Goal: Task Accomplishment & Management: Manage account settings

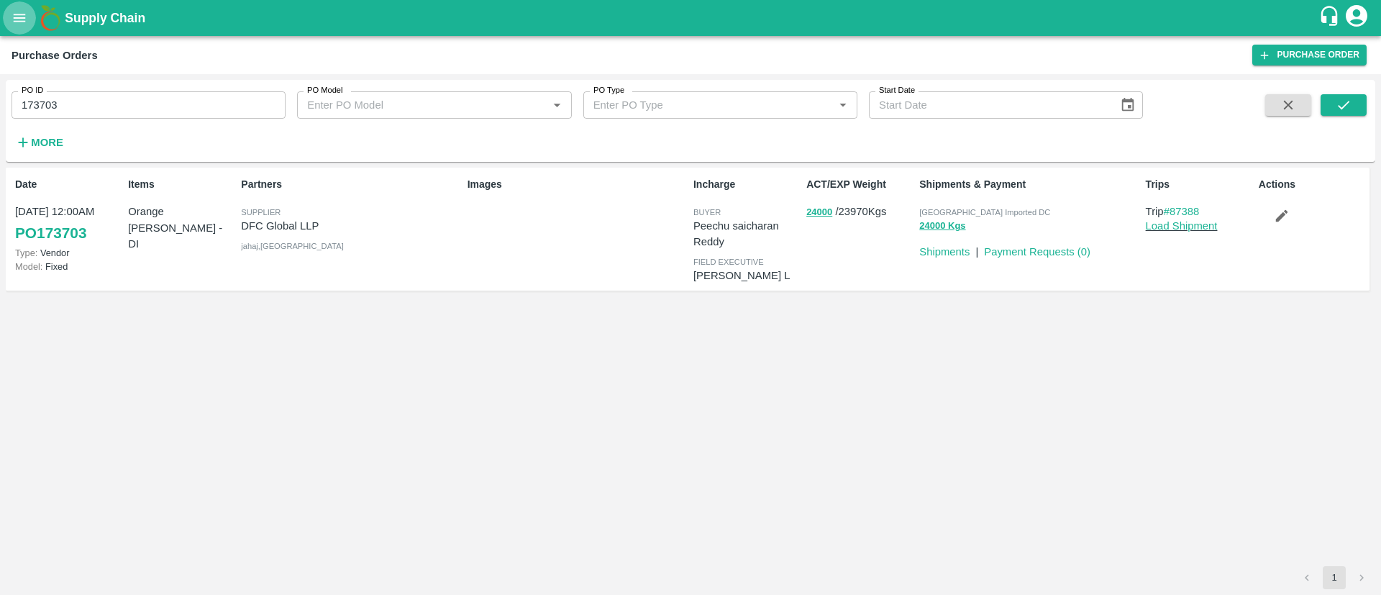
click at [16, 27] on button "open drawer" at bounding box center [19, 17] width 33 height 33
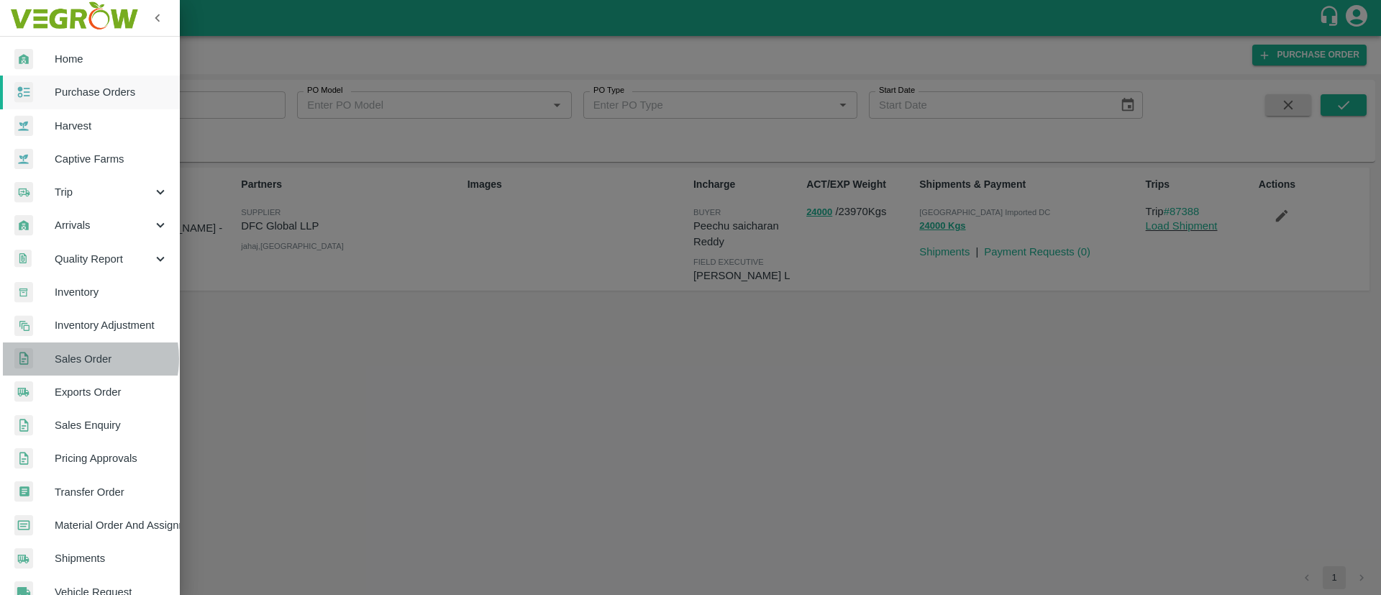
click at [80, 359] on span "Sales Order" at bounding box center [112, 359] width 114 height 16
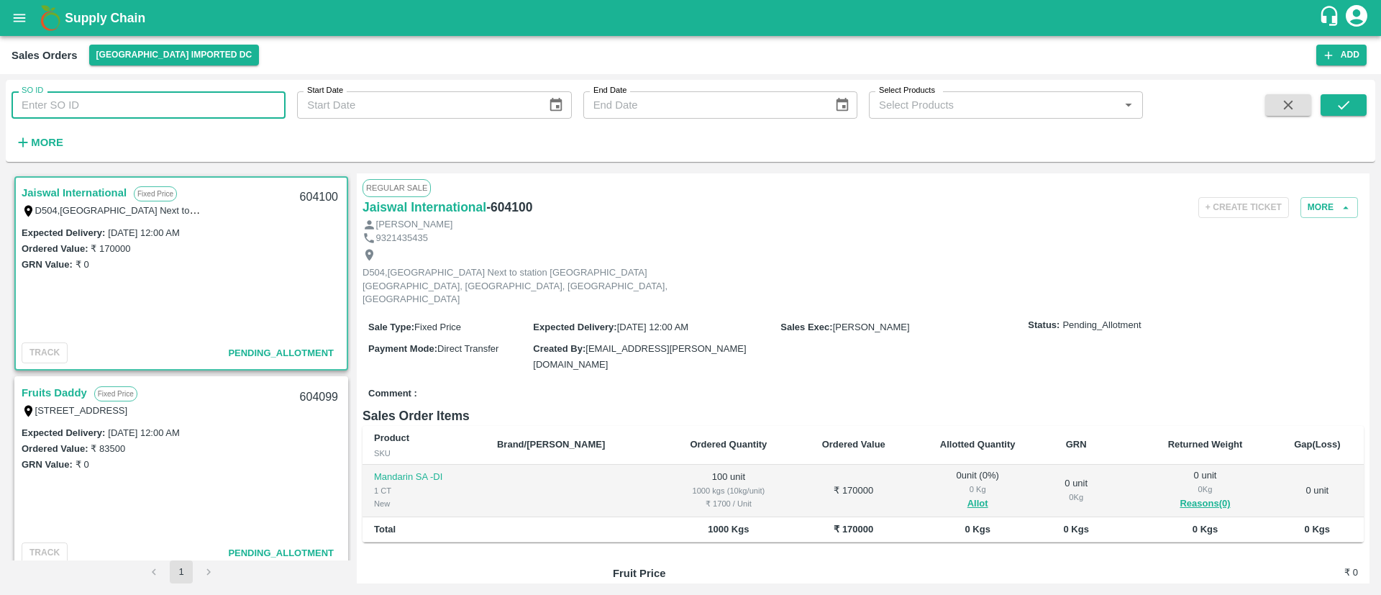
click at [154, 111] on input "SO ID" at bounding box center [149, 104] width 274 height 27
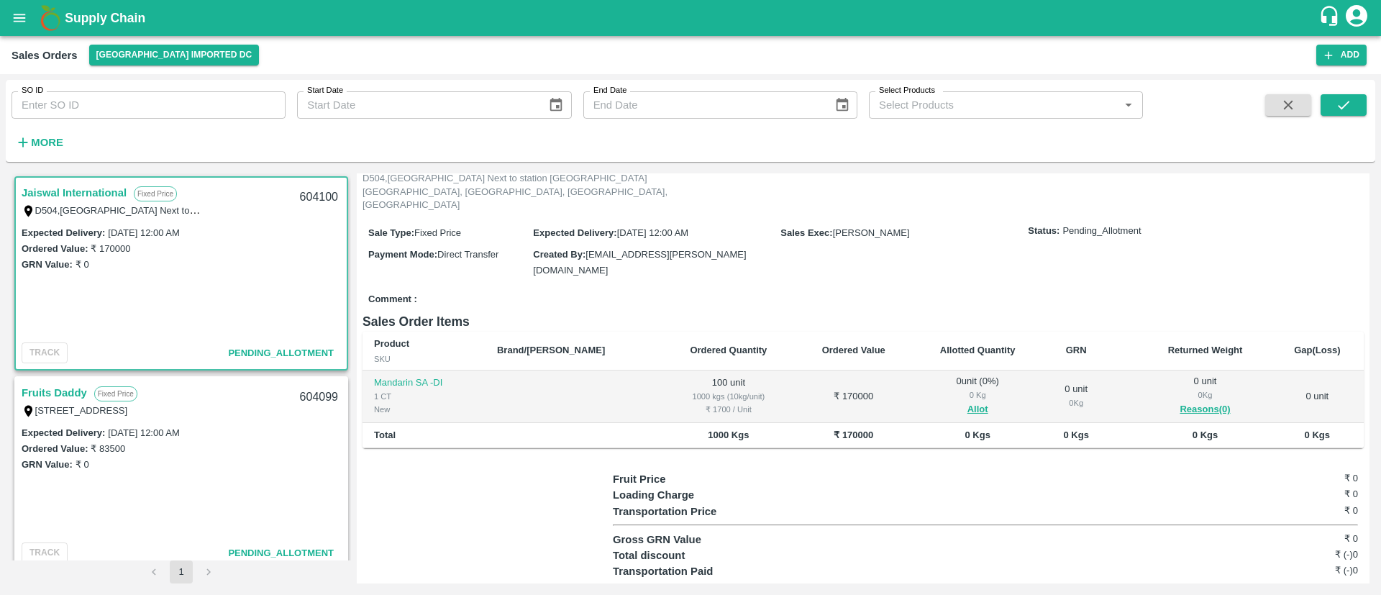
click at [57, 395] on link "Fruits Daddy" at bounding box center [54, 392] width 65 height 19
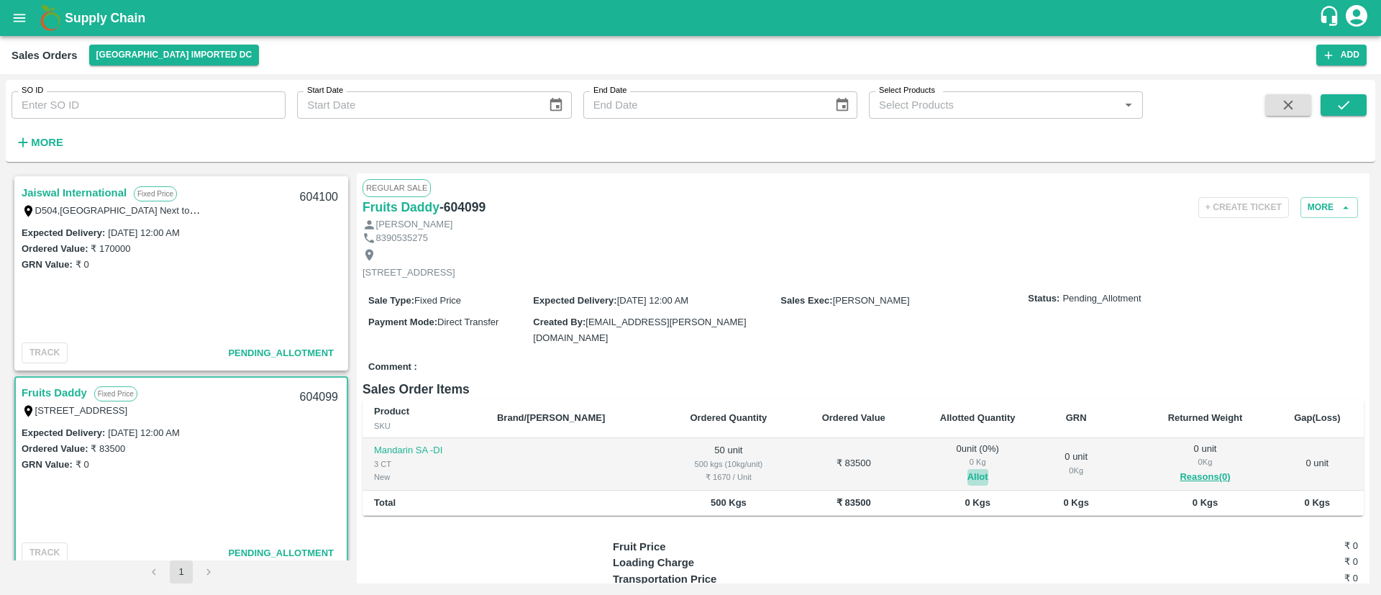
click at [968, 470] on button "Allot" at bounding box center [978, 477] width 21 height 17
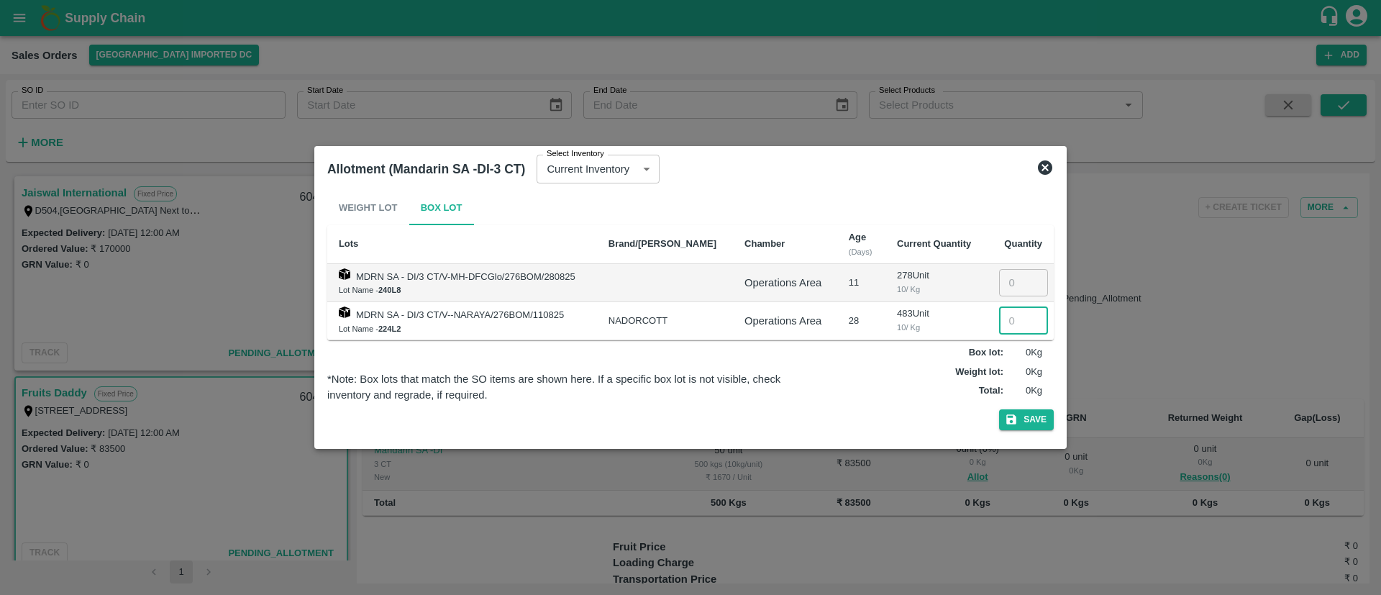
click at [1006, 322] on input "number" at bounding box center [1023, 320] width 49 height 27
click at [1009, 316] on input "number" at bounding box center [1023, 320] width 49 height 27
type input "50"
click at [1037, 420] on button "Save" at bounding box center [1026, 419] width 55 height 21
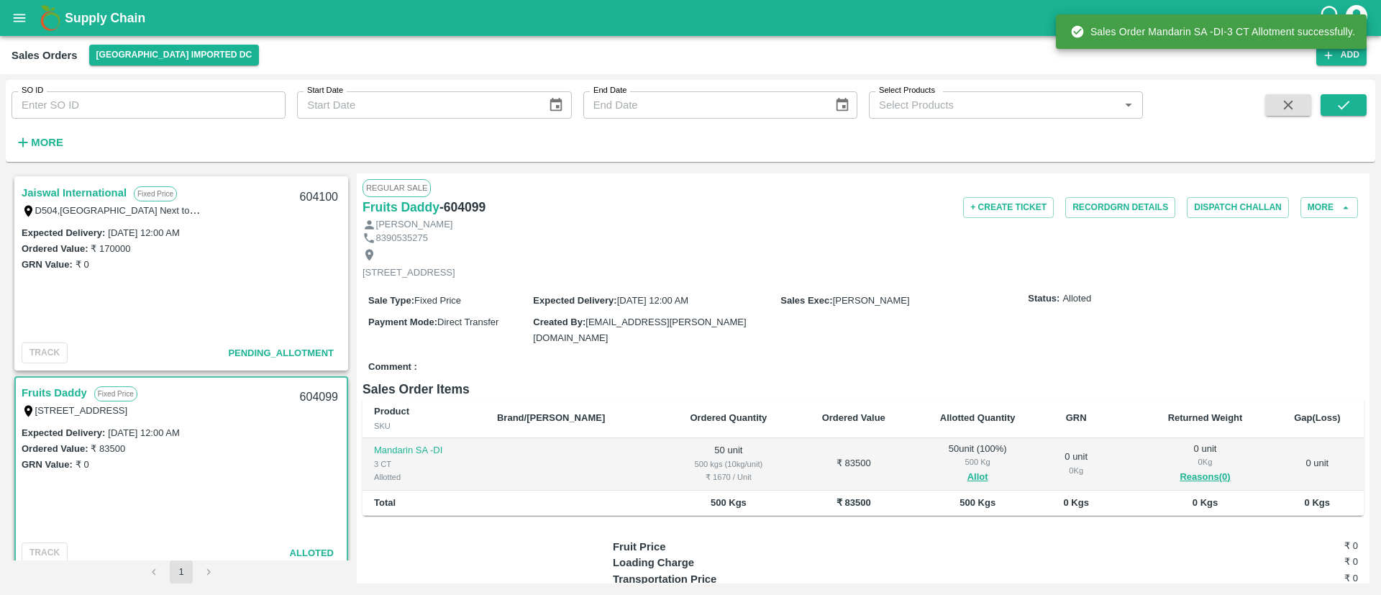
click at [75, 189] on link "Jaiswal International" at bounding box center [74, 192] width 105 height 19
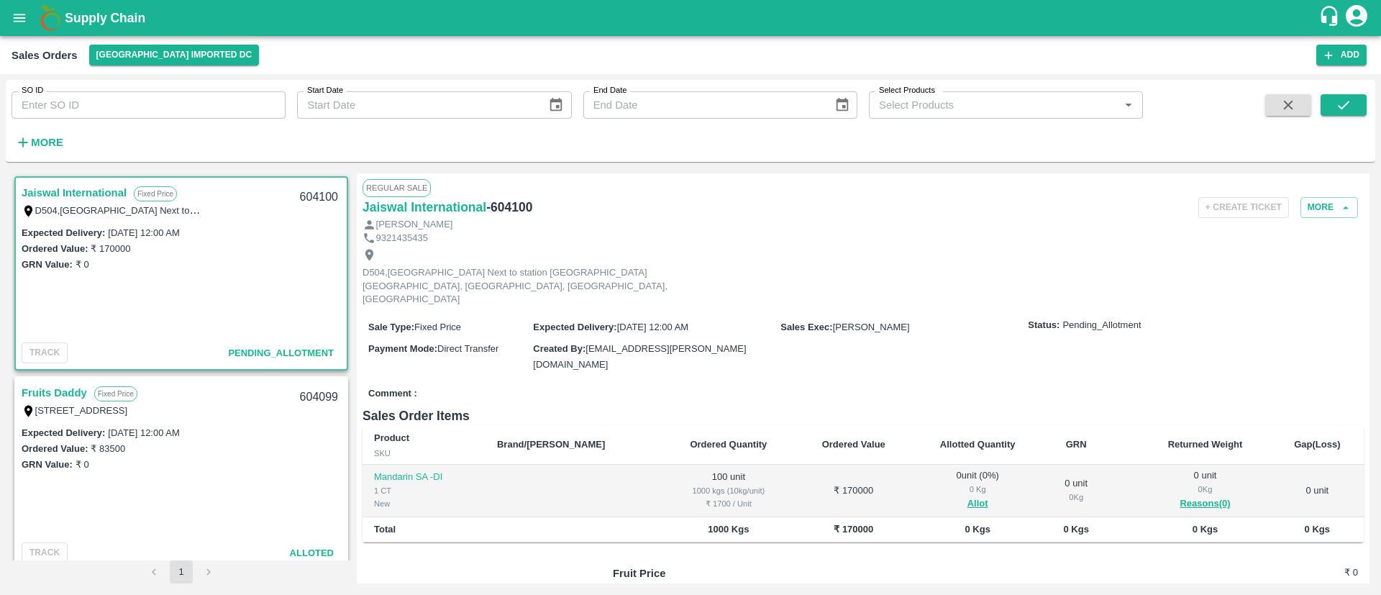
click at [321, 395] on div "604099" at bounding box center [318, 398] width 55 height 34
copy div "604099"
click at [319, 196] on div "604100" at bounding box center [318, 198] width 55 height 34
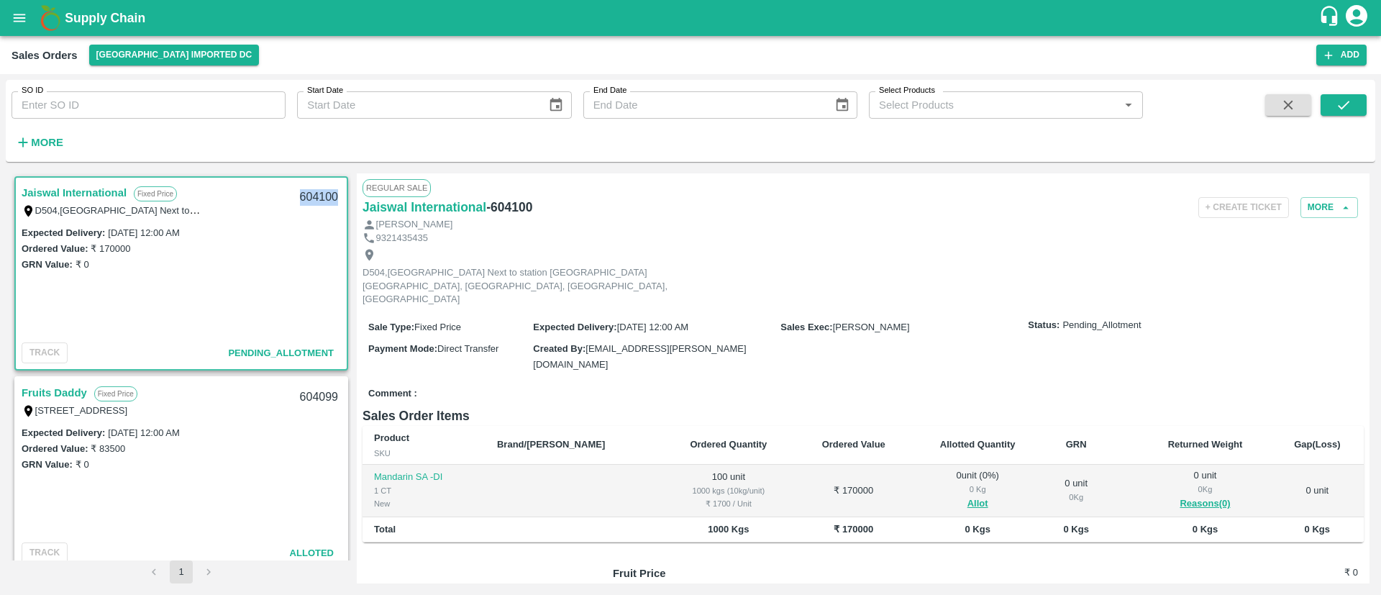
copy div "604100"
click at [106, 186] on link "Jaiswal International" at bounding box center [74, 192] width 105 height 19
click at [968, 496] on button "Allot" at bounding box center [978, 504] width 21 height 17
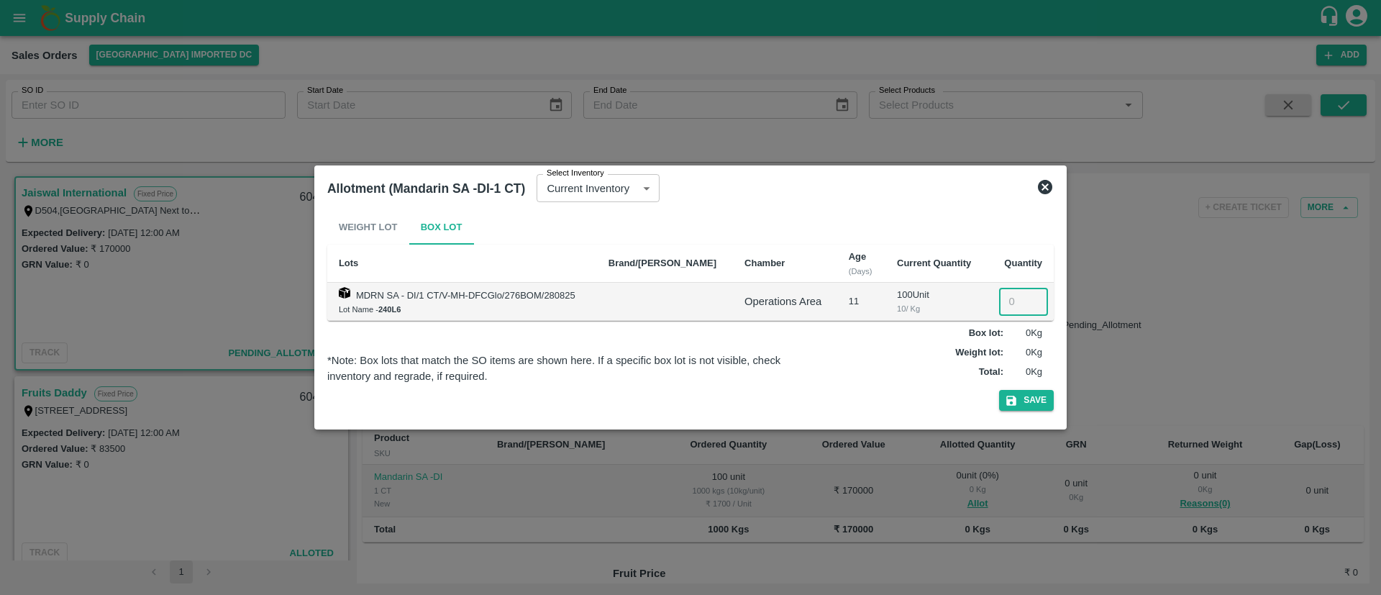
click at [1001, 298] on input "number" at bounding box center [1023, 301] width 49 height 27
type input "100"
click at [1036, 396] on button "Save" at bounding box center [1026, 400] width 55 height 21
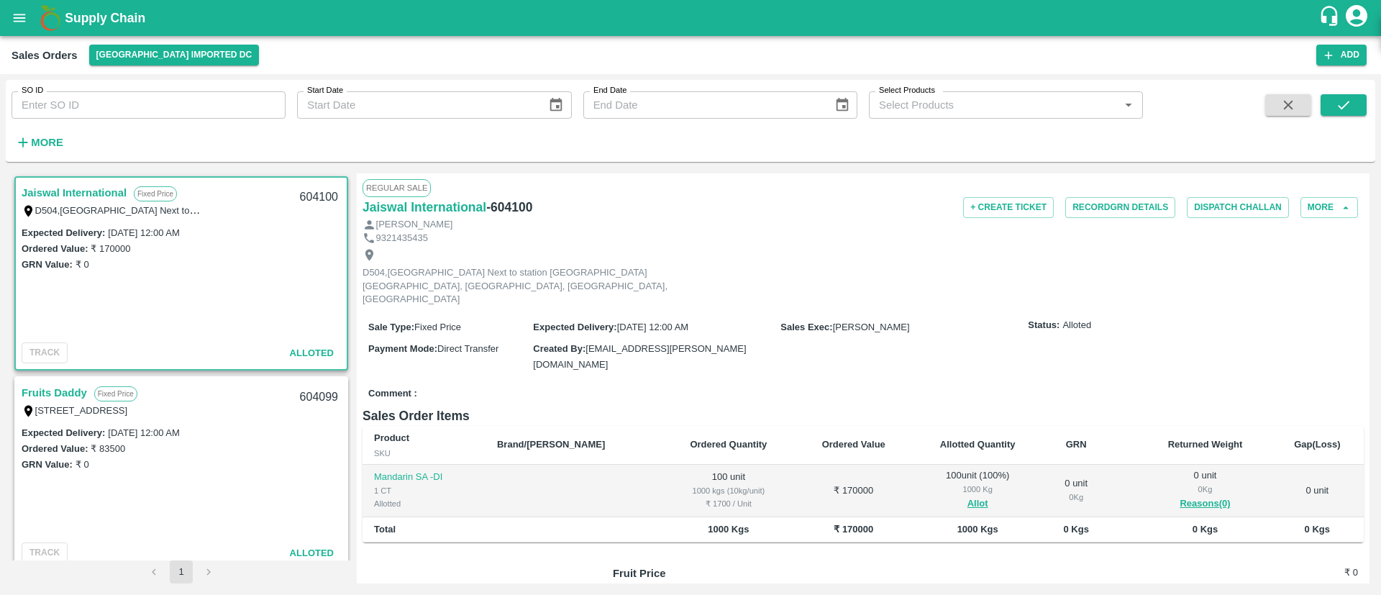
click at [24, 14] on icon "open drawer" at bounding box center [20, 18] width 12 height 8
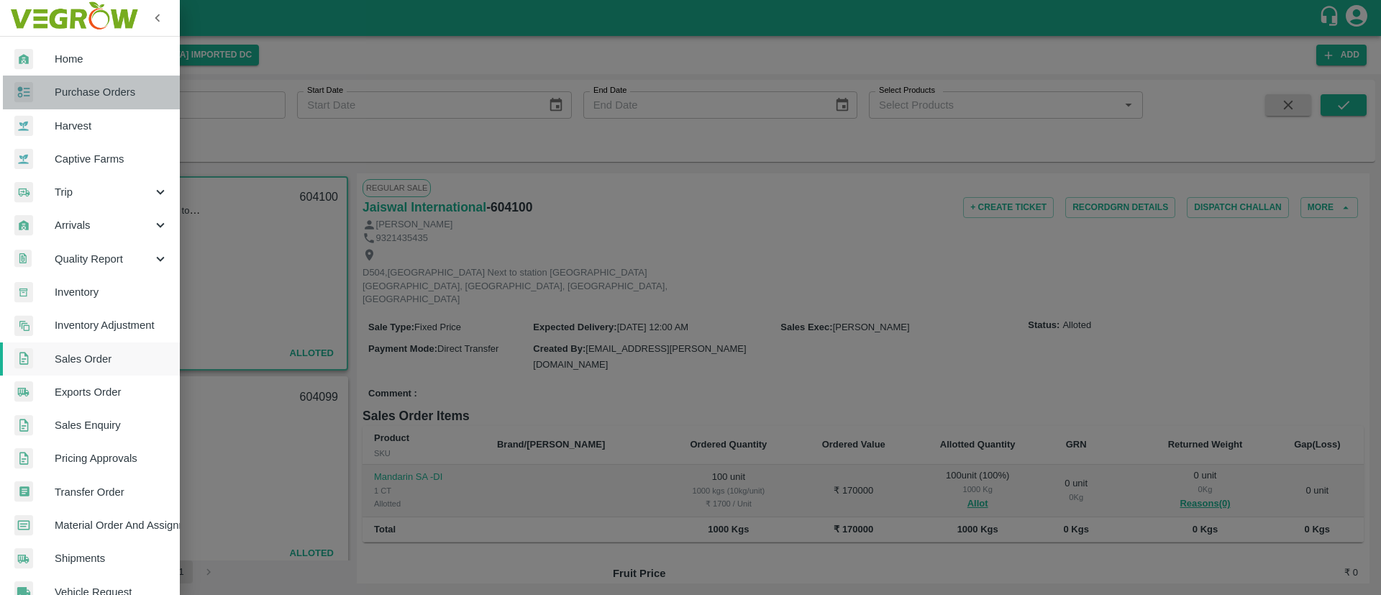
click at [95, 88] on span "Purchase Orders" at bounding box center [112, 92] width 114 height 16
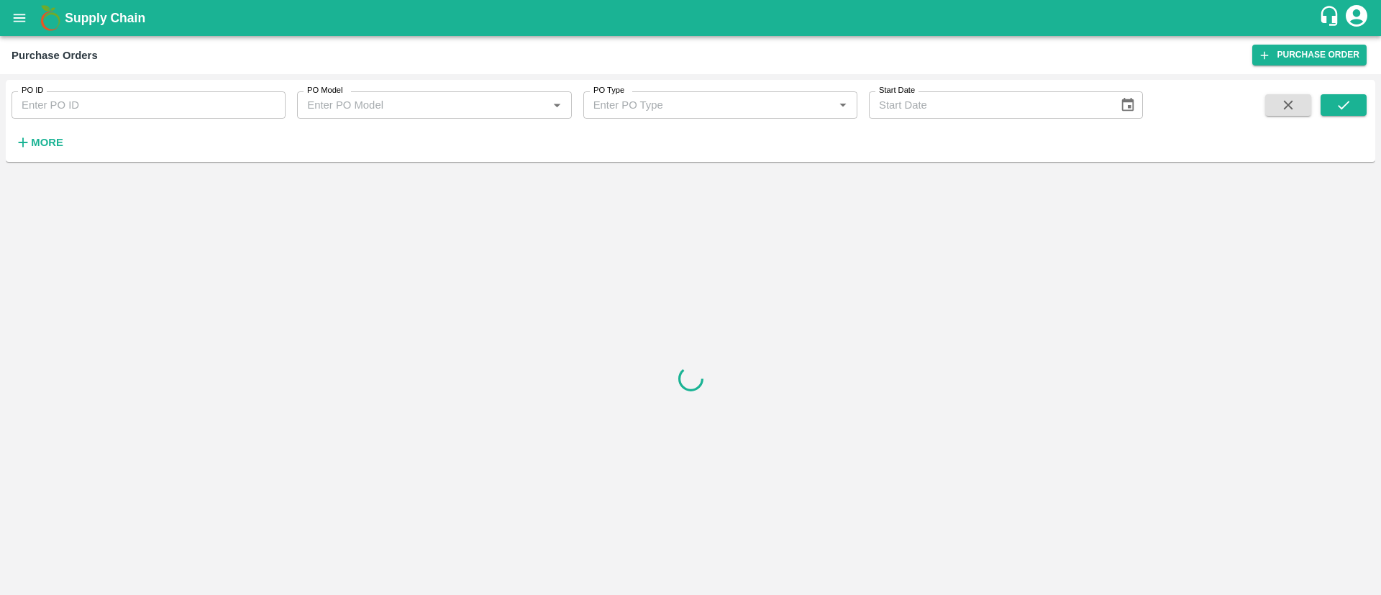
click at [139, 105] on input "PO ID" at bounding box center [149, 104] width 274 height 27
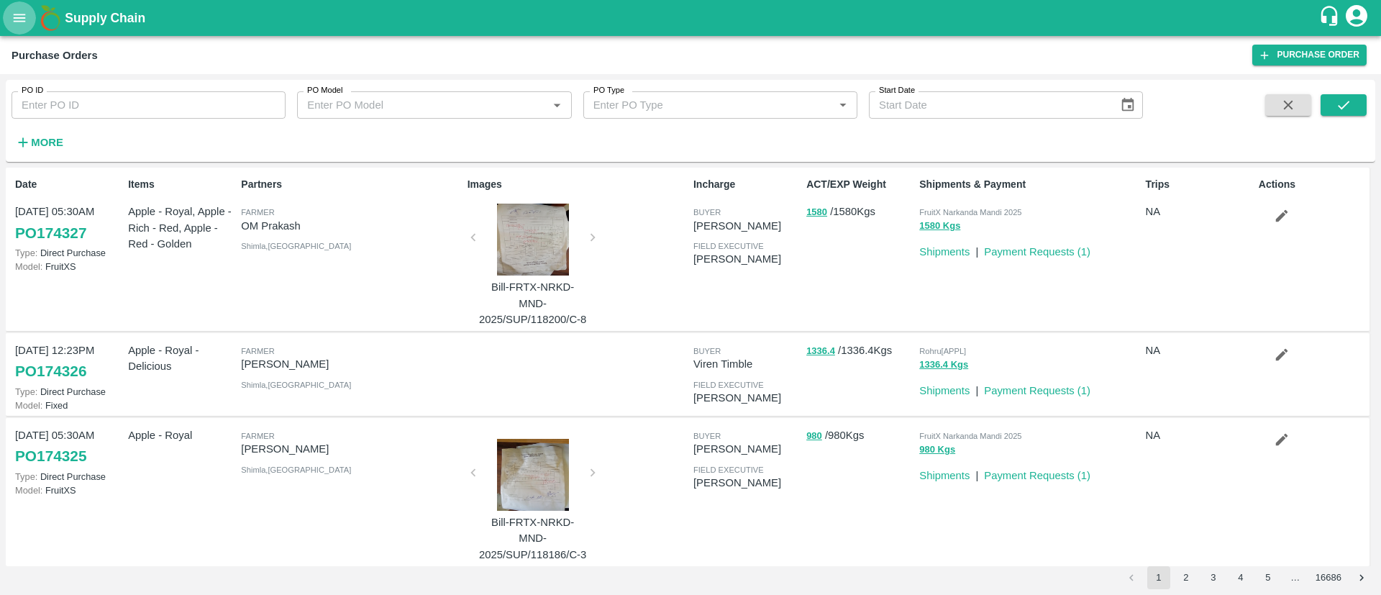
click at [25, 8] on button "open drawer" at bounding box center [19, 17] width 33 height 33
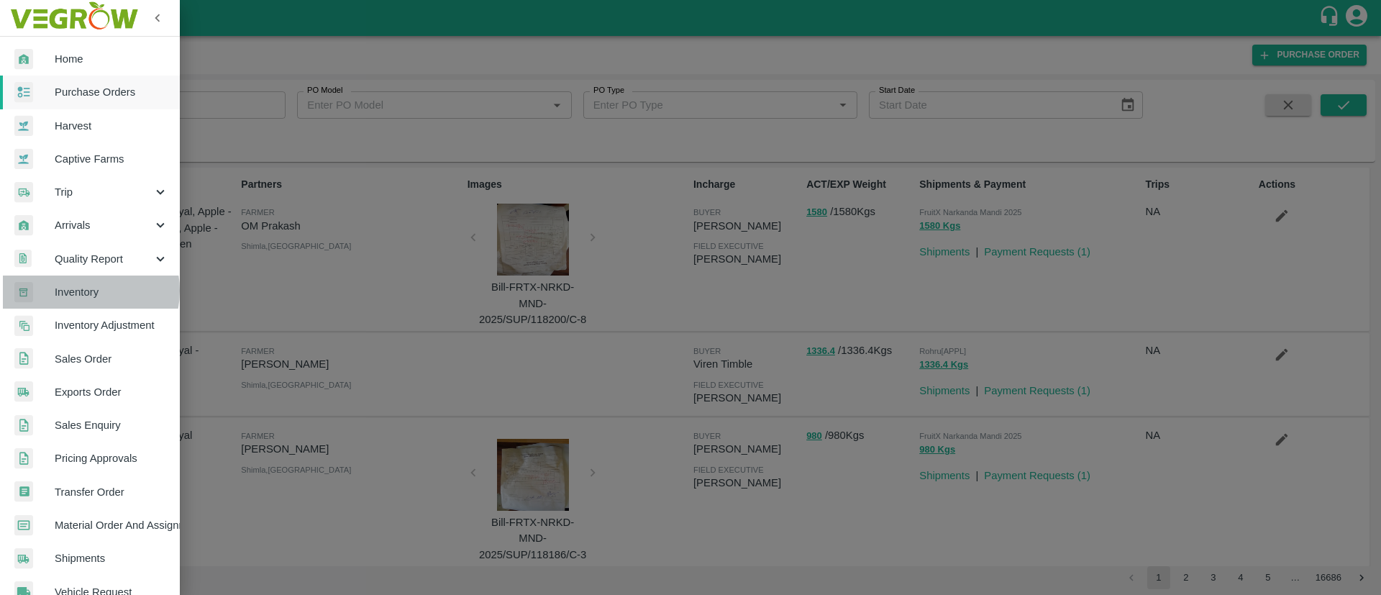
click at [83, 291] on span "Inventory" at bounding box center [112, 292] width 114 height 16
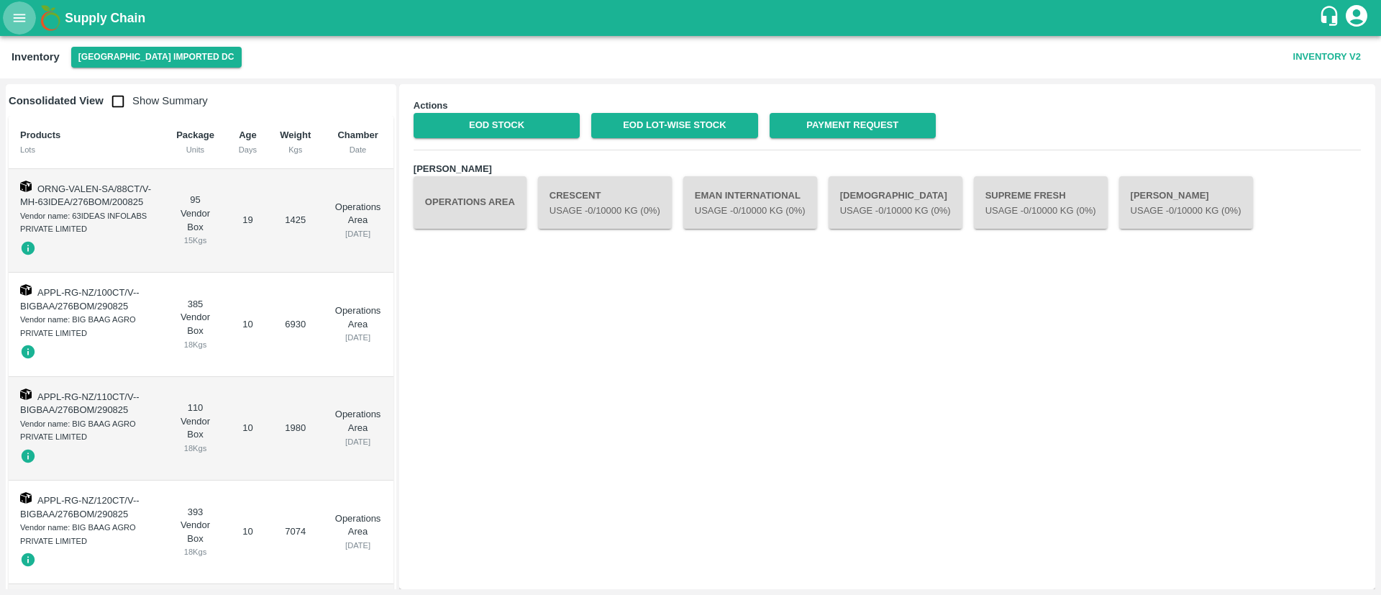
click at [14, 24] on icon "open drawer" at bounding box center [20, 18] width 16 height 16
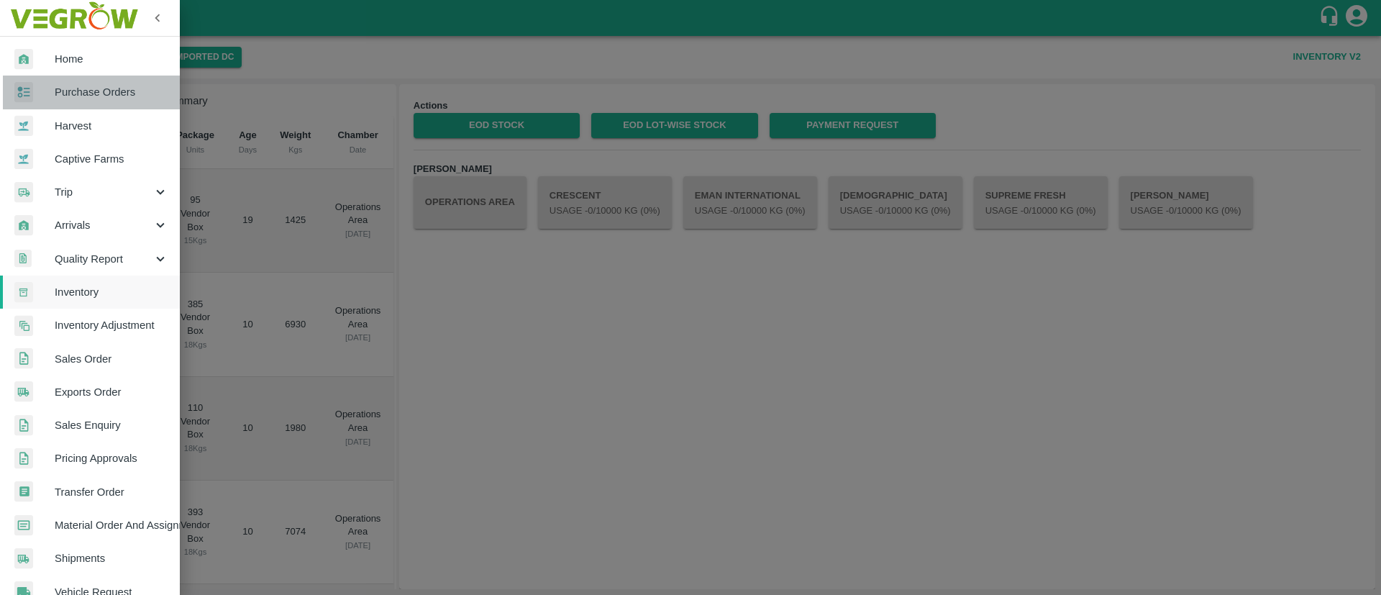
click at [94, 97] on span "Purchase Orders" at bounding box center [112, 92] width 114 height 16
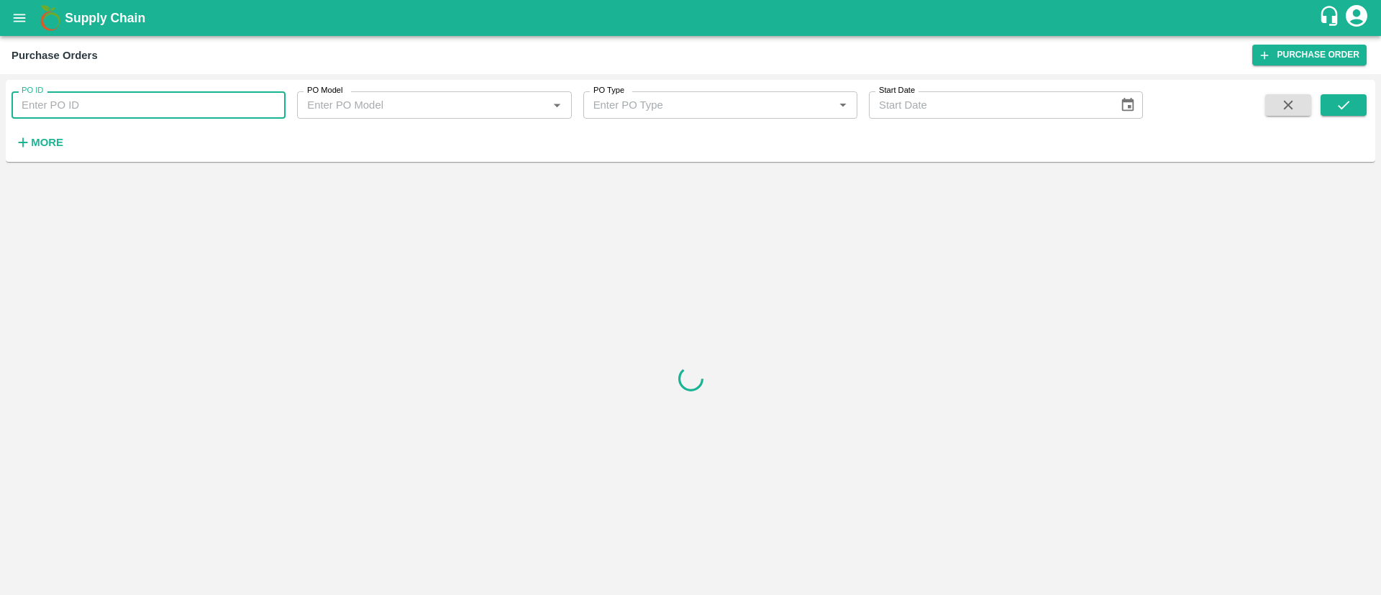
click at [119, 105] on input "PO ID" at bounding box center [149, 104] width 274 height 27
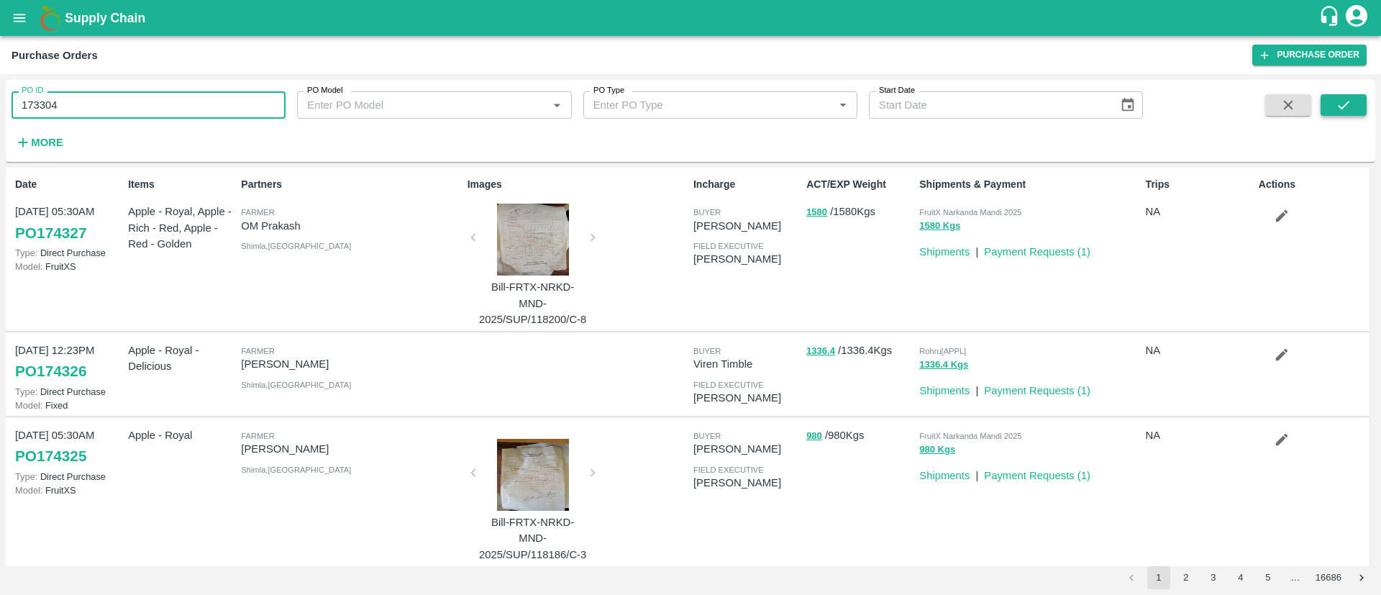
type input "173304"
click at [1334, 107] on button "submit" at bounding box center [1344, 105] width 46 height 22
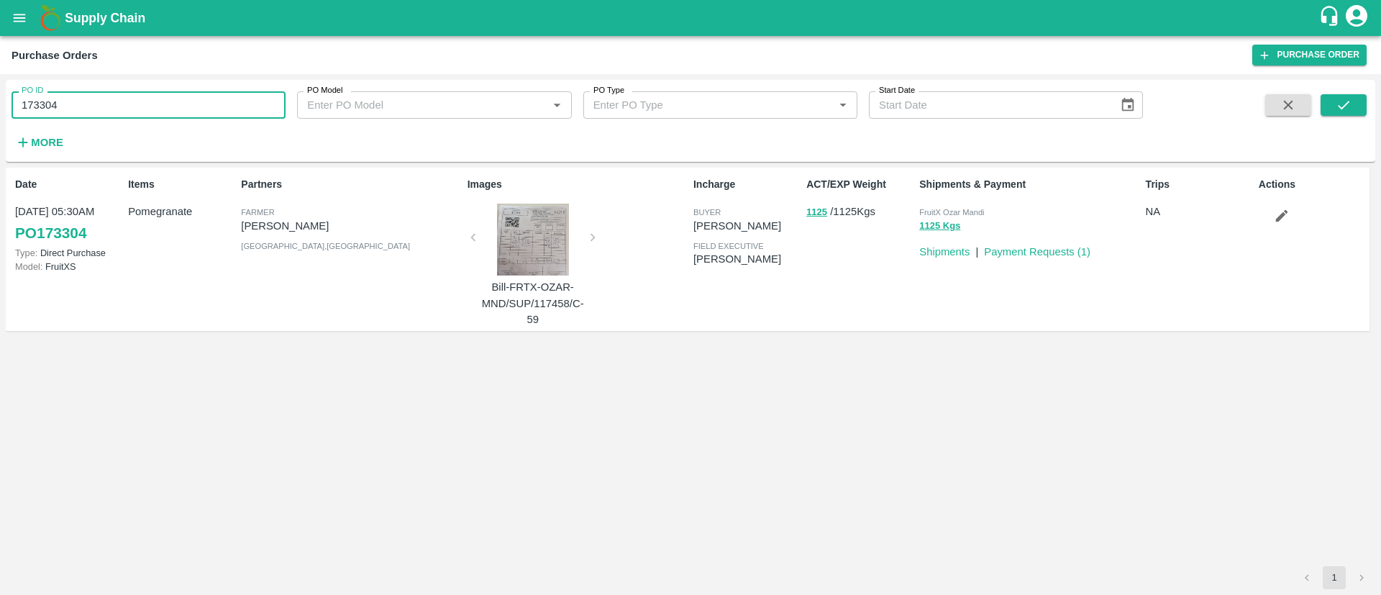
click at [134, 105] on input "173304" at bounding box center [149, 104] width 274 height 27
type input "173704"
click at [1365, 104] on button "submit" at bounding box center [1344, 105] width 46 height 22
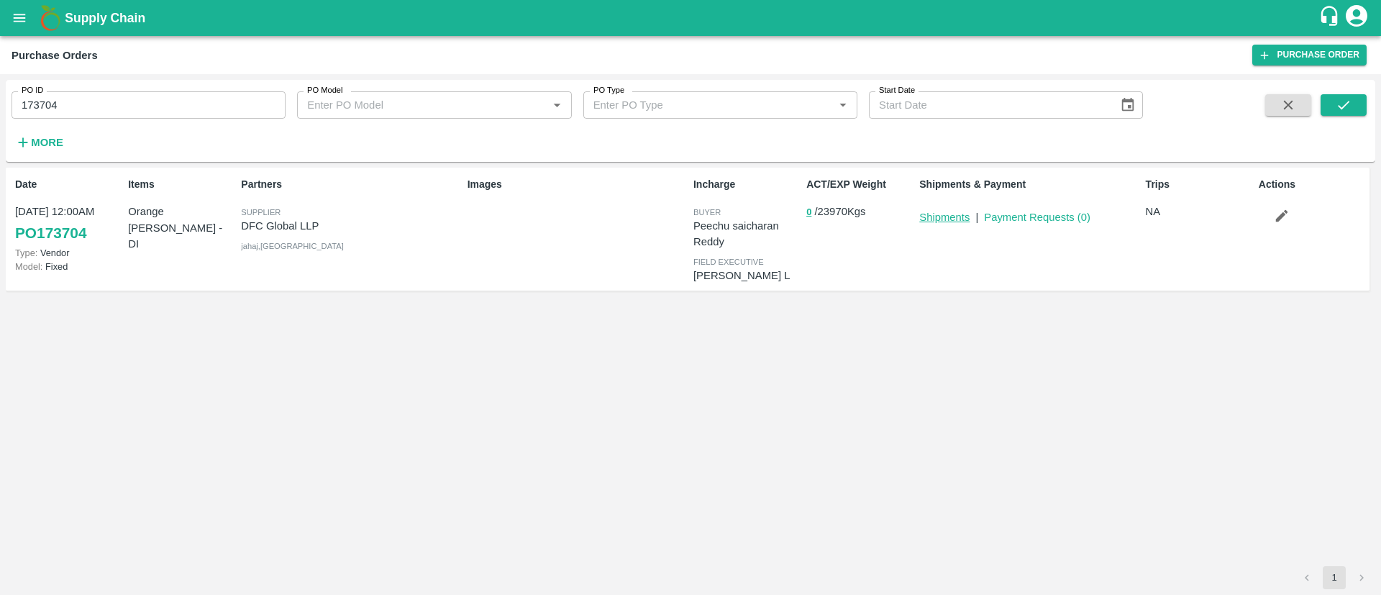
click at [951, 214] on link "Shipments" at bounding box center [944, 217] width 50 height 12
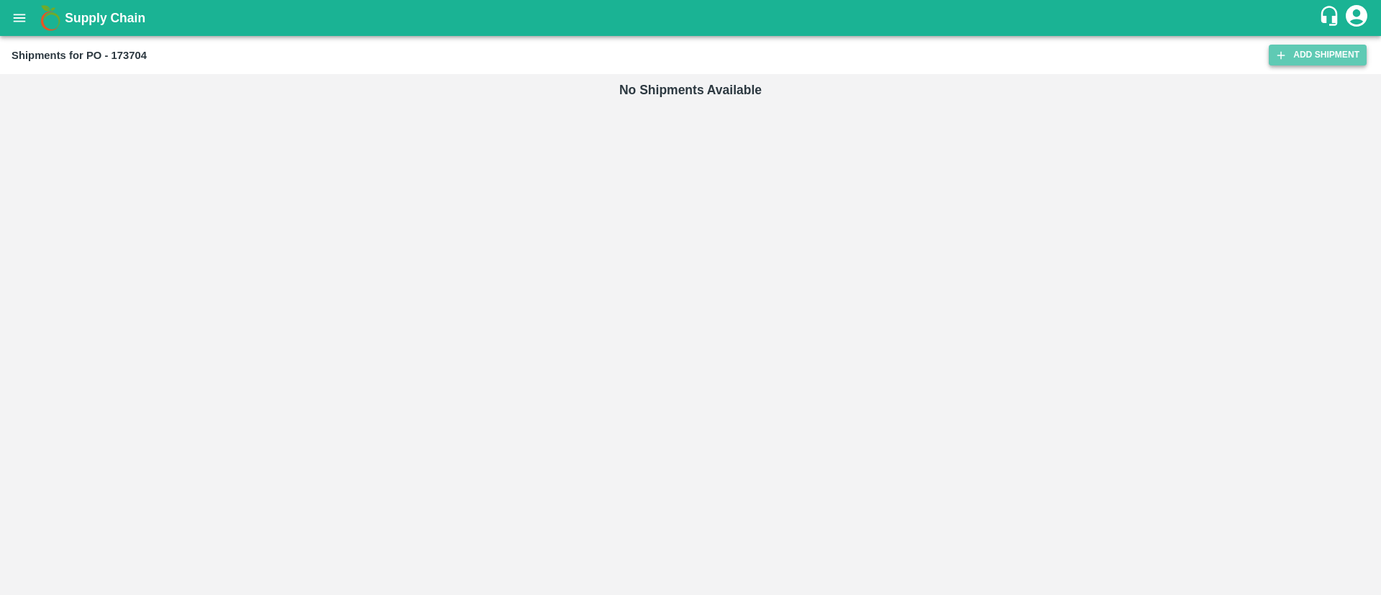
click at [1339, 62] on link "Add Shipment" at bounding box center [1318, 55] width 98 height 21
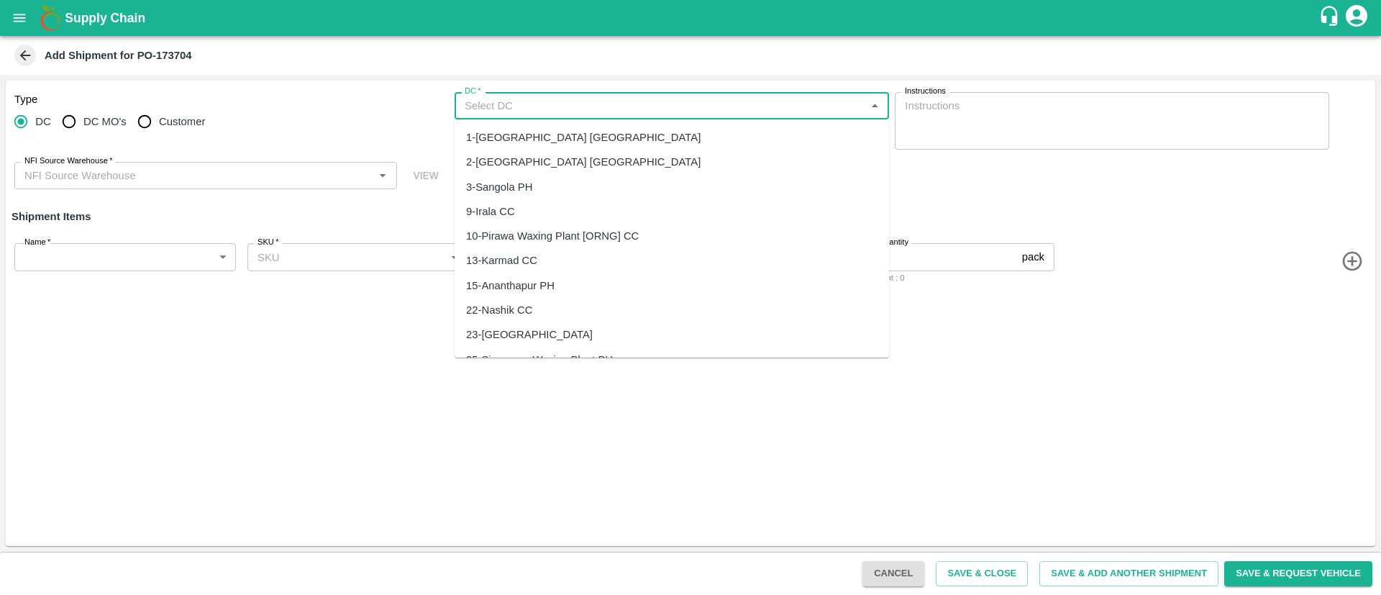
click at [538, 102] on input "DC   *" at bounding box center [660, 105] width 402 height 19
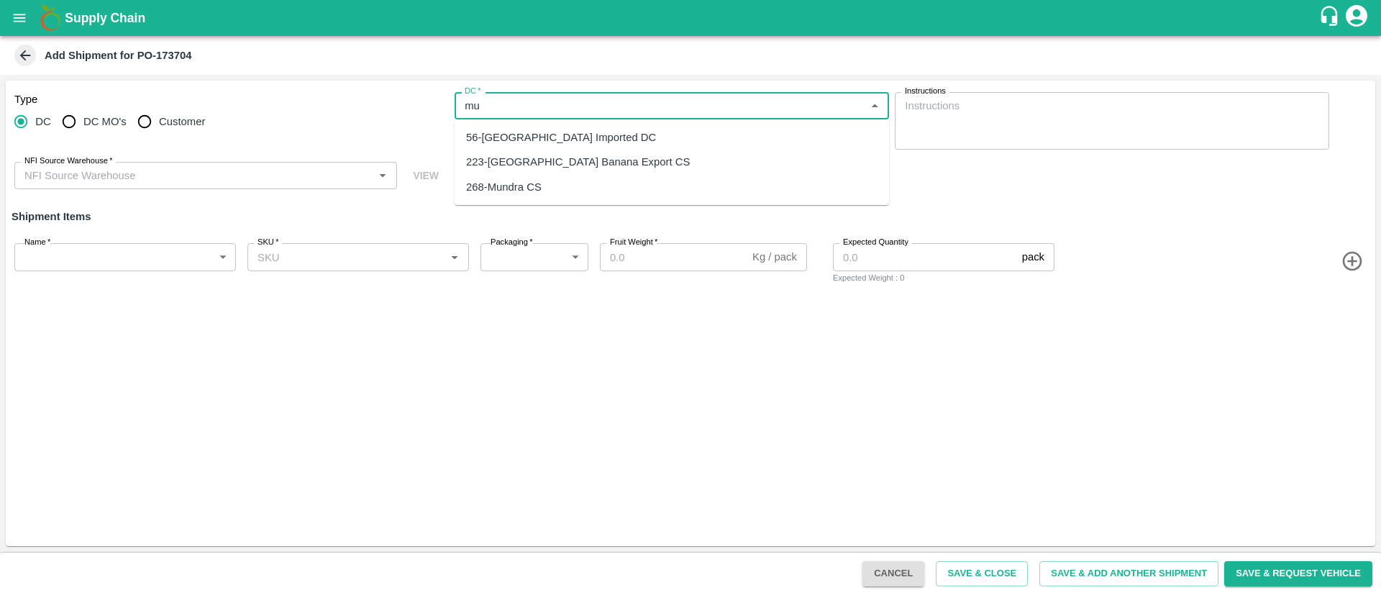
click at [563, 137] on div "56-Mumbai Imported DC" at bounding box center [561, 137] width 190 height 16
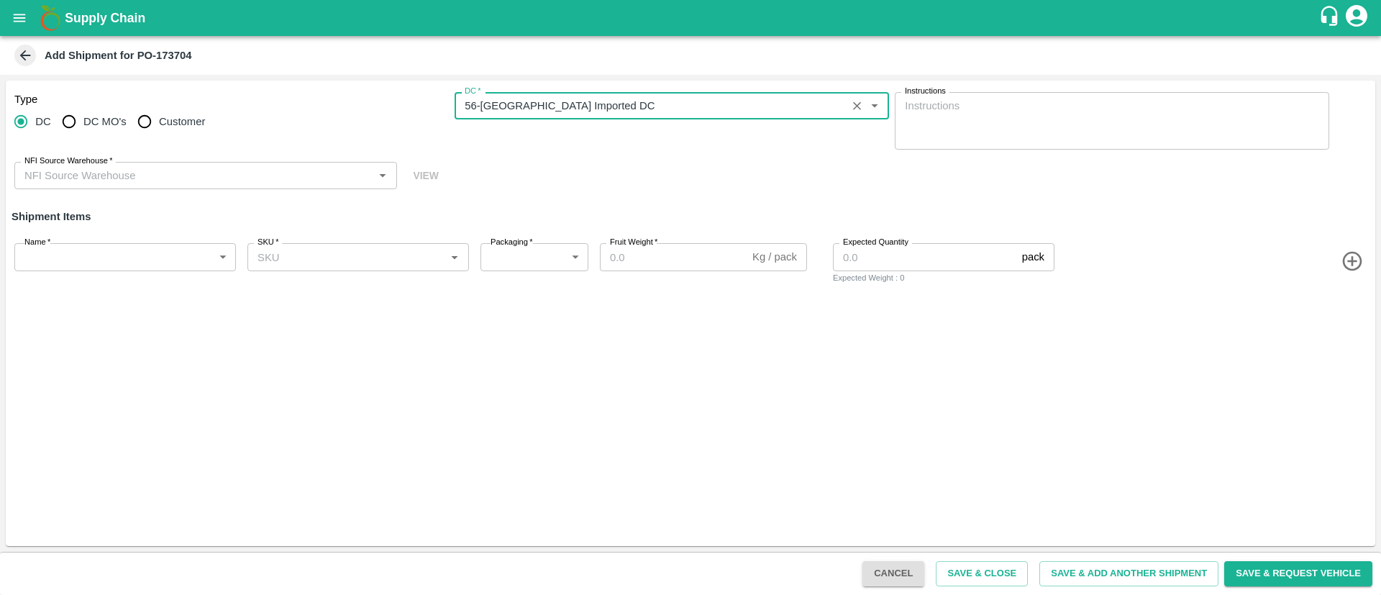
type input "56-Mumbai Imported DC"
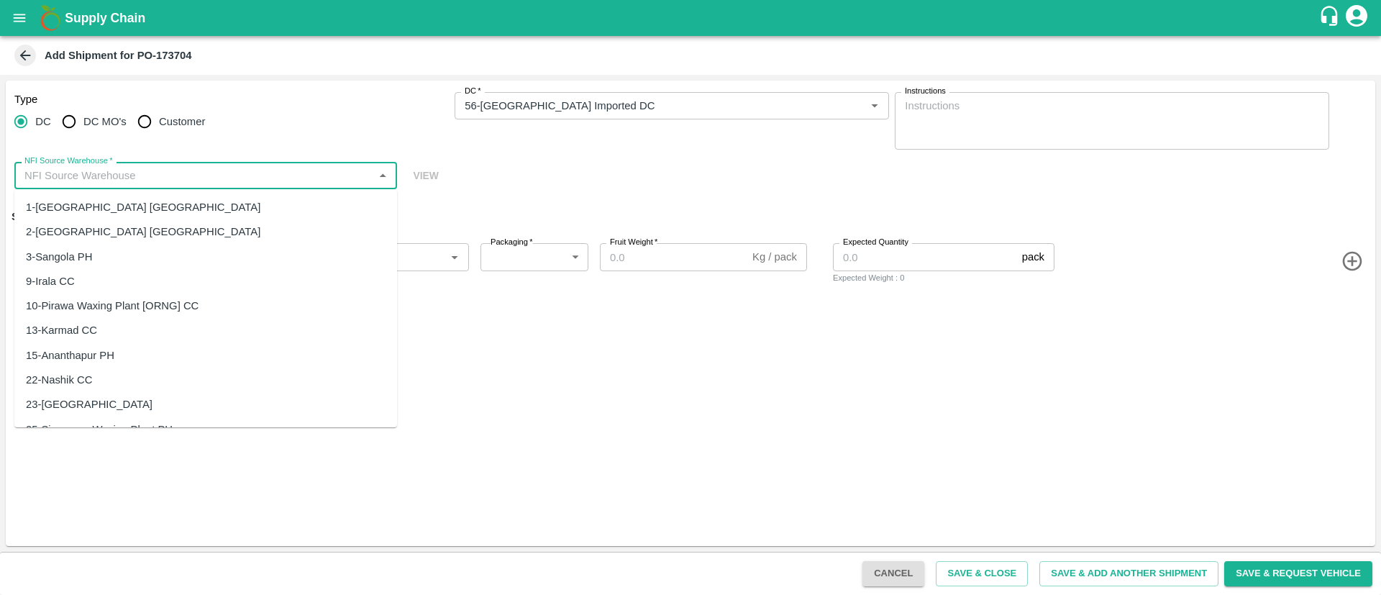
click at [281, 173] on input "NFI Source Warehouse   *" at bounding box center [194, 175] width 350 height 19
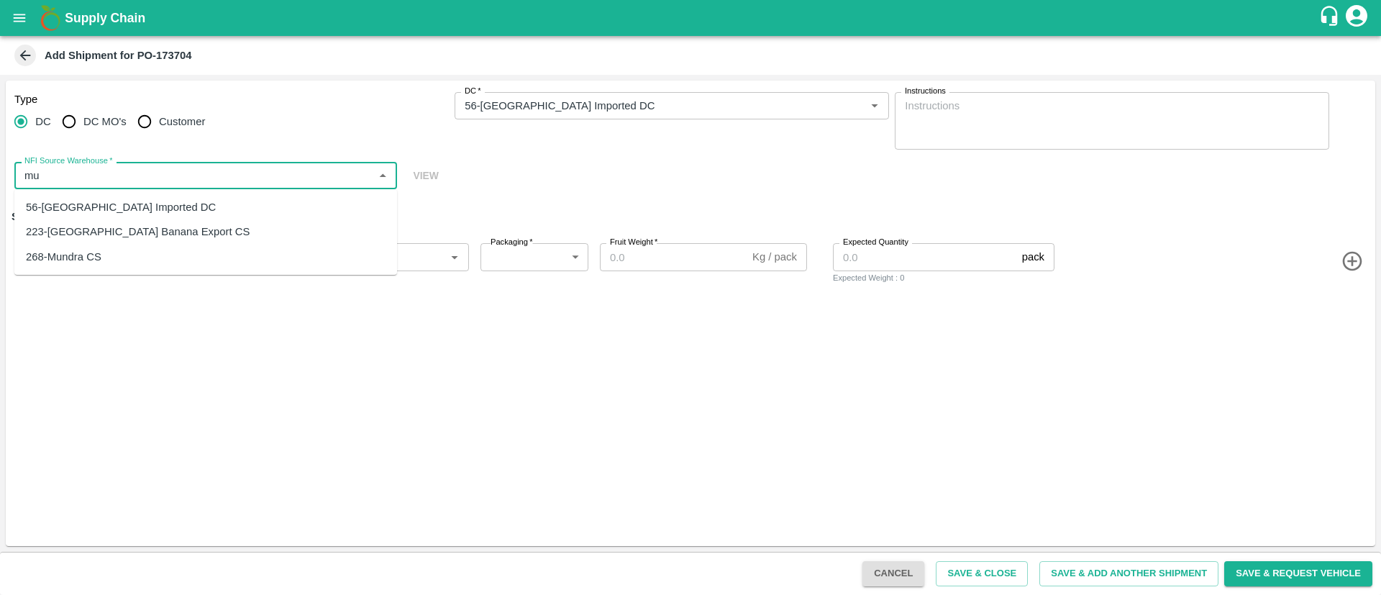
click at [179, 209] on div "56-Mumbai Imported DC" at bounding box center [205, 207] width 383 height 24
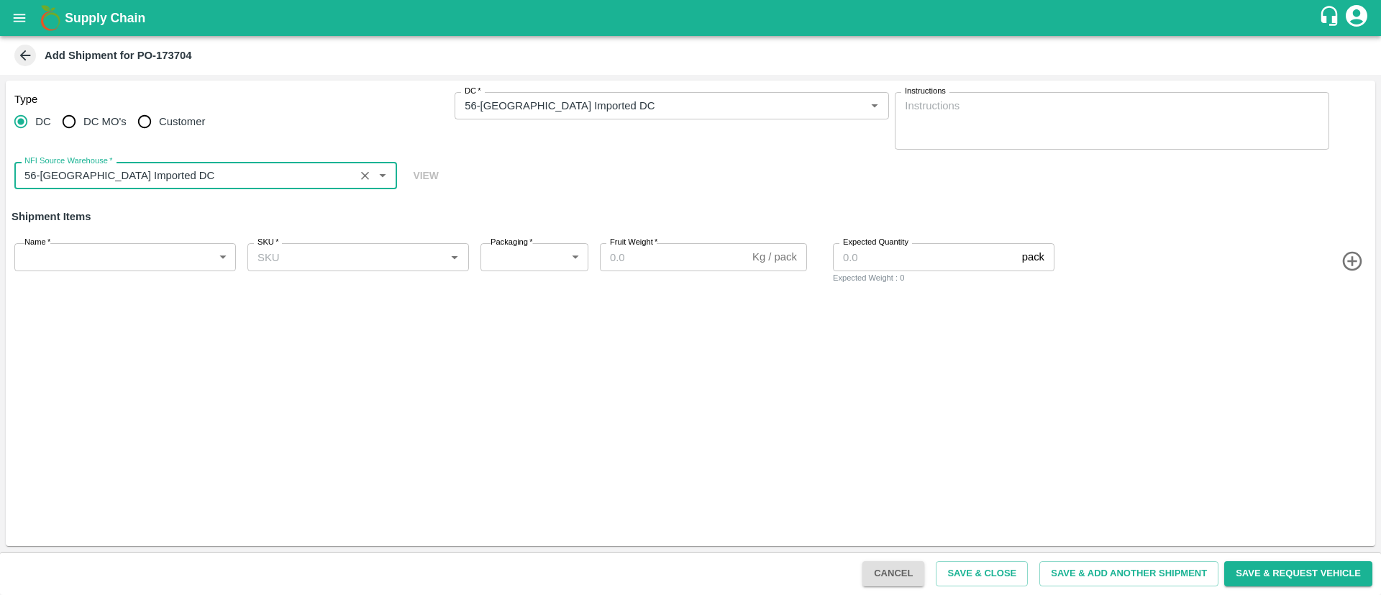
type input "56-Mumbai Imported DC"
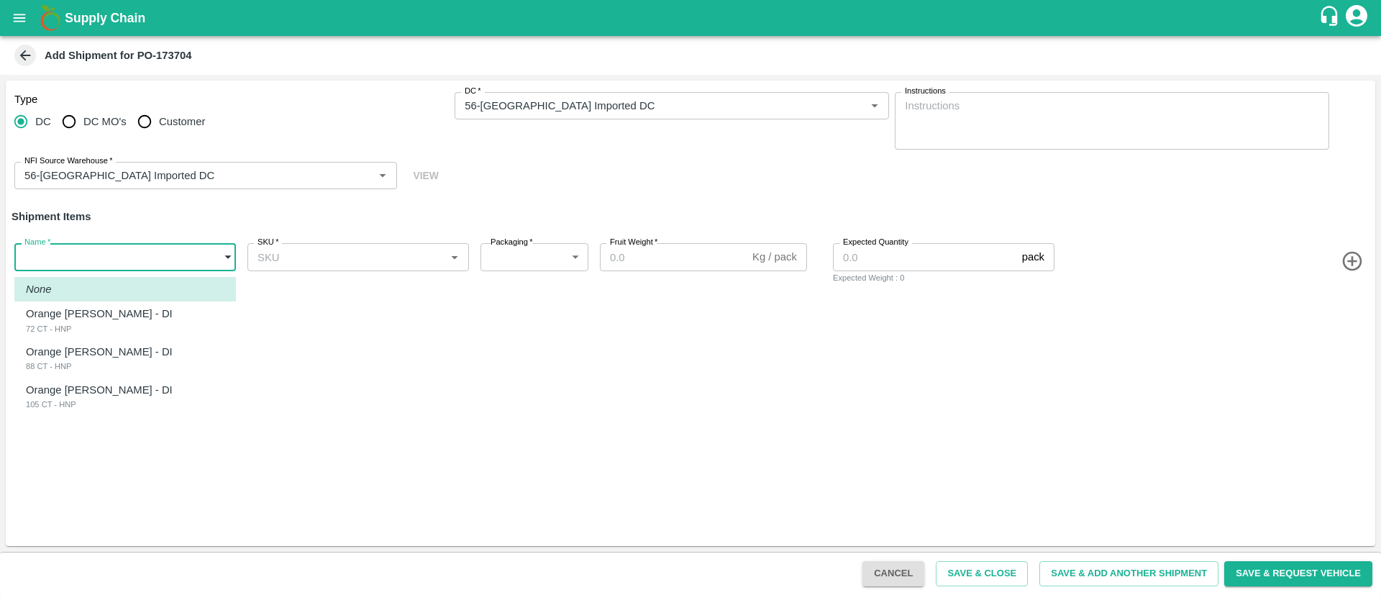
click at [145, 253] on body "Supply Chain Add Shipment for PO-173704 Type DC DC MO's Customer DC   * DC   * …" at bounding box center [690, 297] width 1381 height 595
click at [122, 311] on p "Orange [PERSON_NAME] - DI" at bounding box center [99, 314] width 147 height 16
type input "1982666"
type input "276"
type input "15"
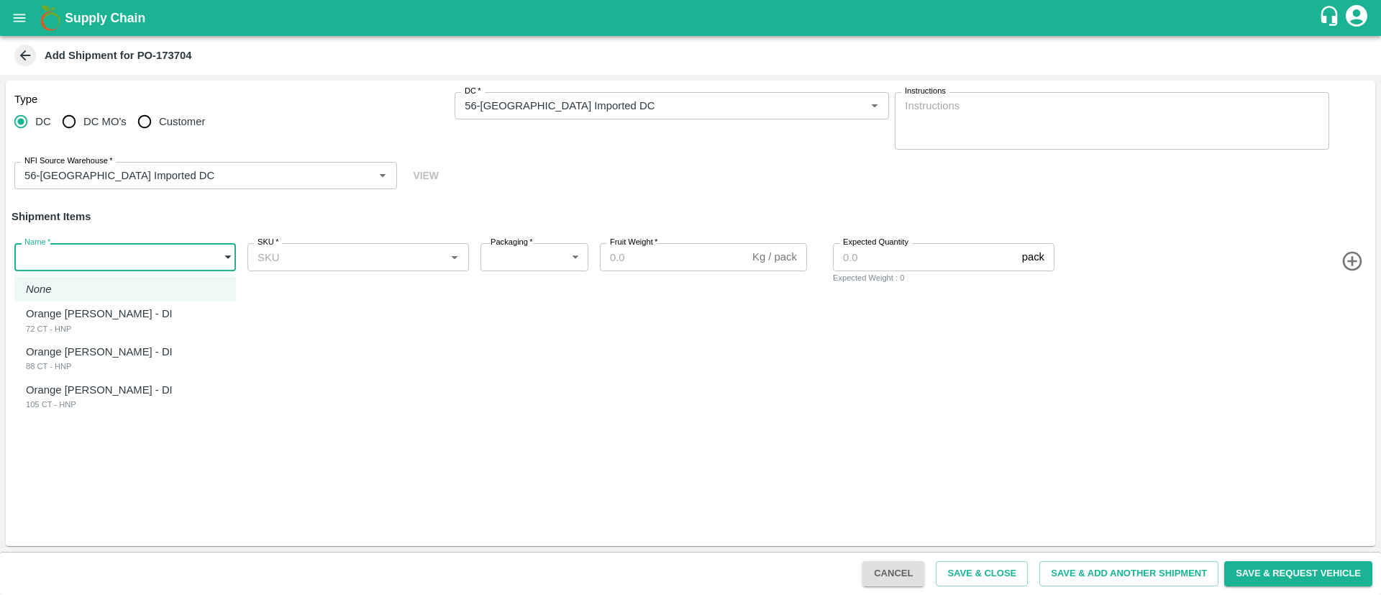
type input "481"
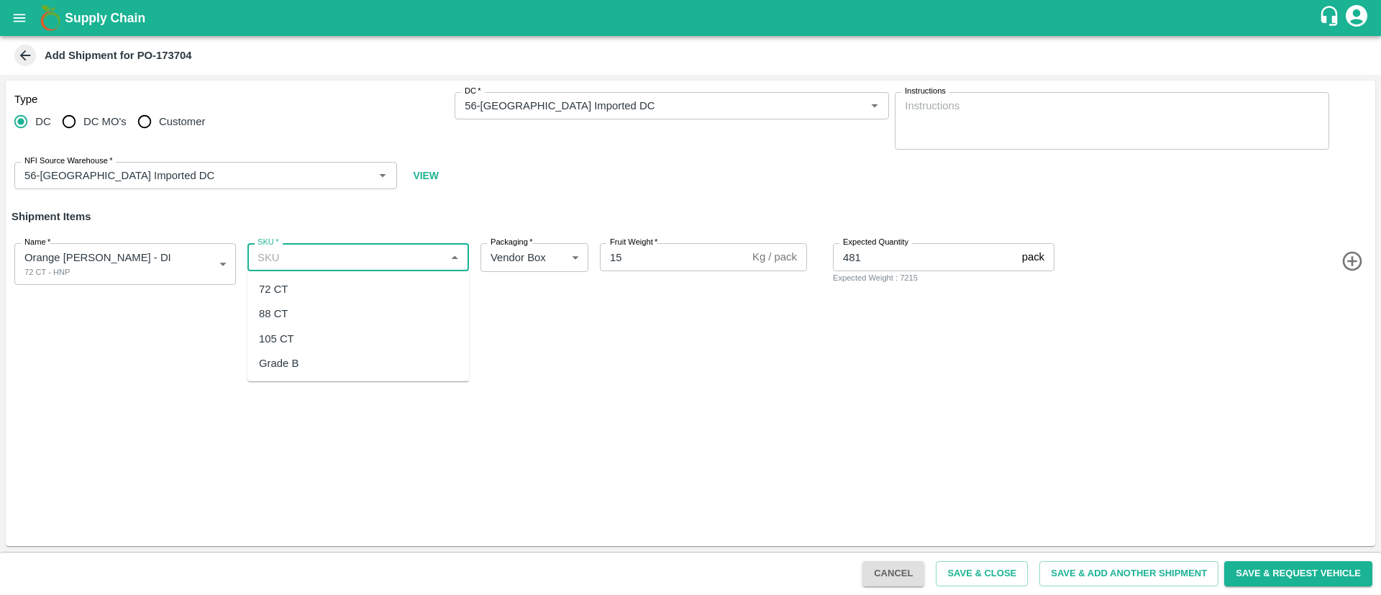
click at [308, 253] on input "SKU   *" at bounding box center [346, 256] width 189 height 19
click at [276, 289] on div "72 CT" at bounding box center [273, 289] width 29 height 16
type input "72 CT"
click at [1348, 256] on icon "button" at bounding box center [1353, 262] width 24 height 24
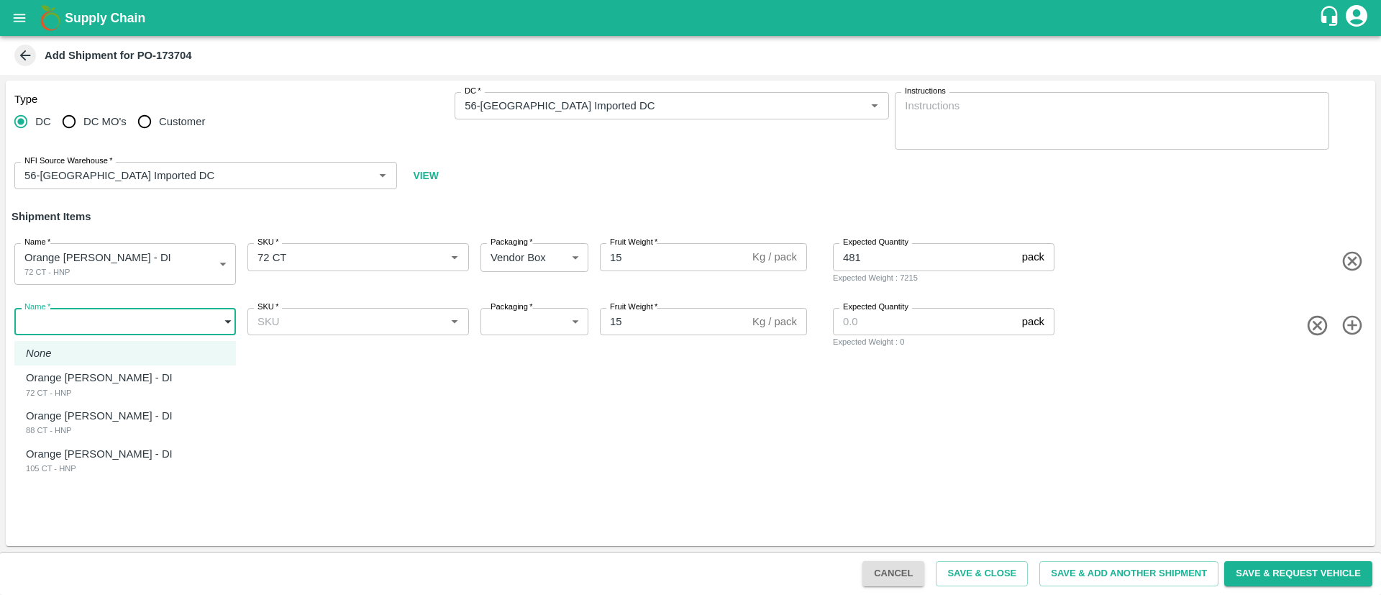
click at [142, 320] on body "Supply Chain Add Shipment for PO-173704 Type DC DC MO's Customer DC   * DC   * …" at bounding box center [690, 297] width 1381 height 595
click at [126, 426] on div "Orange Valencia SA - DI 88 CT - HNP" at bounding box center [103, 422] width 154 height 29
type input "1982667"
type input "276"
type input "879"
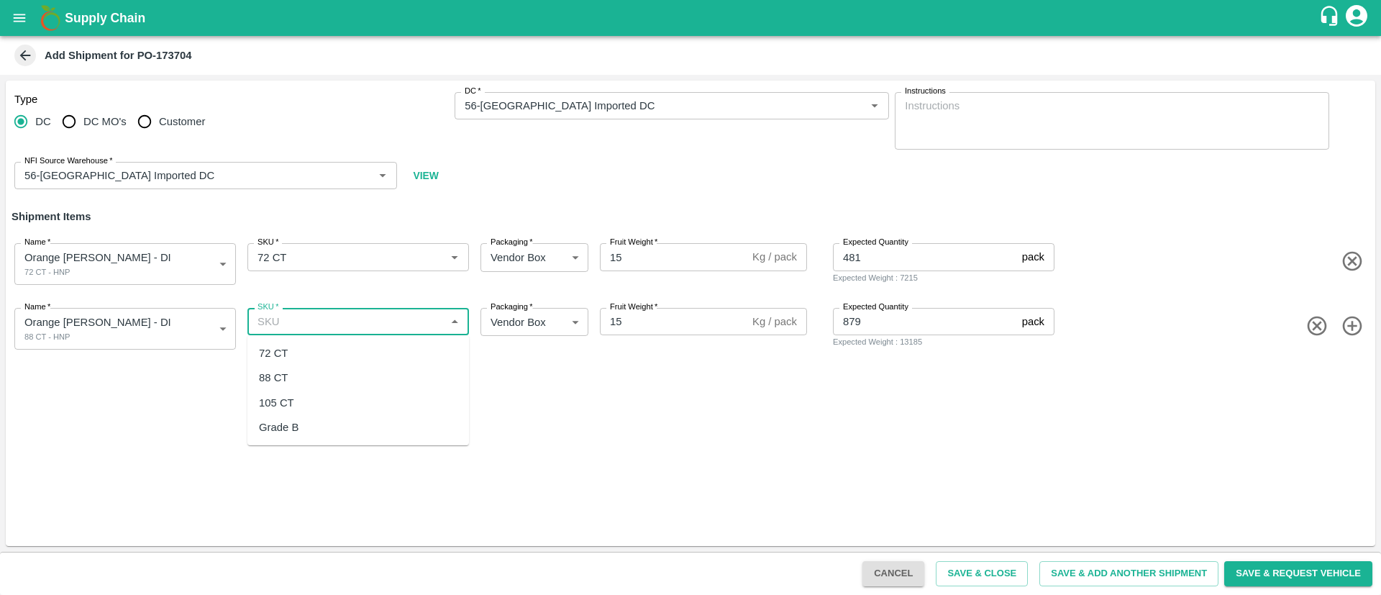
click at [374, 317] on input "SKU   *" at bounding box center [346, 321] width 189 height 19
click at [321, 383] on div "88 CT" at bounding box center [358, 377] width 222 height 24
type input "88 CT"
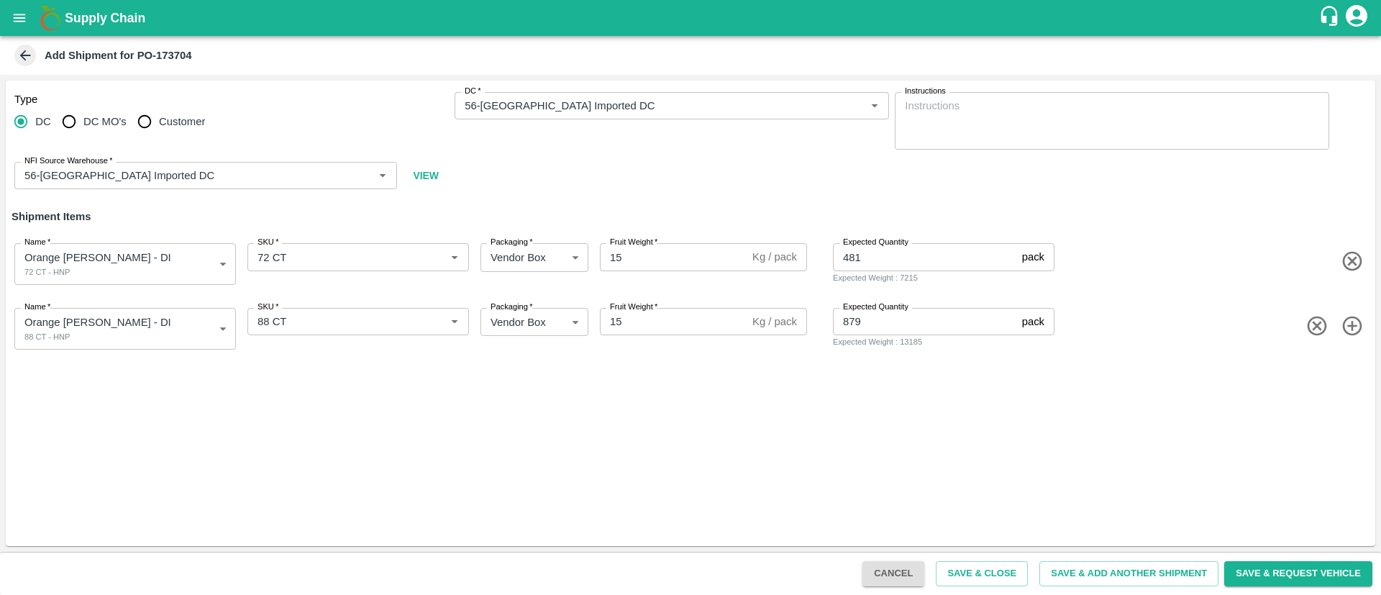
click at [1347, 325] on icon "button" at bounding box center [1353, 326] width 24 height 24
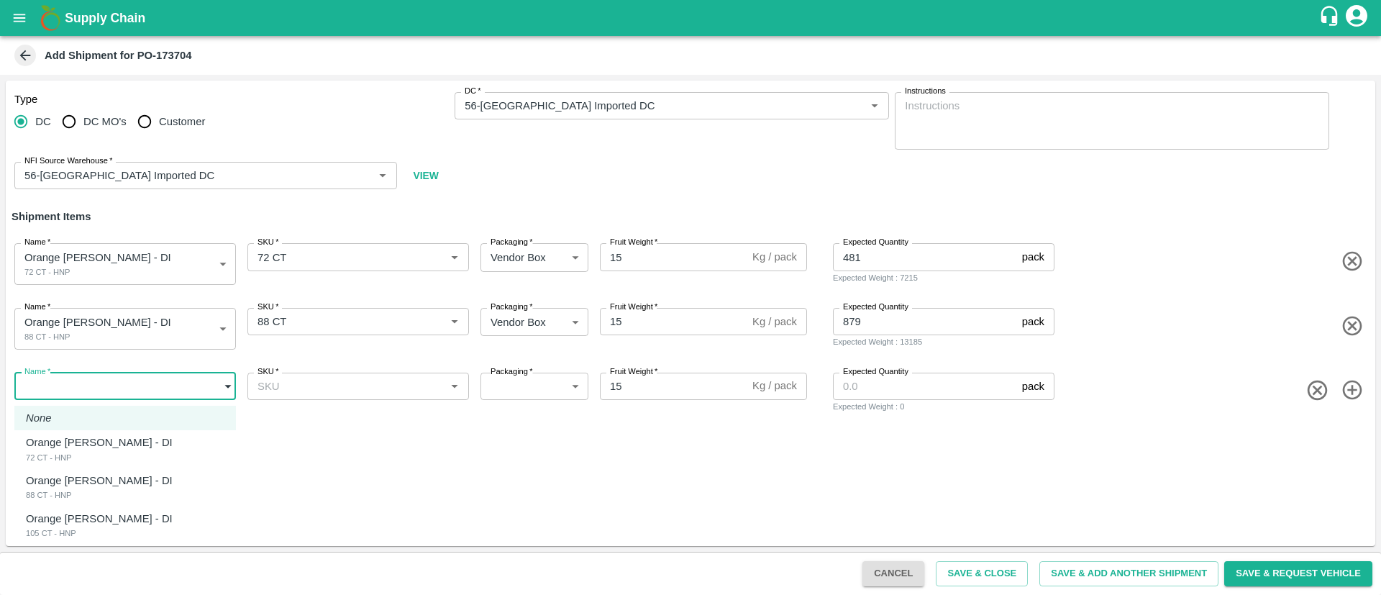
click at [161, 378] on body "Supply Chain Add Shipment for PO-173704 Type DC DC MO's Customer DC   * DC   * …" at bounding box center [690, 297] width 1381 height 595
click at [155, 526] on div "Orange Valencia SA - DI 105 CT - HNP" at bounding box center [103, 525] width 154 height 29
type input "1982668"
type input "276"
type input "238"
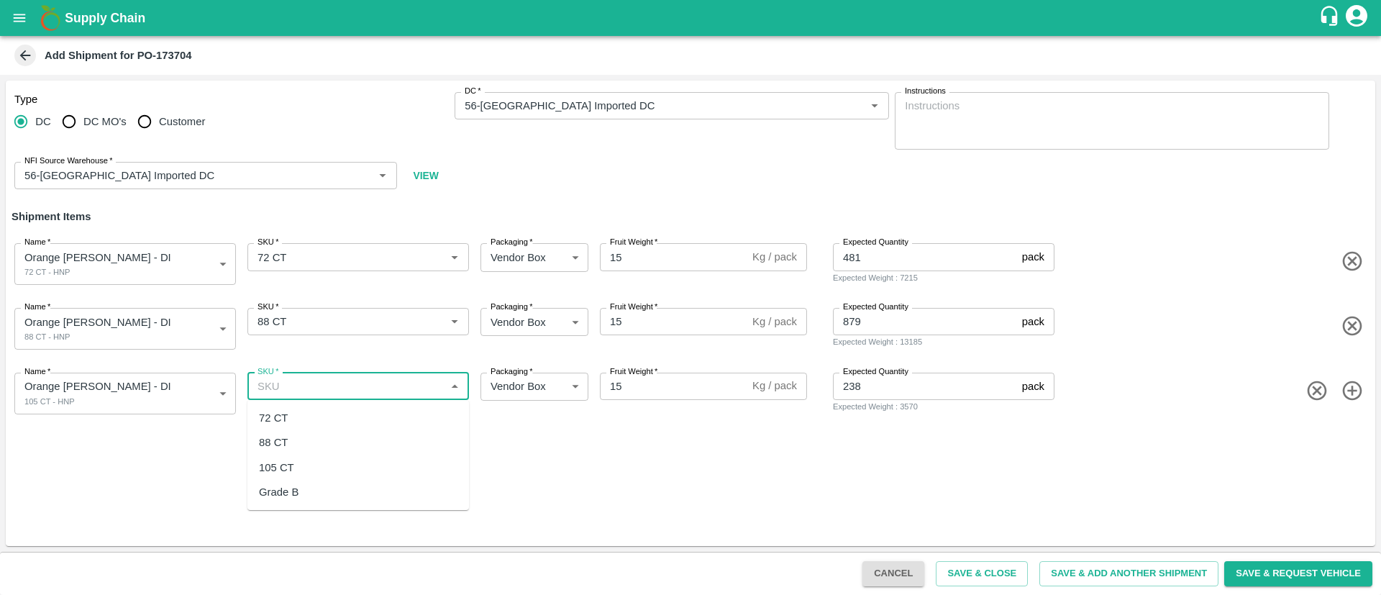
click at [382, 383] on input "SKU   *" at bounding box center [346, 386] width 189 height 19
click at [334, 465] on div "105 CT" at bounding box center [358, 467] width 222 height 24
type input "105 CT"
click at [898, 486] on div "Type DC DC MO's Customer DC   * DC   * Instructions x Instructions NFI Source W…" at bounding box center [691, 313] width 1370 height 465
click at [881, 383] on input "238" at bounding box center [924, 386] width 183 height 27
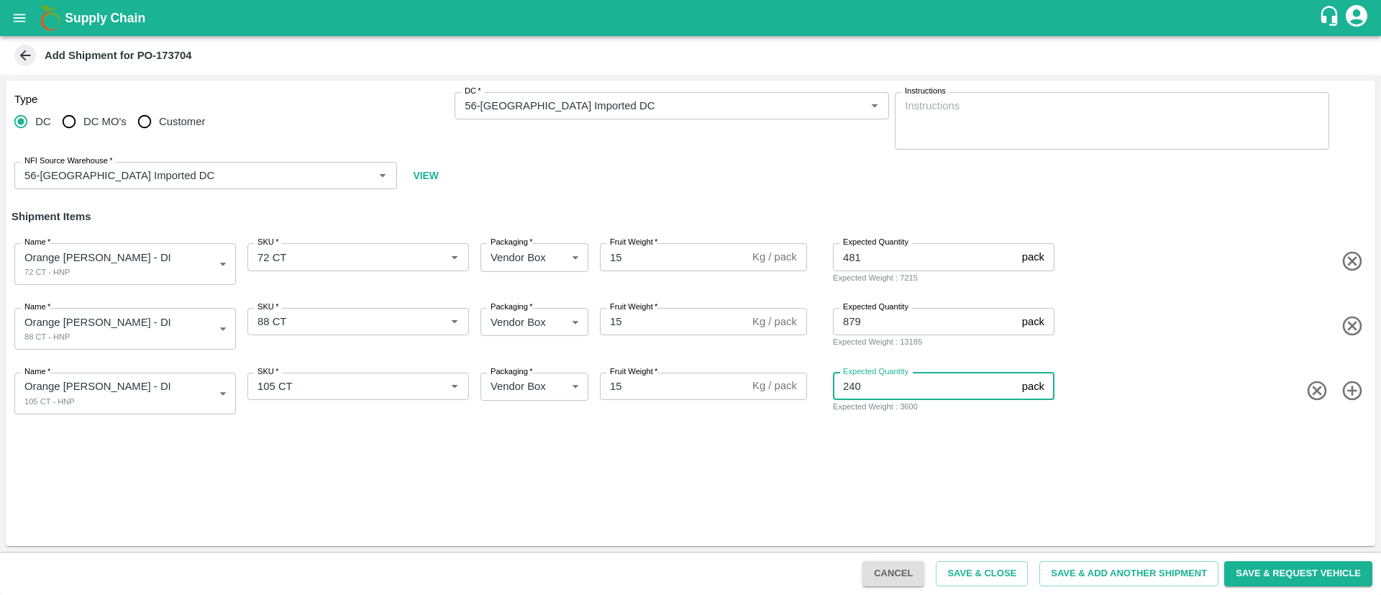
type input "240"
click at [1000, 491] on div "Type DC DC MO's Customer DC   * DC   * Instructions x Instructions NFI Source W…" at bounding box center [691, 313] width 1370 height 465
click at [992, 575] on button "Save & Close" at bounding box center [982, 573] width 92 height 25
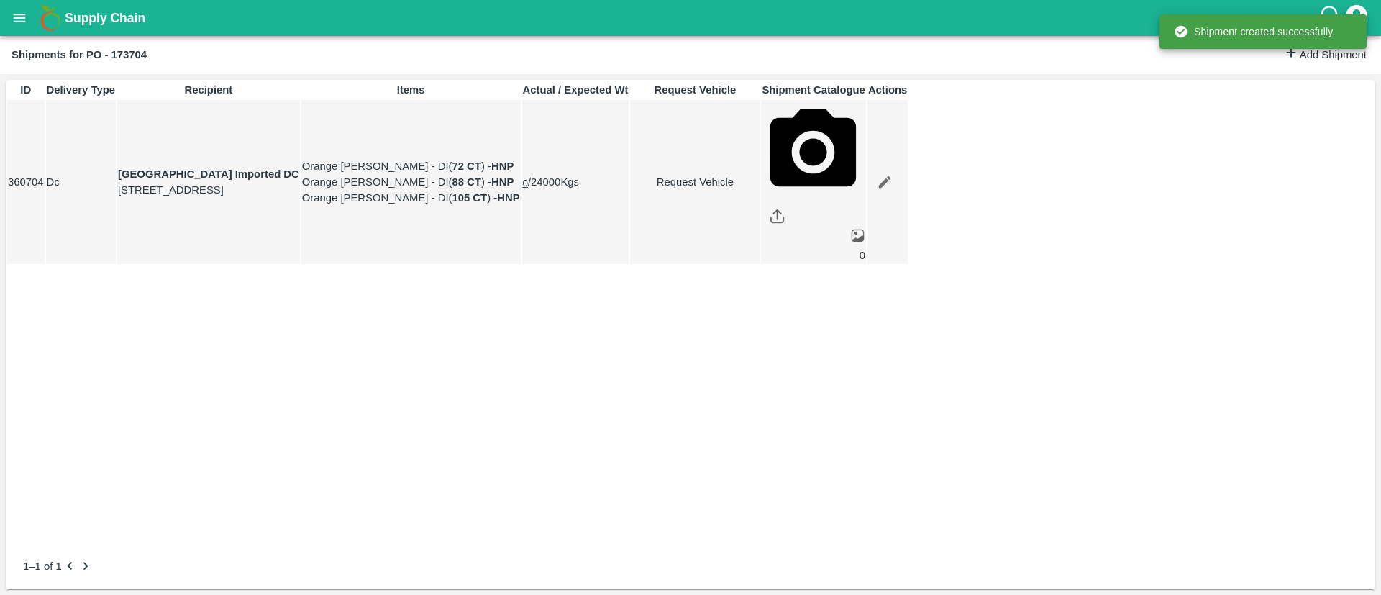
click at [22, 17] on icon "open drawer" at bounding box center [20, 18] width 12 height 8
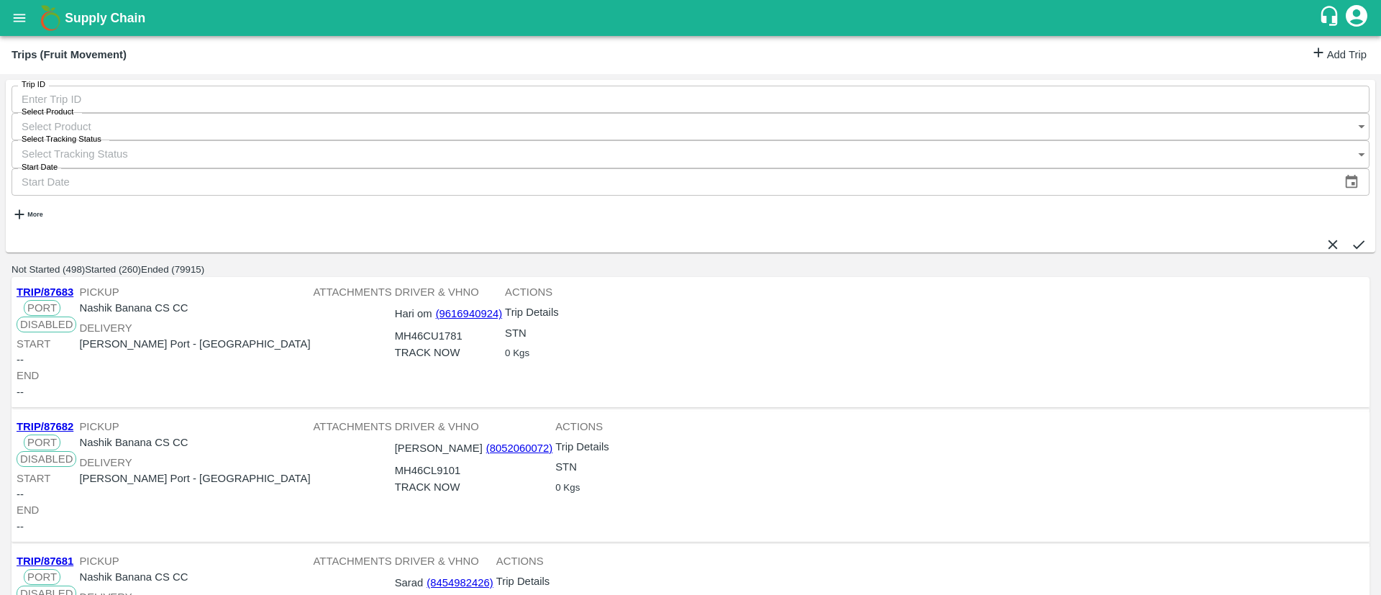
click at [1324, 55] on link "Add Trip" at bounding box center [1339, 55] width 56 height 21
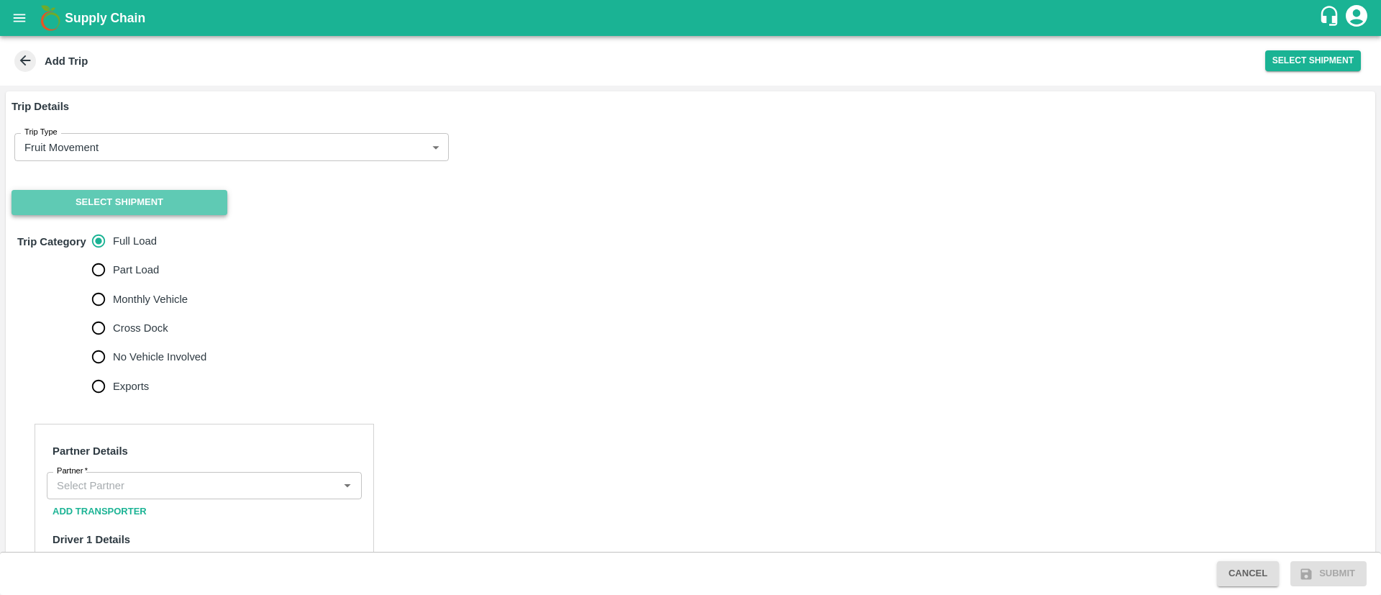
click at [123, 206] on button "Select Shipment" at bounding box center [120, 202] width 216 height 25
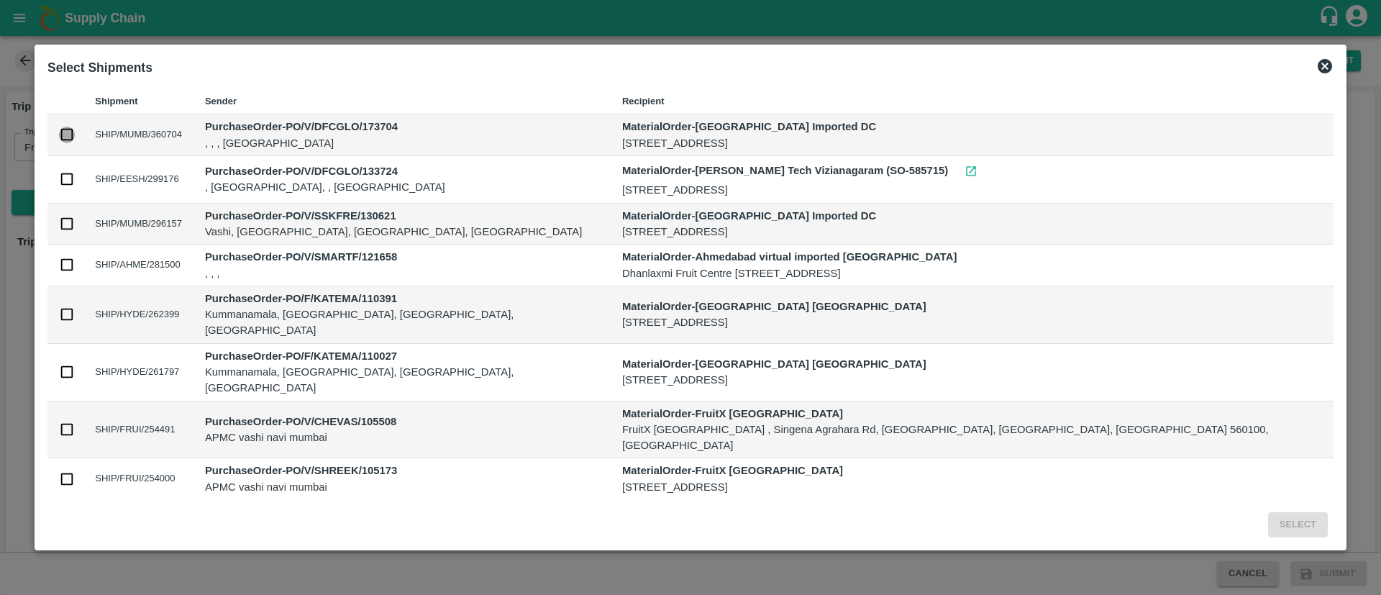
click at [75, 135] on input "checkbox" at bounding box center [67, 135] width 16 height 16
checkbox input "true"
click at [1268, 523] on button "Select" at bounding box center [1298, 524] width 60 height 25
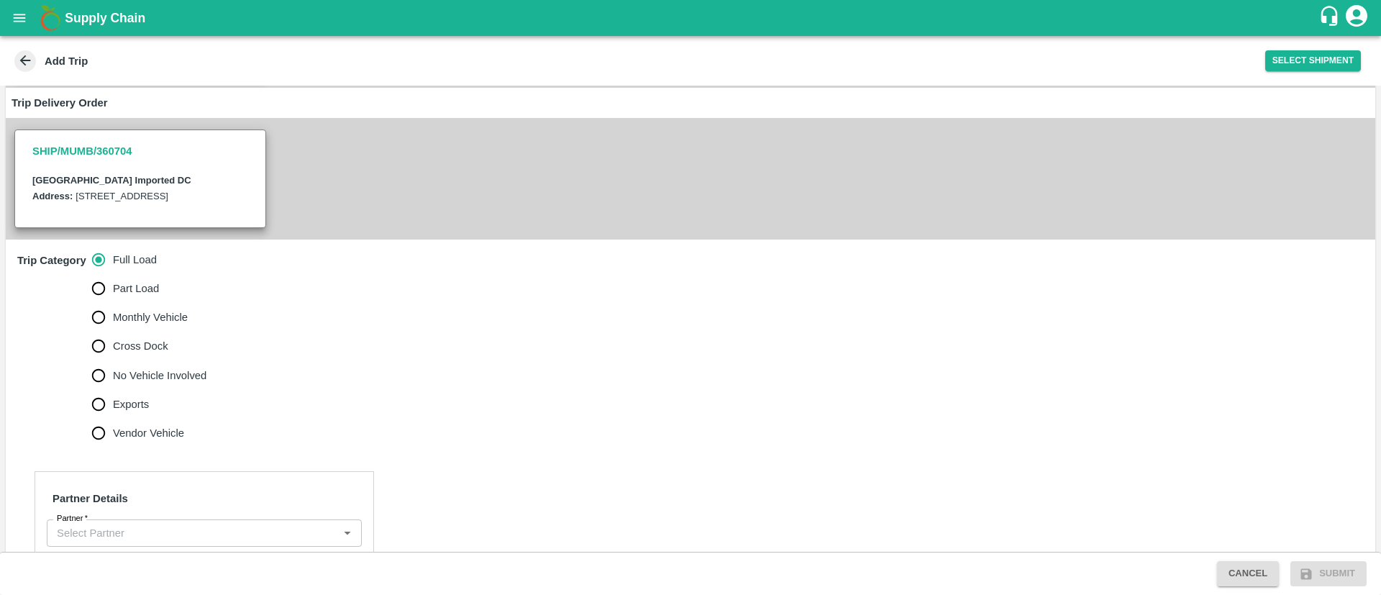
scroll to position [250, 0]
click at [169, 382] on span "No Vehicle Involved" at bounding box center [160, 374] width 94 height 16
click at [113, 388] on input "No Vehicle Involved" at bounding box center [98, 374] width 29 height 29
radio input "true"
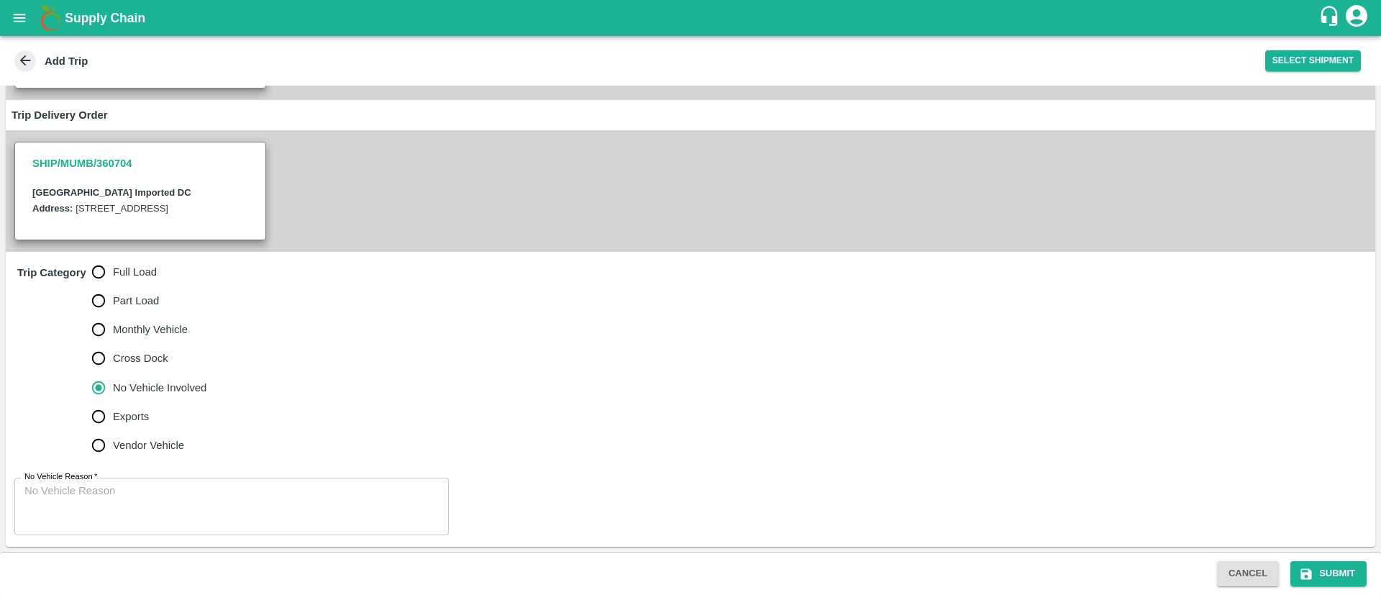
scroll to position [268, 0]
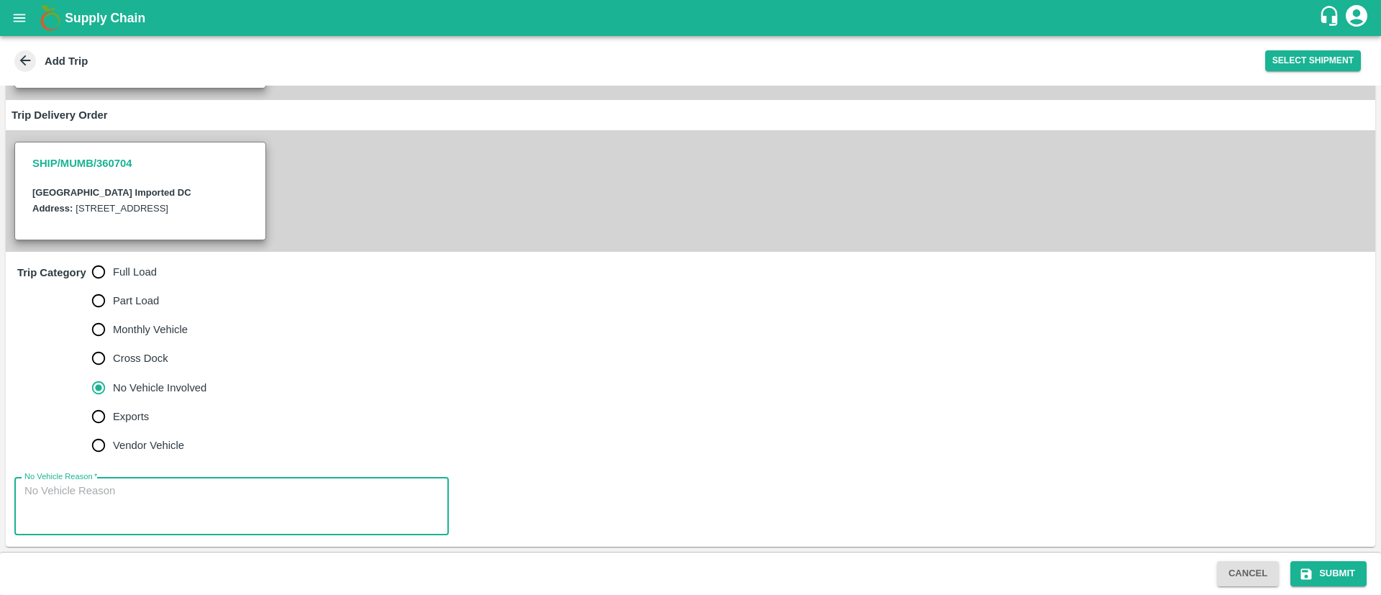
click at [247, 506] on textarea "No Vehicle Reason   *" at bounding box center [231, 505] width 414 height 45
type textarea "NA"
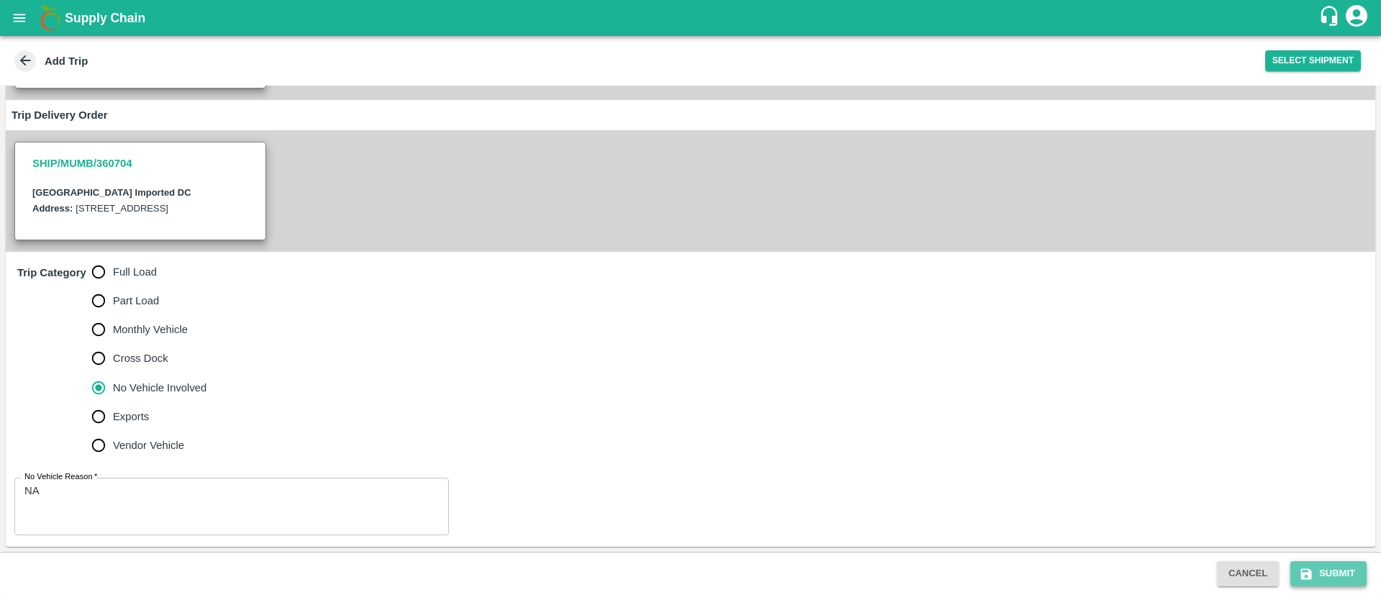
click at [1319, 569] on button "Submit" at bounding box center [1329, 573] width 76 height 25
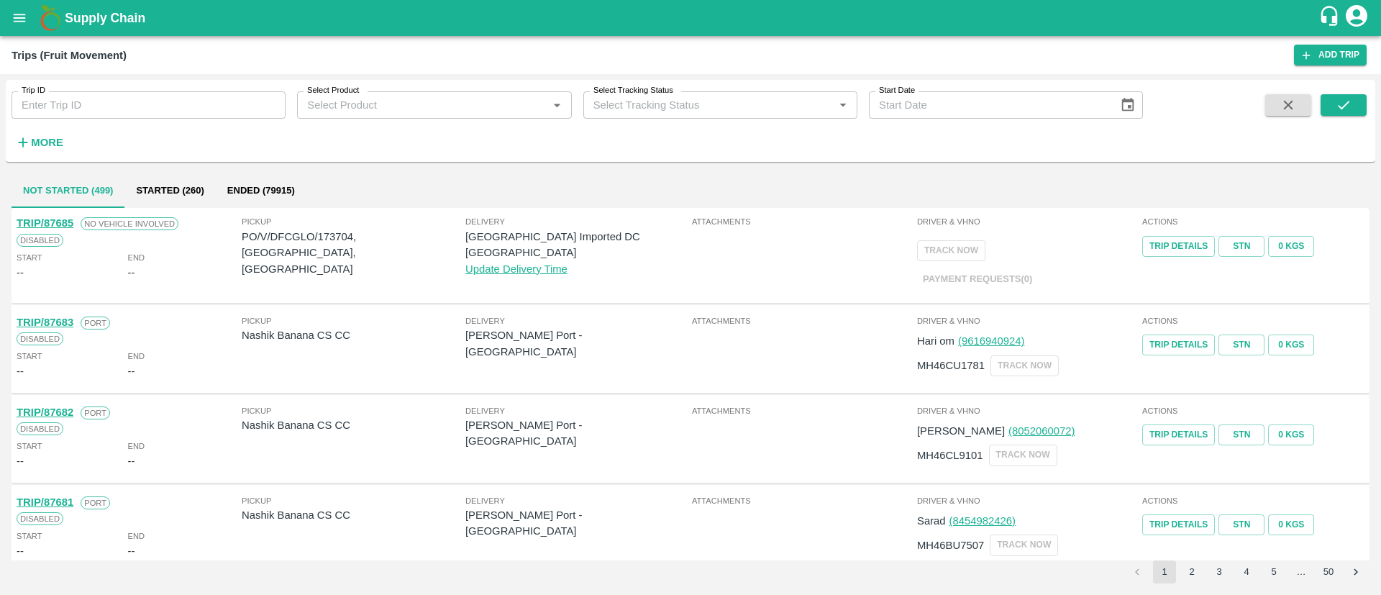
click at [344, 231] on p "PO/V/DFCGLO/173704, jahaj, Maharashtra" at bounding box center [354, 253] width 224 height 48
copy p "173704"
click at [22, 18] on icon "open drawer" at bounding box center [20, 18] width 12 height 8
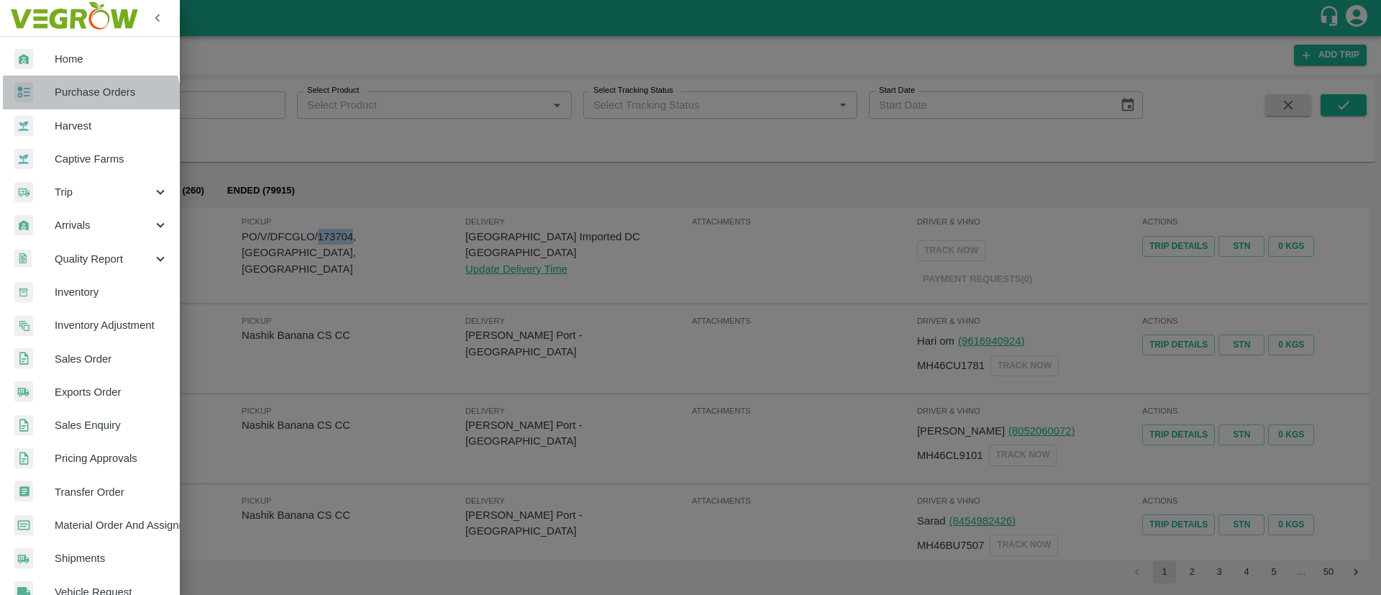
click at [90, 101] on link "Purchase Orders" at bounding box center [90, 92] width 180 height 33
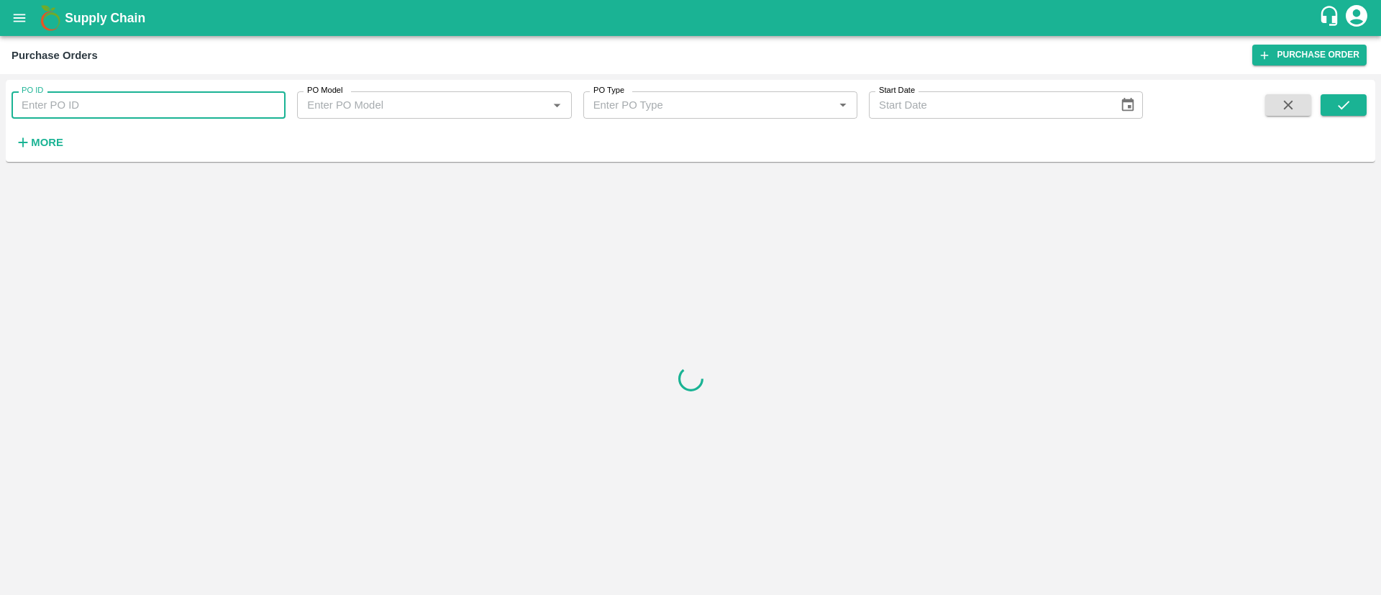
click at [124, 109] on input "PO ID" at bounding box center [149, 104] width 274 height 27
paste input "173704"
type input "173704"
click at [1339, 105] on icon "submit" at bounding box center [1344, 105] width 16 height 16
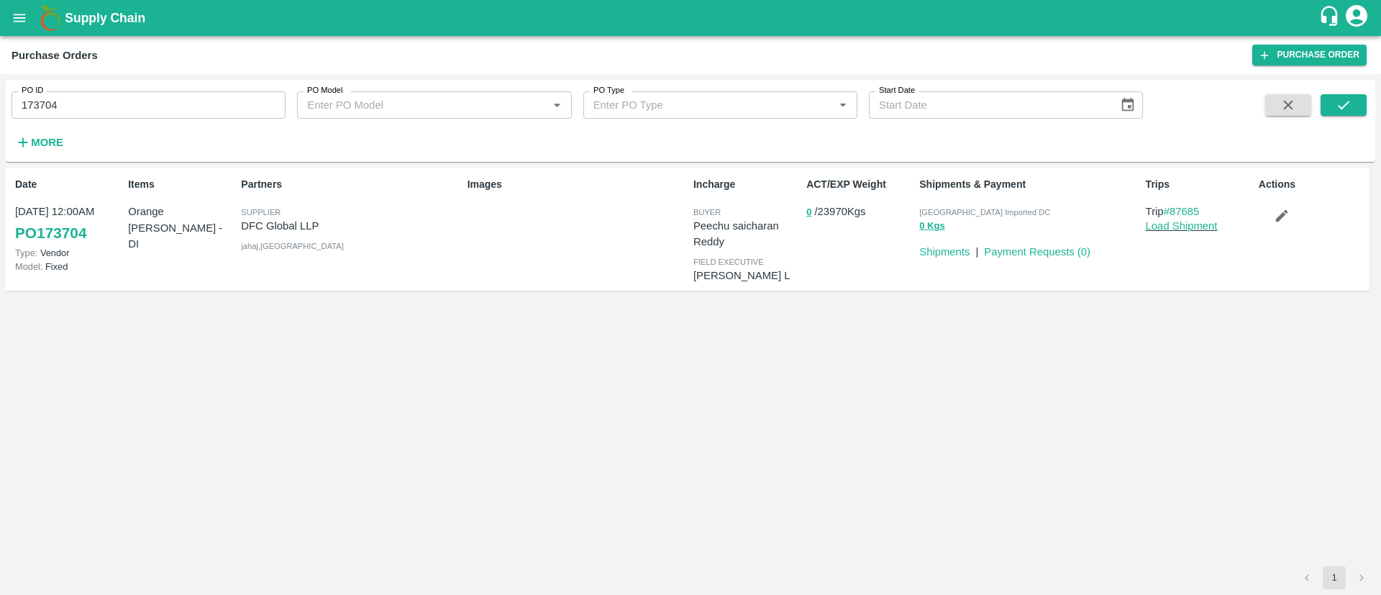
click at [1200, 218] on p "Load Shipment" at bounding box center [1199, 226] width 107 height 16
click at [1186, 224] on link "Load Shipment" at bounding box center [1182, 226] width 72 height 12
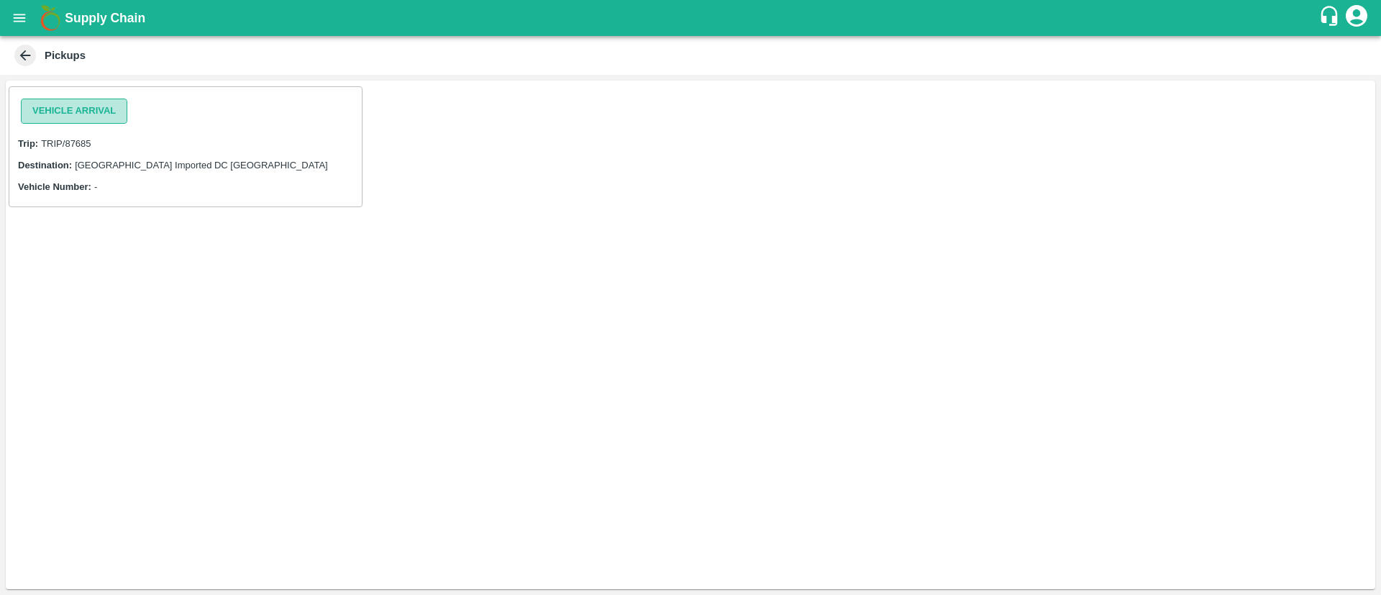
click at [88, 99] on button "Vehicle Arrival" at bounding box center [74, 111] width 106 height 25
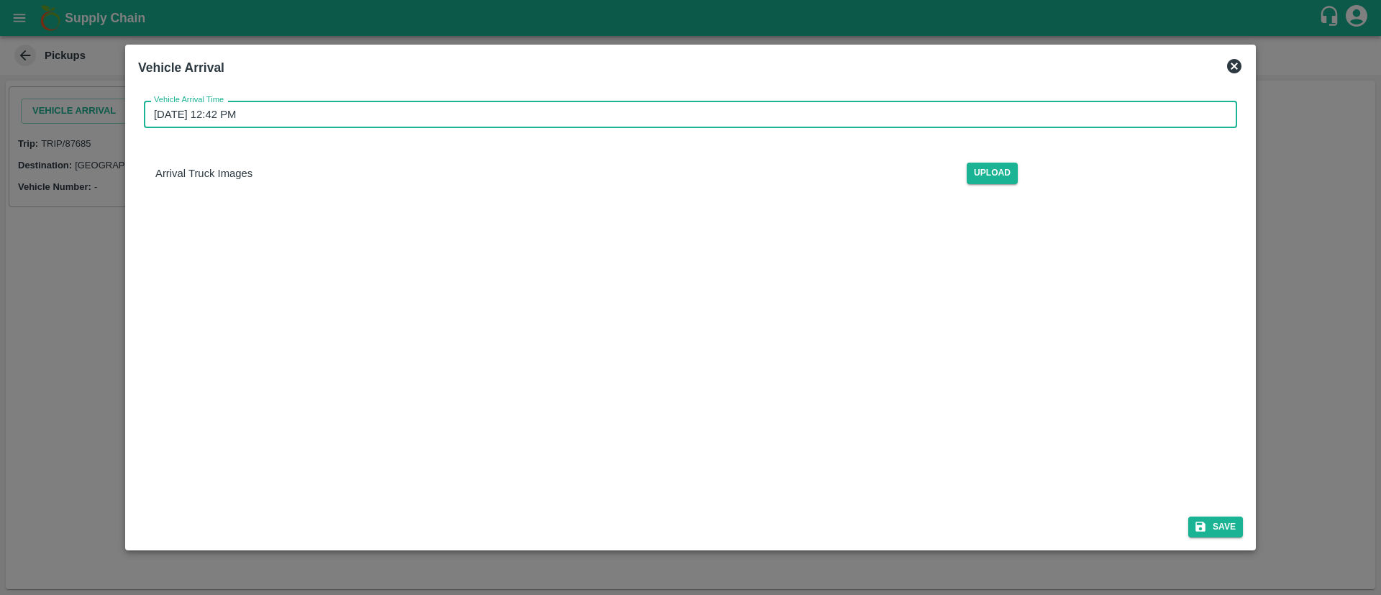
click at [519, 119] on input "08/09/2025 12:42 PM" at bounding box center [685, 114] width 1083 height 27
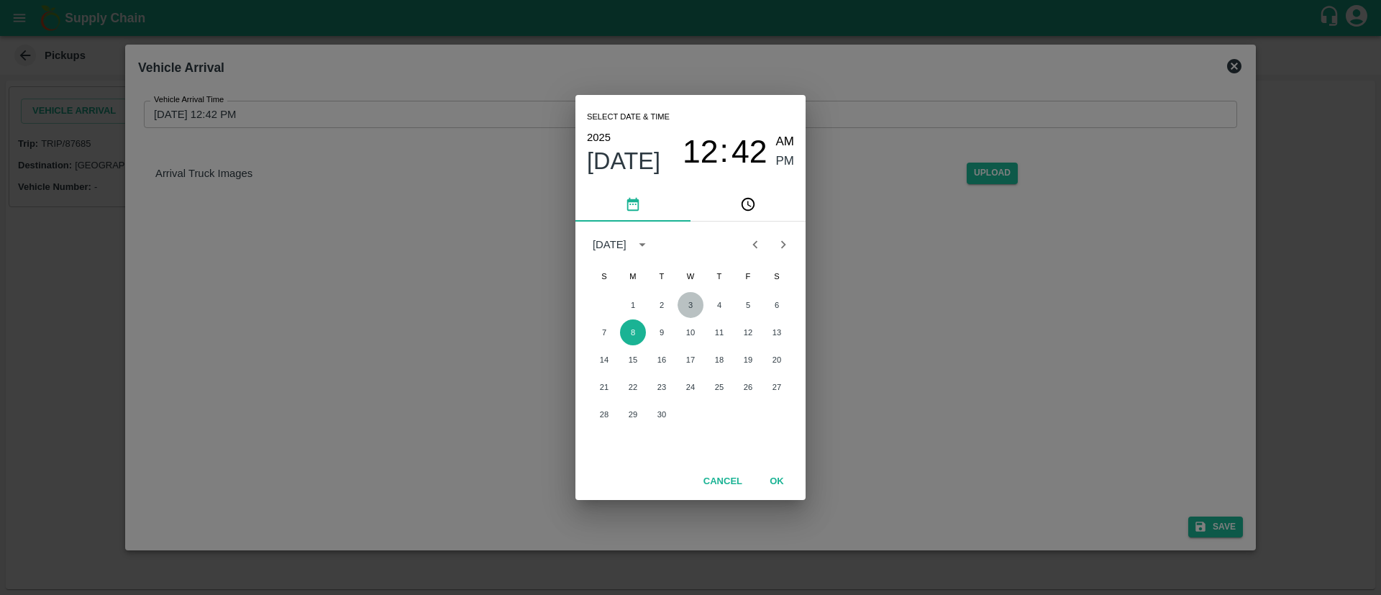
click at [691, 299] on button "3" at bounding box center [691, 305] width 26 height 26
type input "03/09/2025 12:42 PM"
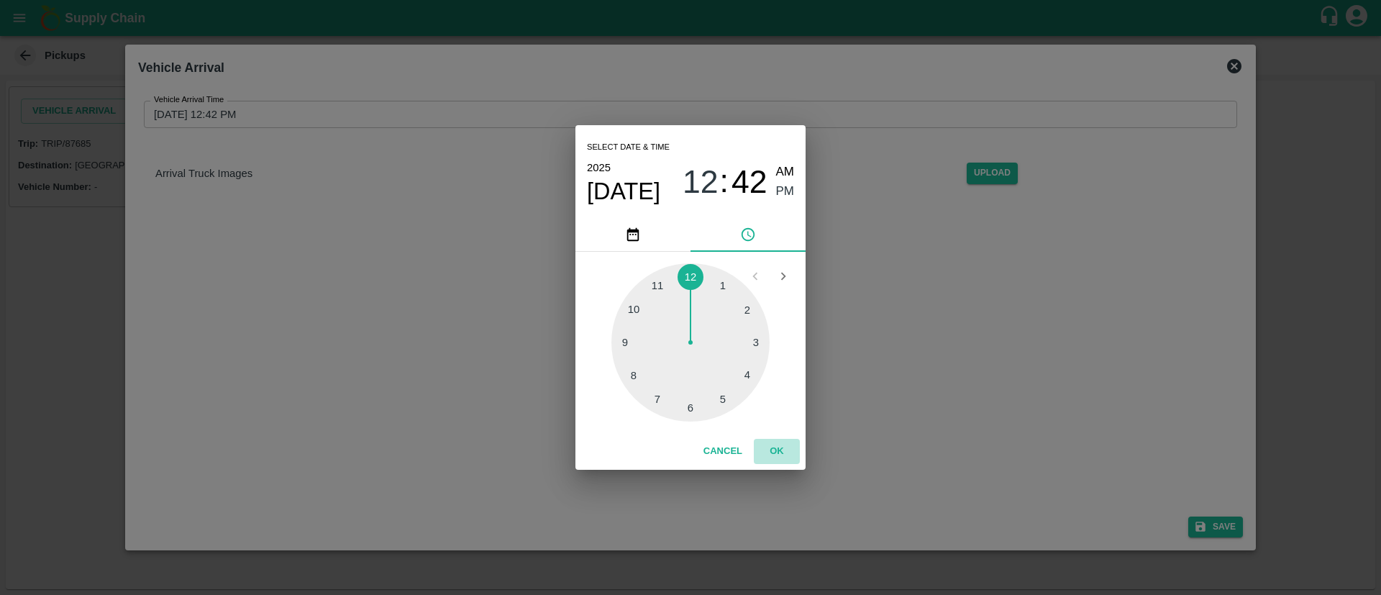
click at [770, 439] on button "OK" at bounding box center [777, 451] width 46 height 25
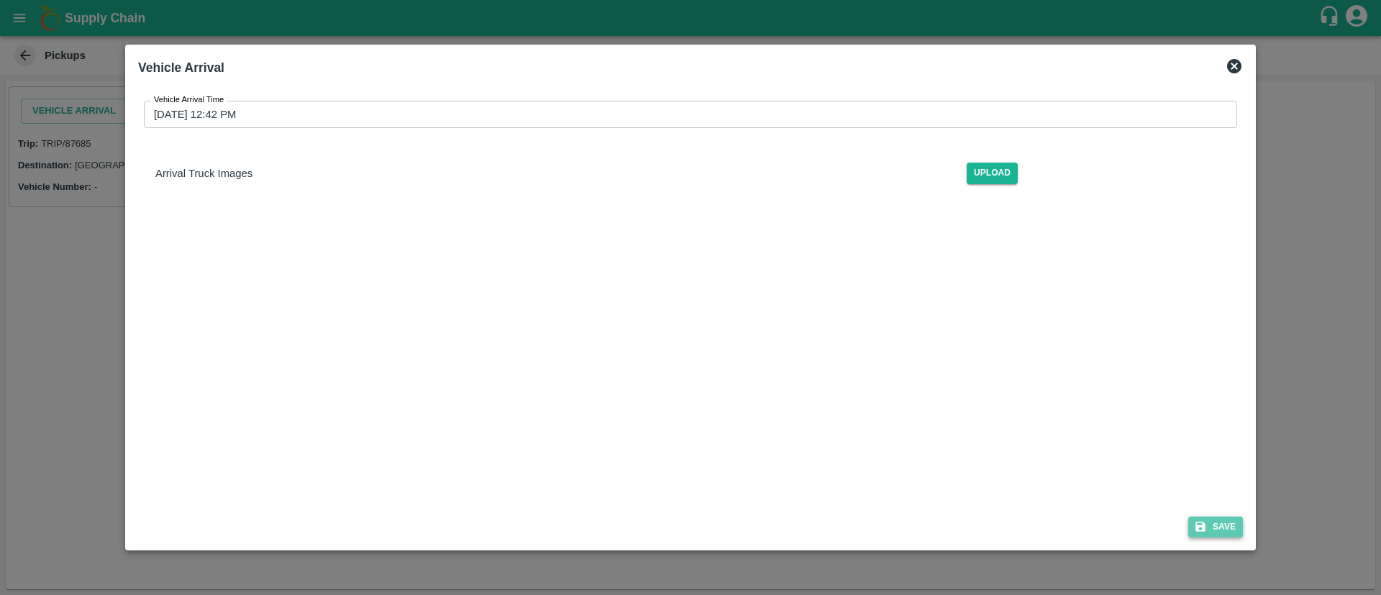
click at [1204, 522] on icon "submit" at bounding box center [1201, 527] width 10 height 10
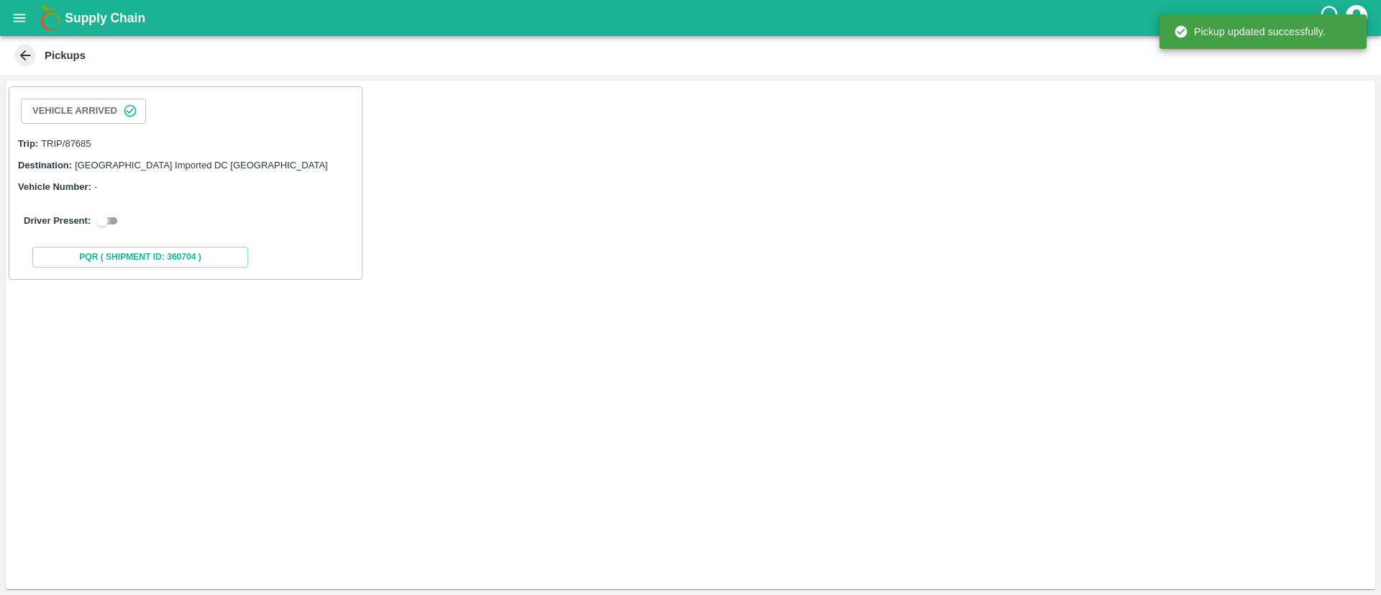
click at [106, 217] on input "checkbox" at bounding box center [102, 220] width 52 height 17
checkbox input "true"
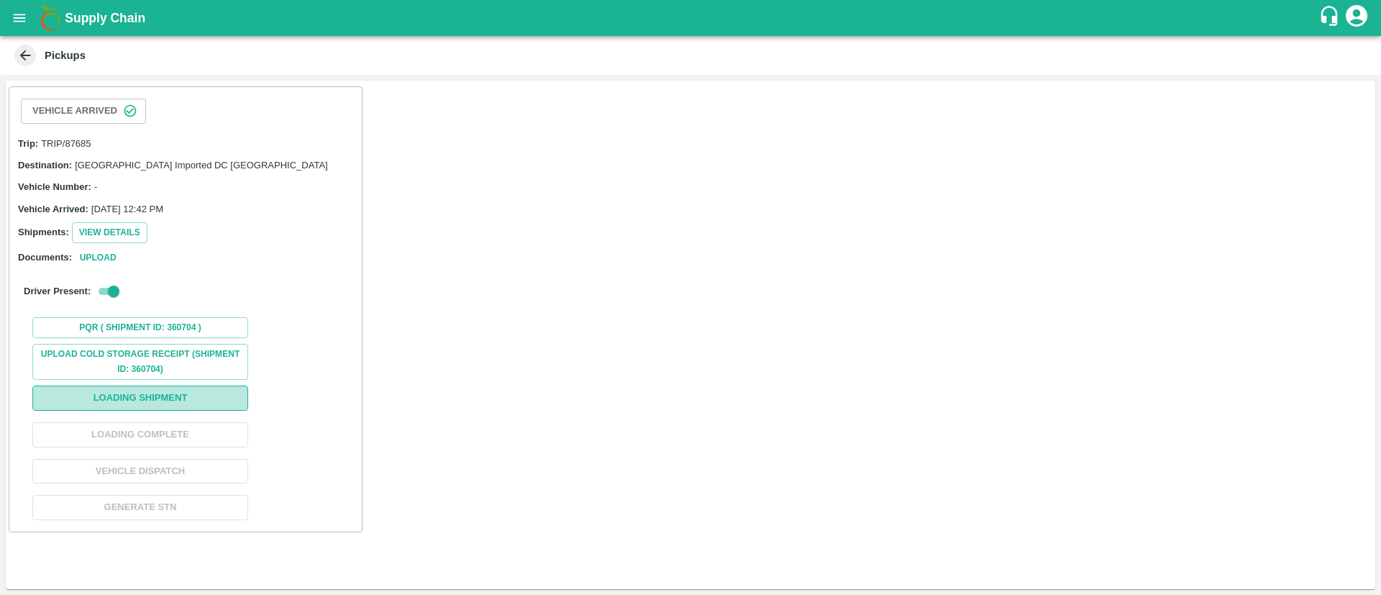
click at [170, 394] on button "Loading Shipment" at bounding box center [140, 398] width 216 height 25
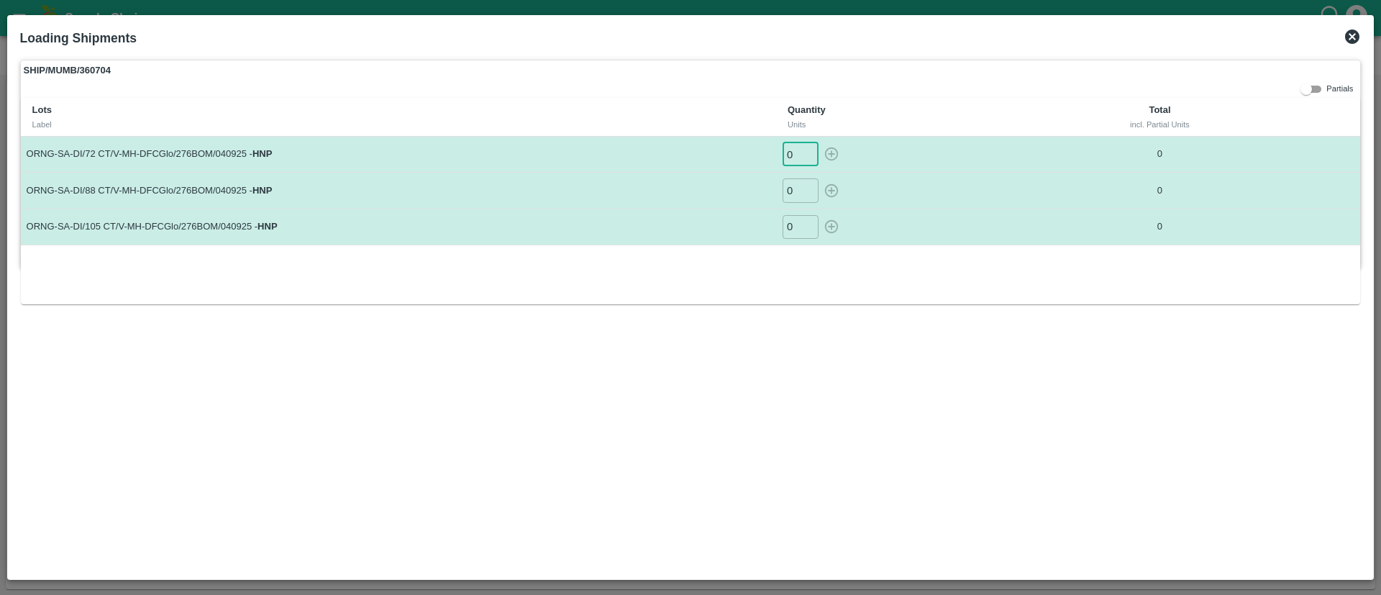
click at [788, 159] on input "0" at bounding box center [801, 154] width 36 height 24
click at [796, 155] on input "0" at bounding box center [801, 154] width 36 height 24
type input "481"
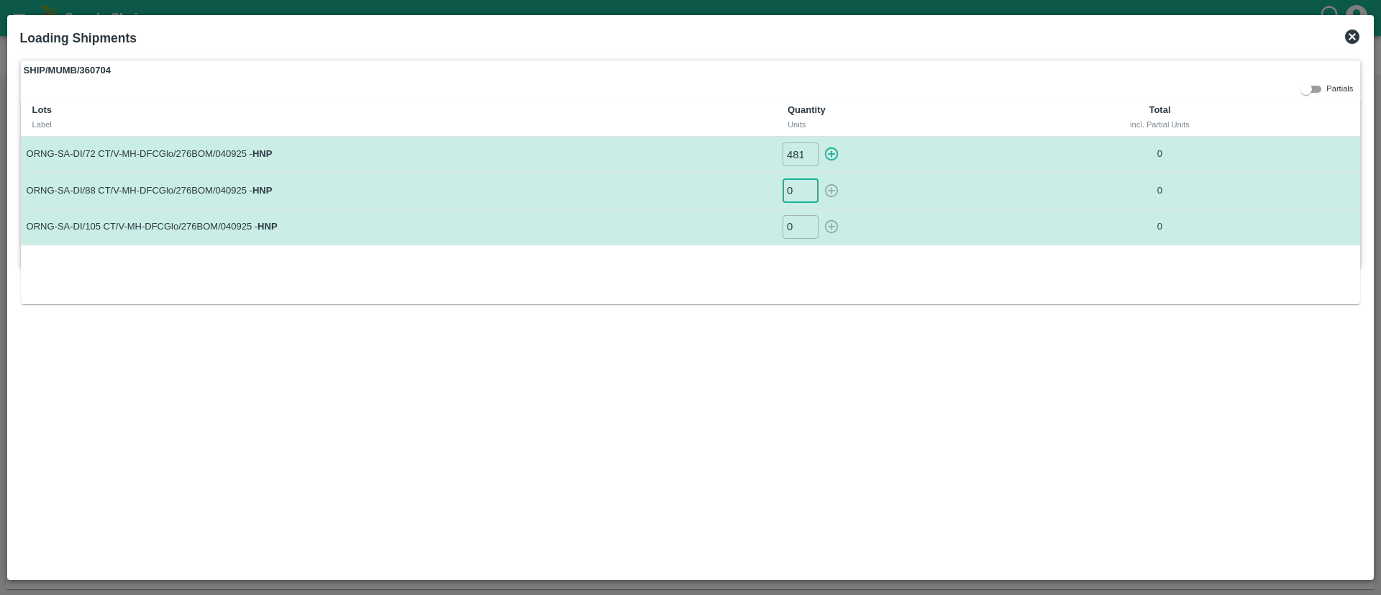
click at [796, 188] on input "0" at bounding box center [801, 190] width 36 height 24
click at [796, 188] on input "number" at bounding box center [801, 190] width 36 height 24
type input "879"
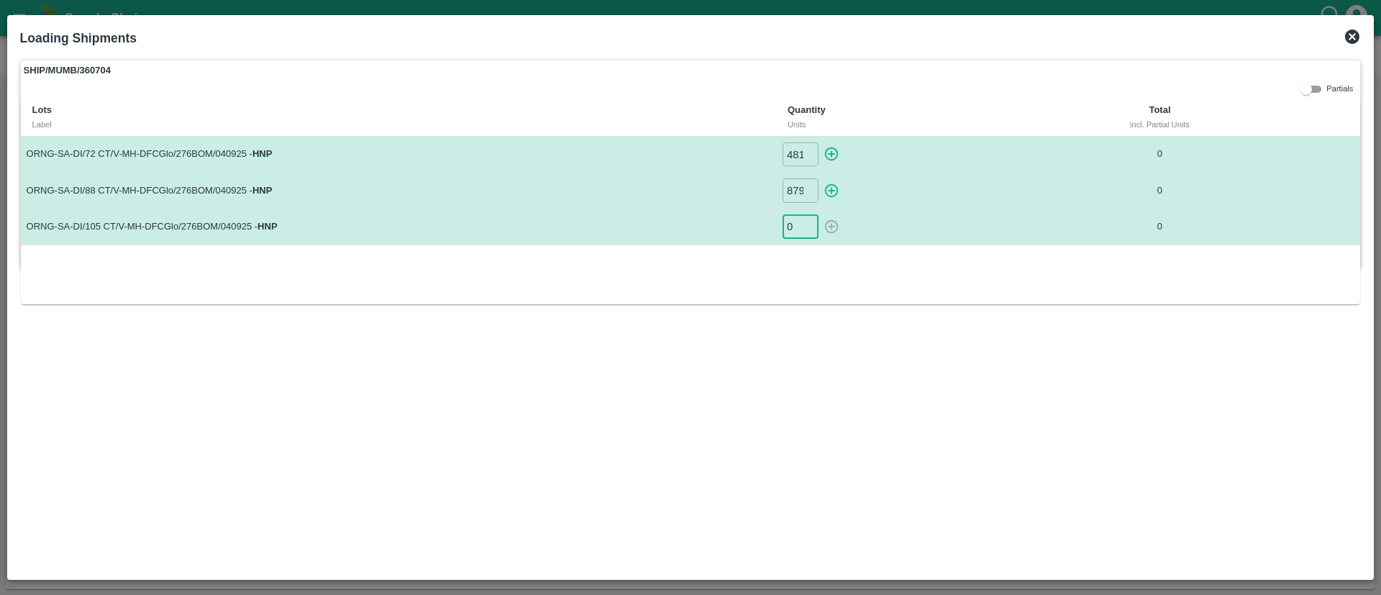
click at [796, 227] on input "0" at bounding box center [801, 227] width 36 height 24
type input "238"
click at [864, 280] on div "Lots Label Quantity Units Total incl. Partial Units ORNG-SA-DI/72 CT/V-MH-DFCGl…" at bounding box center [691, 201] width 1340 height 206
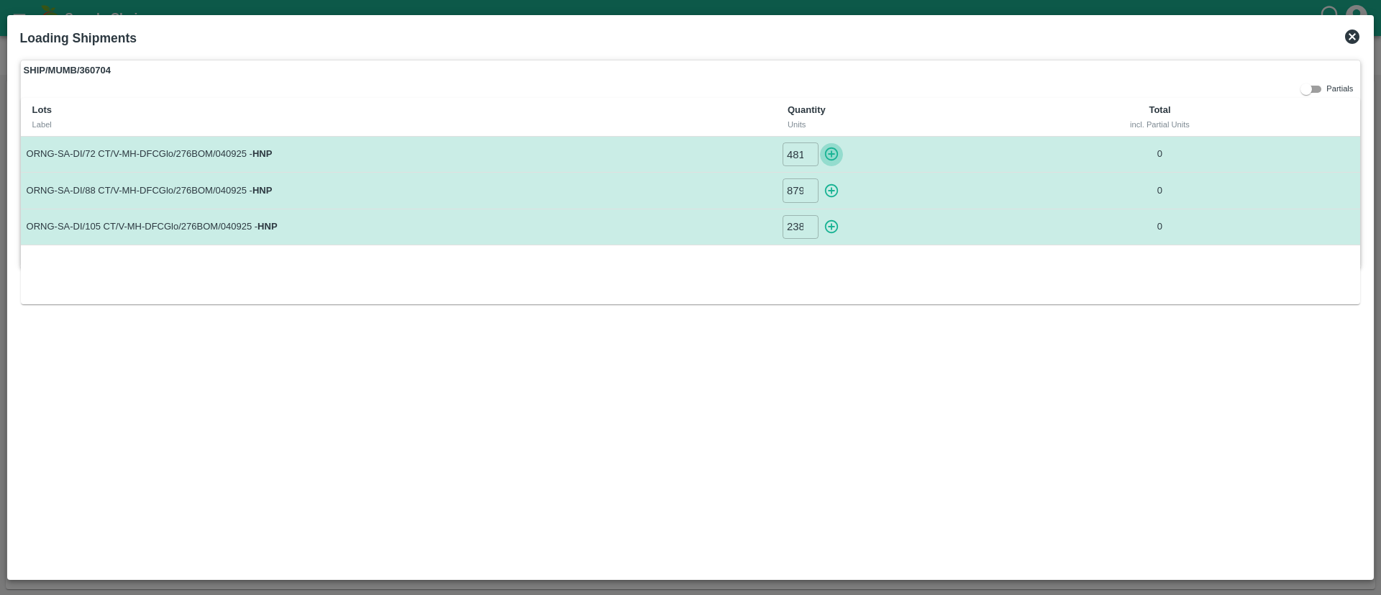
click at [834, 153] on icon "button" at bounding box center [832, 154] width 16 height 16
type input "0"
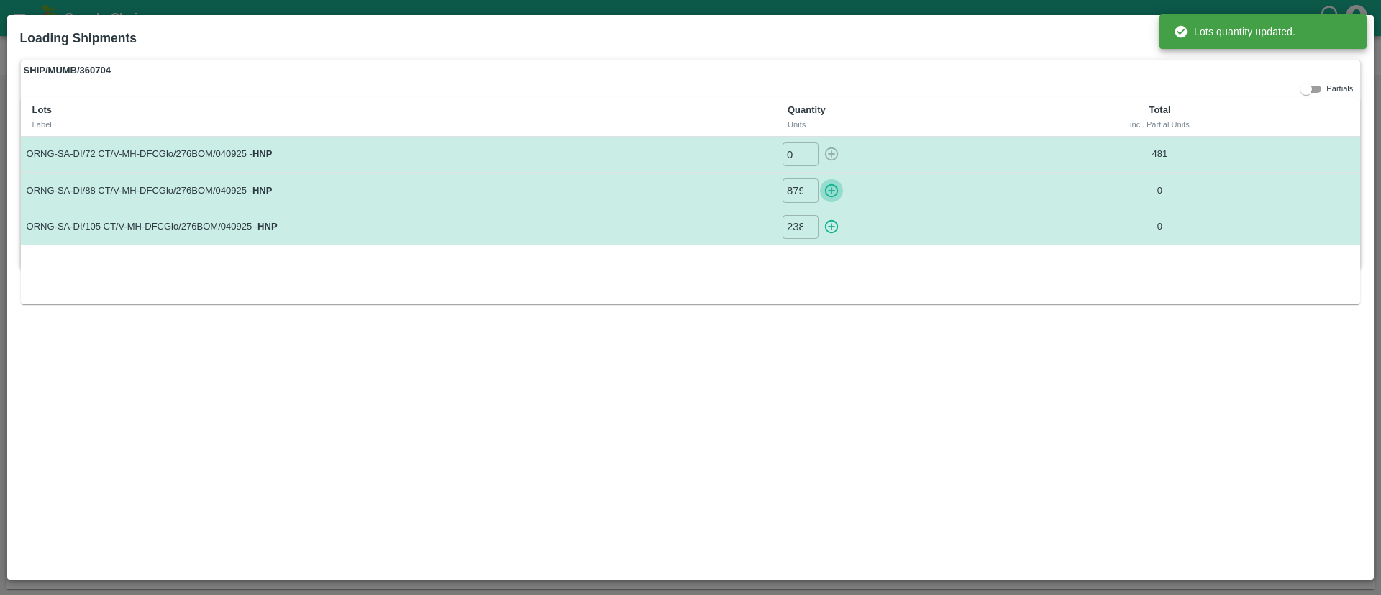
click at [830, 188] on icon "button" at bounding box center [832, 191] width 16 height 16
type input "0"
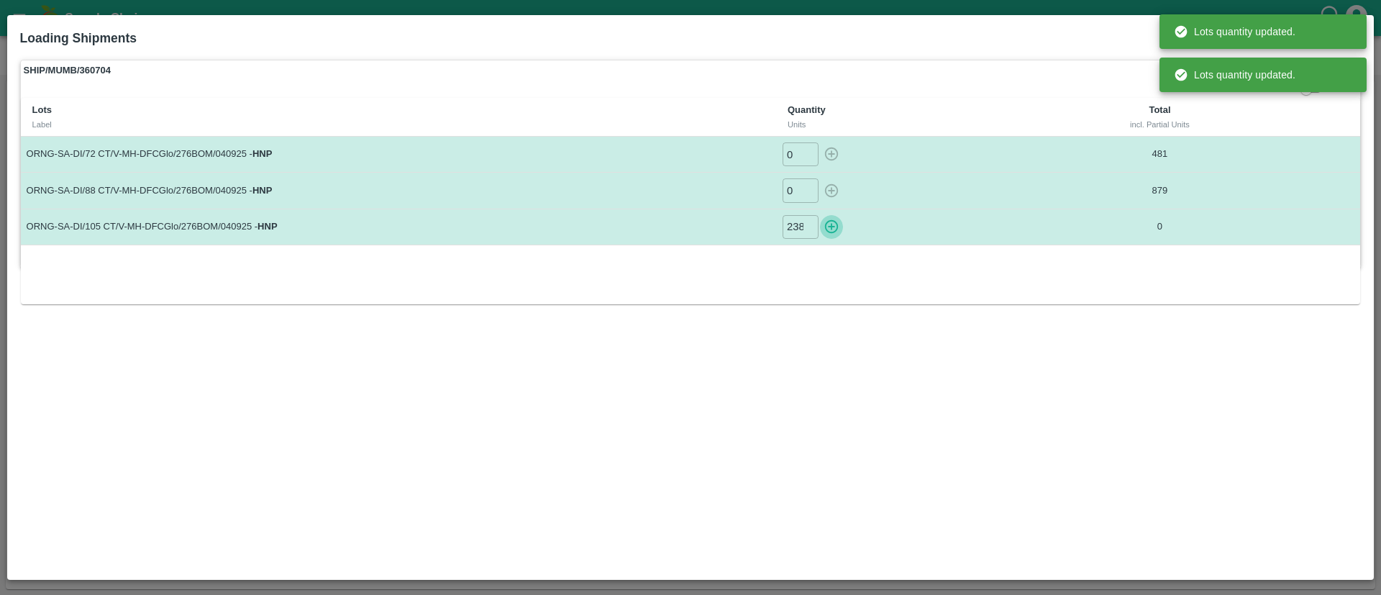
click at [831, 224] on icon "button" at bounding box center [832, 227] width 16 height 16
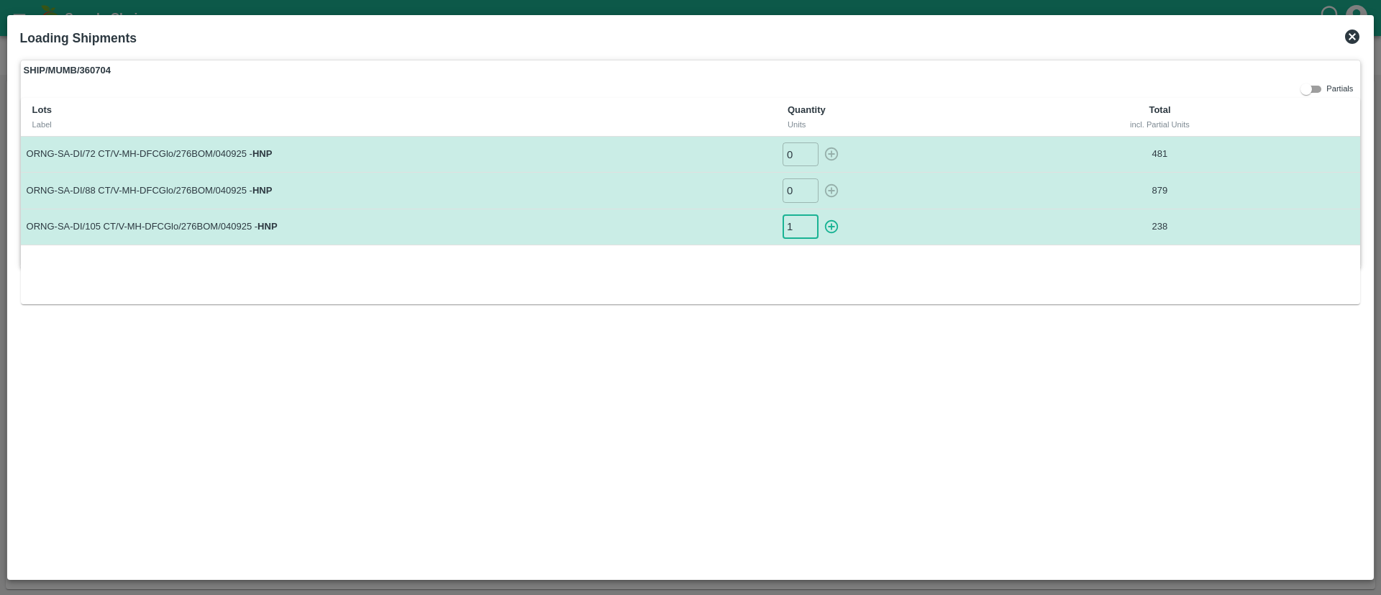
click at [806, 222] on input "1" at bounding box center [801, 227] width 36 height 24
click at [806, 222] on input "2" at bounding box center [801, 227] width 36 height 24
click at [827, 224] on icon "button" at bounding box center [832, 227] width 14 height 14
type input "0"
click at [1350, 37] on icon at bounding box center [1352, 36] width 14 height 14
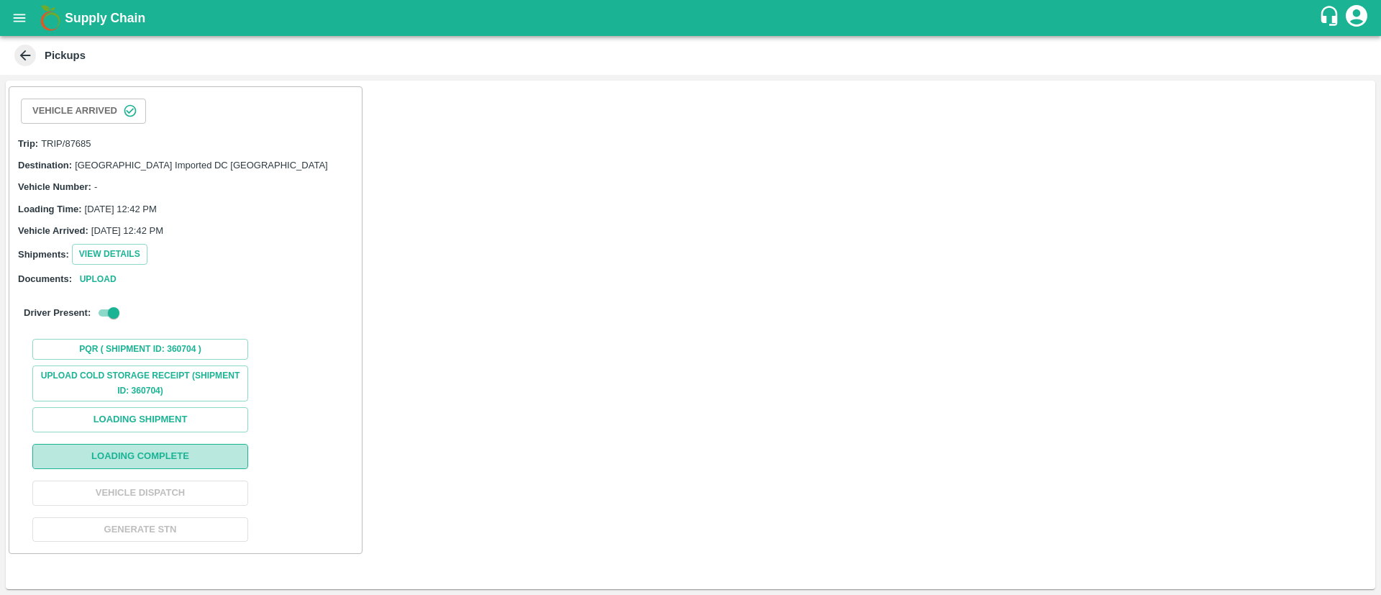
click at [207, 455] on button "Loading Complete" at bounding box center [140, 456] width 216 height 25
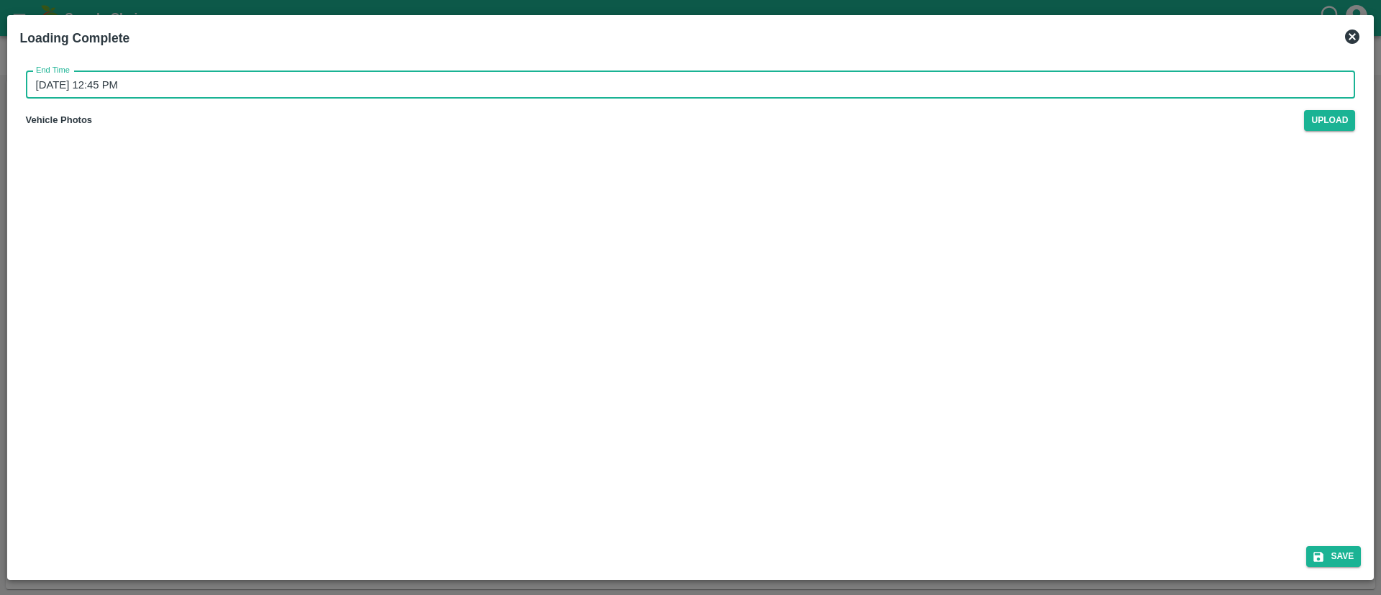
click at [679, 79] on input "08/09/2025 12:45 PM" at bounding box center [686, 84] width 1320 height 27
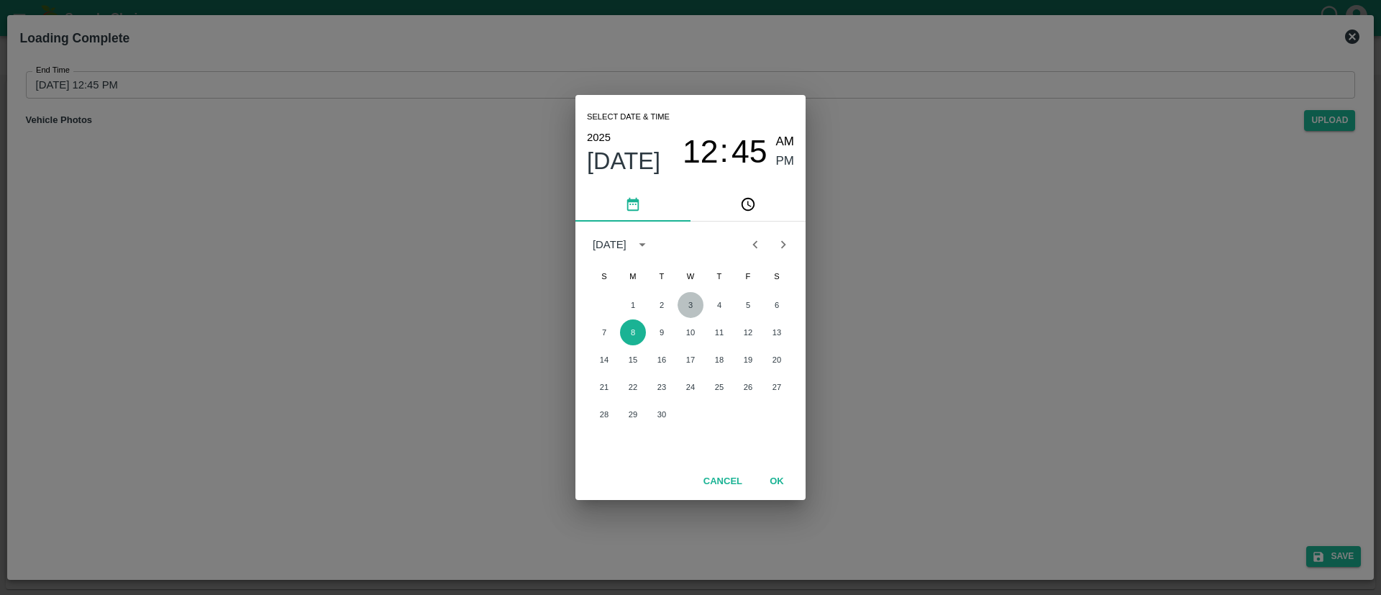
click at [694, 304] on button "3" at bounding box center [691, 305] width 26 height 26
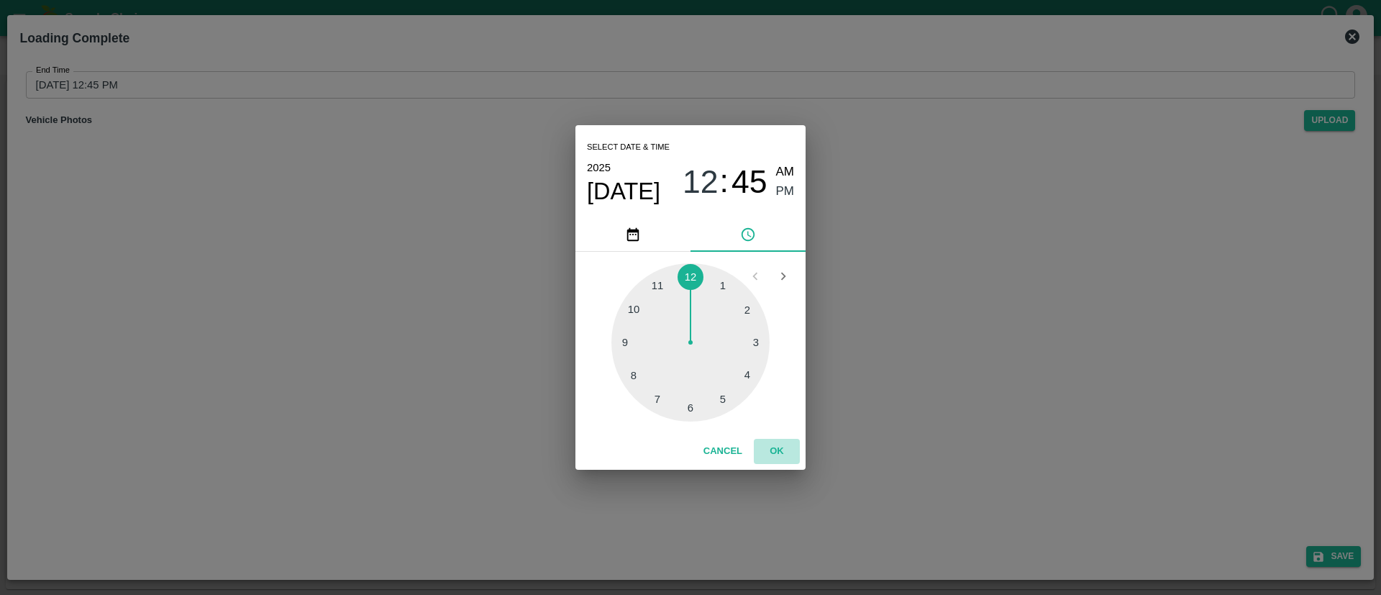
click at [784, 443] on button "OK" at bounding box center [777, 451] width 46 height 25
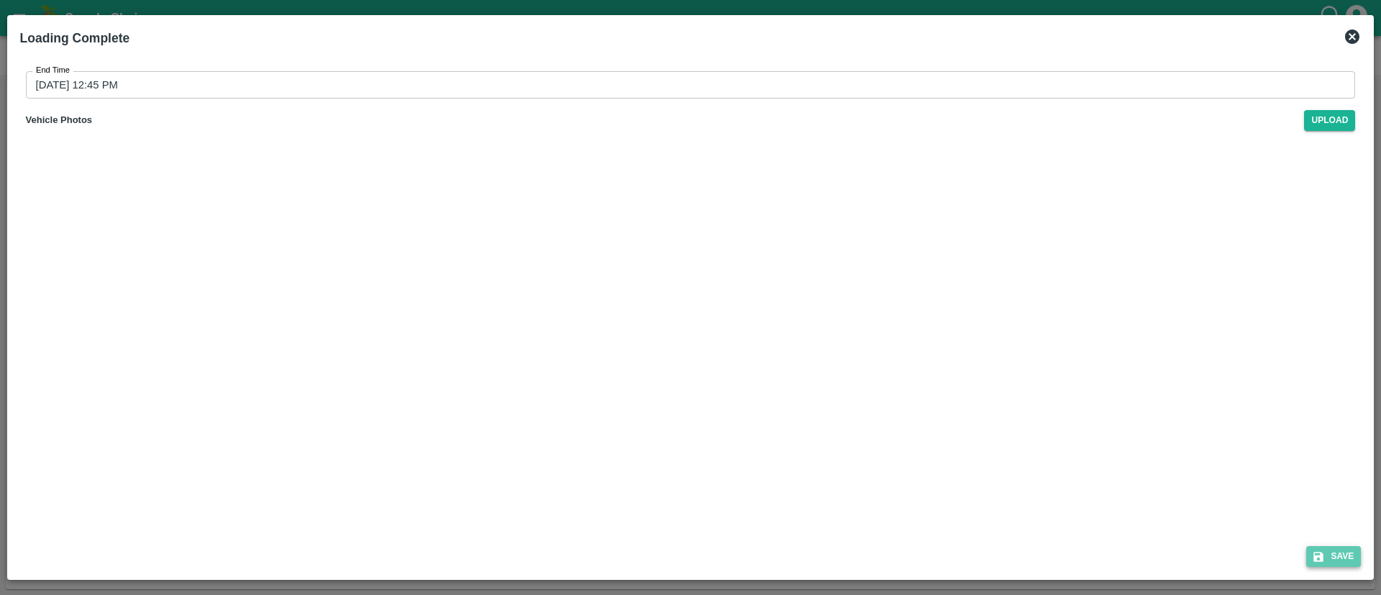
click at [1352, 552] on button "Save" at bounding box center [1333, 556] width 55 height 21
type input "08/09/2025 12:45 PM"
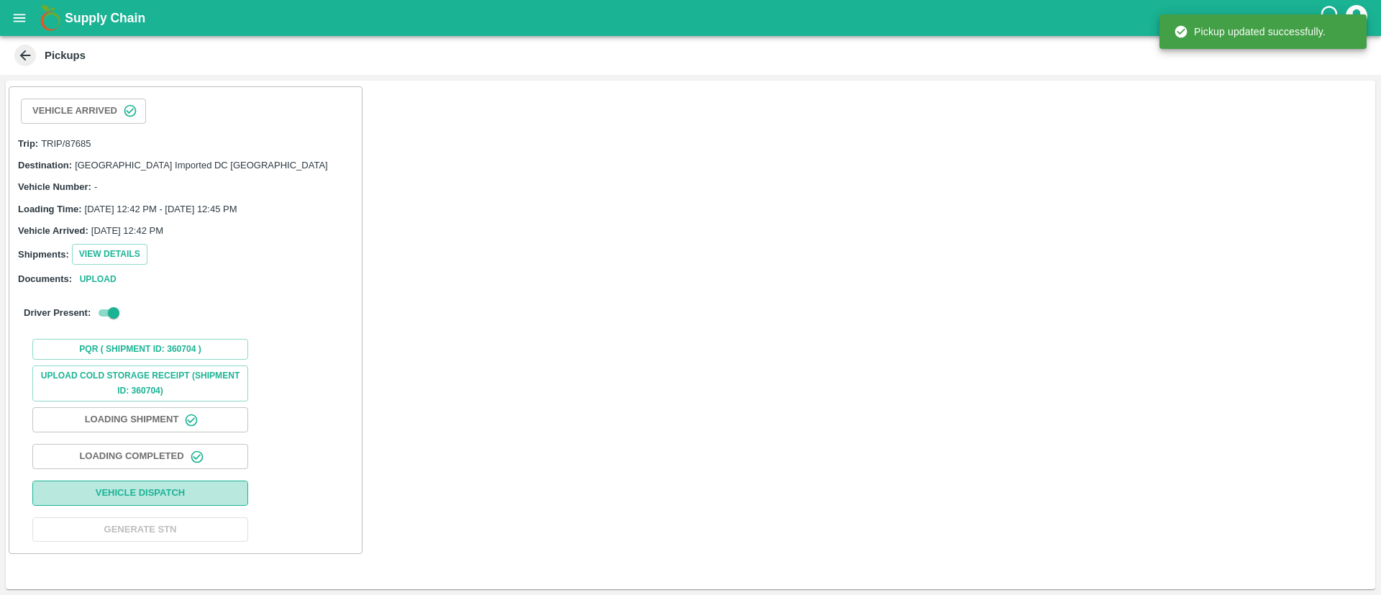
click at [162, 501] on button "Vehicle Dispatch" at bounding box center [140, 493] width 216 height 25
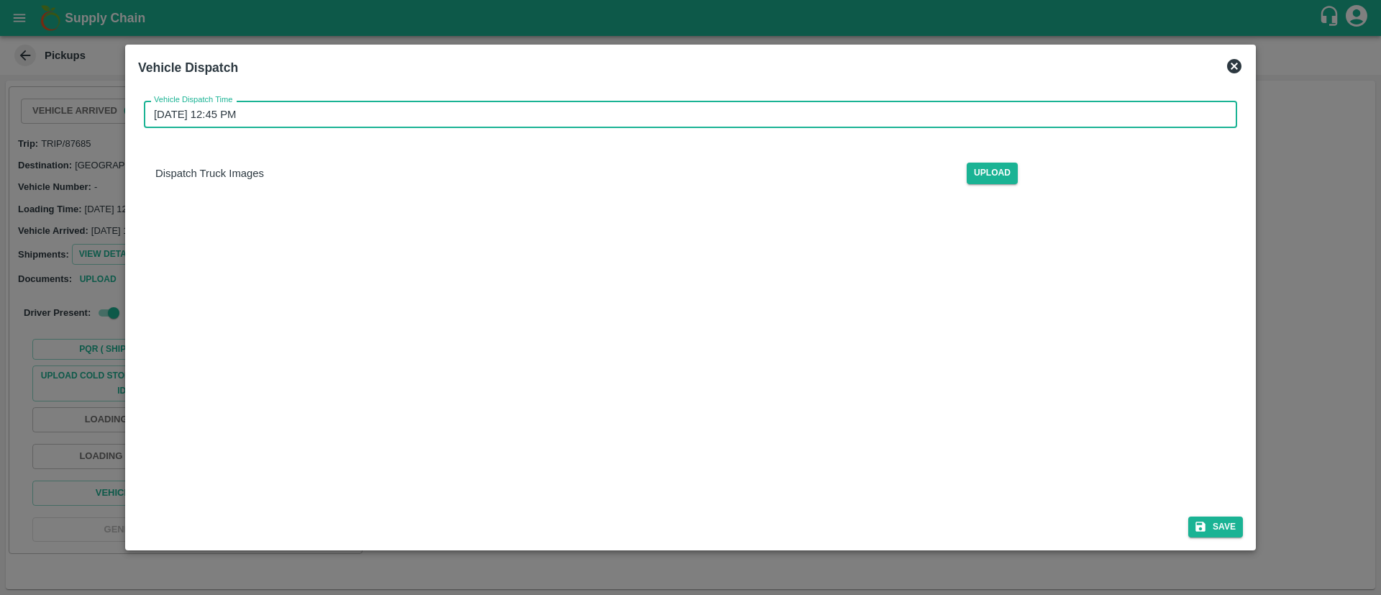
click at [829, 116] on input "08/09/2025 12:45 PM" at bounding box center [685, 114] width 1083 height 27
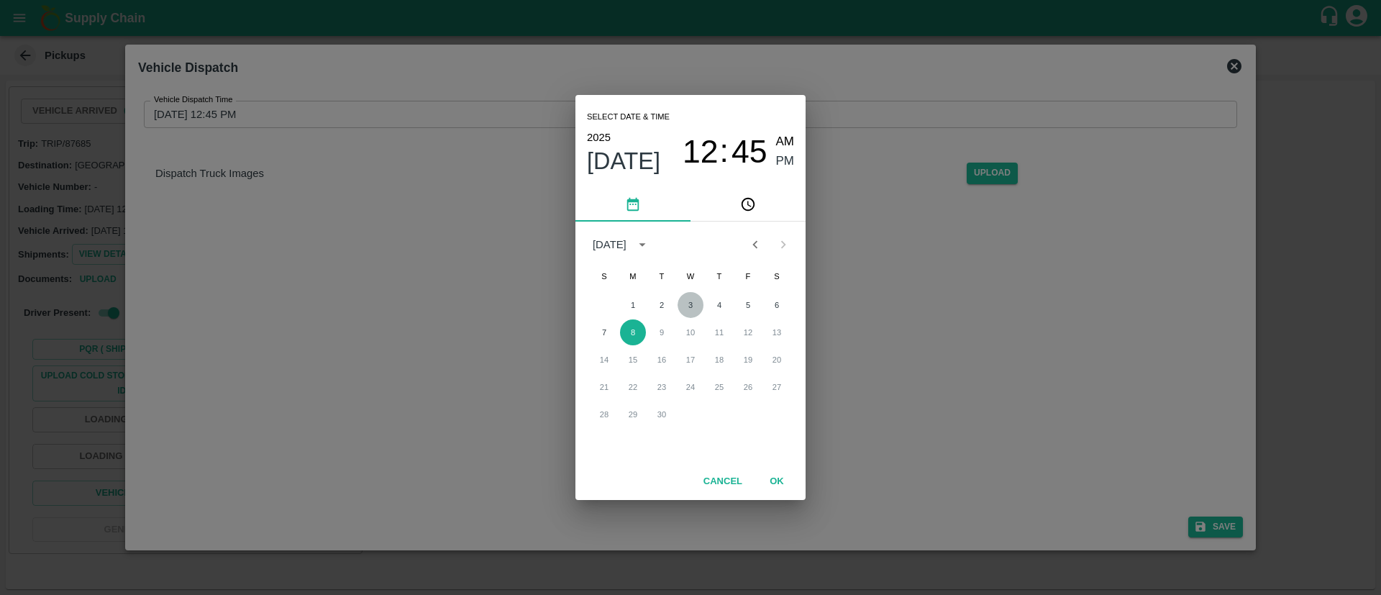
click at [692, 308] on button "3" at bounding box center [691, 305] width 26 height 26
type input "03/09/2025 12:45 PM"
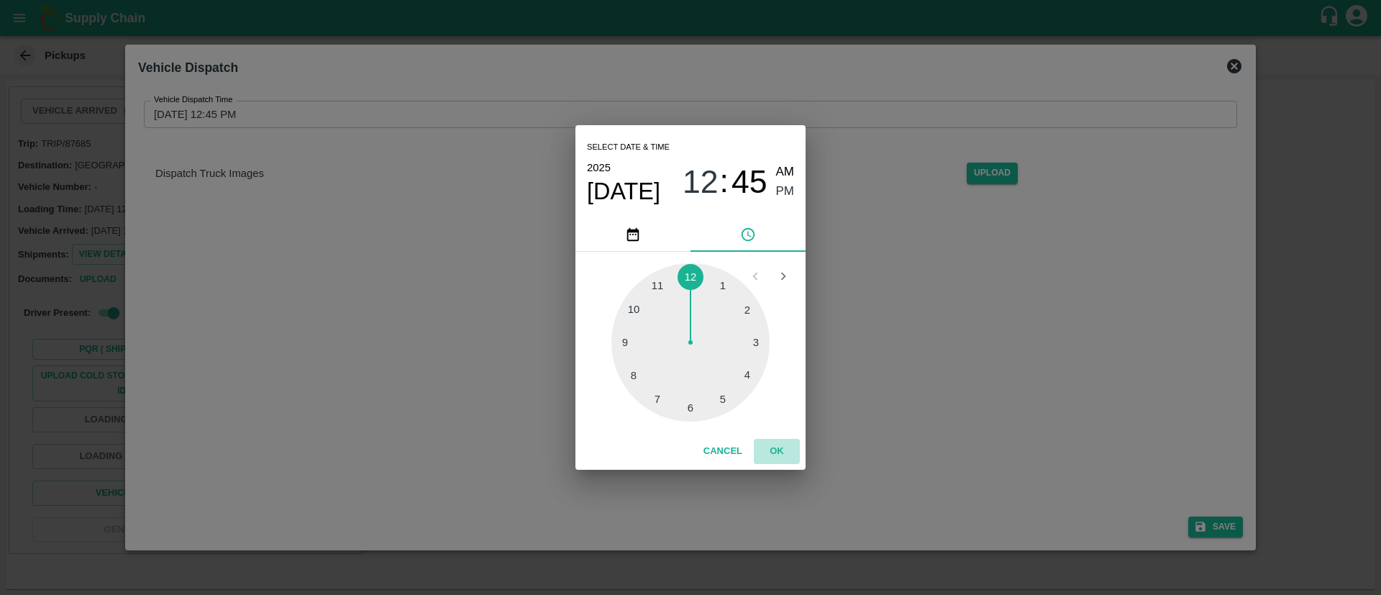
click at [782, 447] on button "OK" at bounding box center [777, 451] width 46 height 25
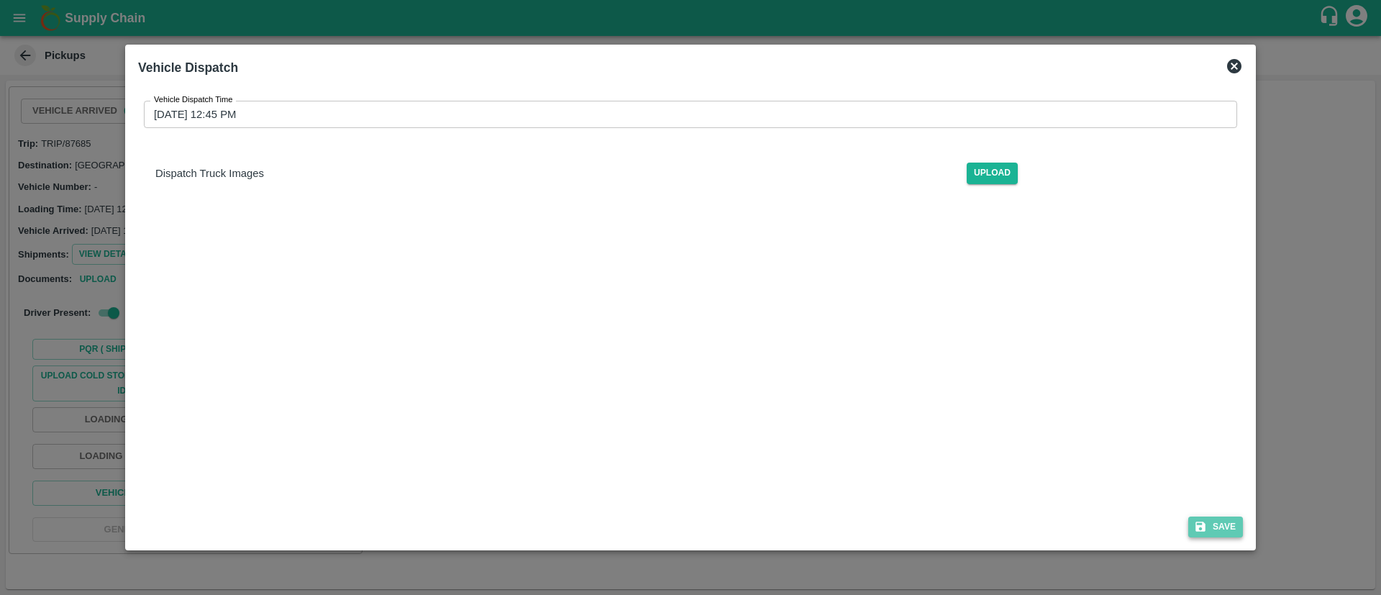
click at [1211, 525] on button "Save" at bounding box center [1215, 527] width 55 height 21
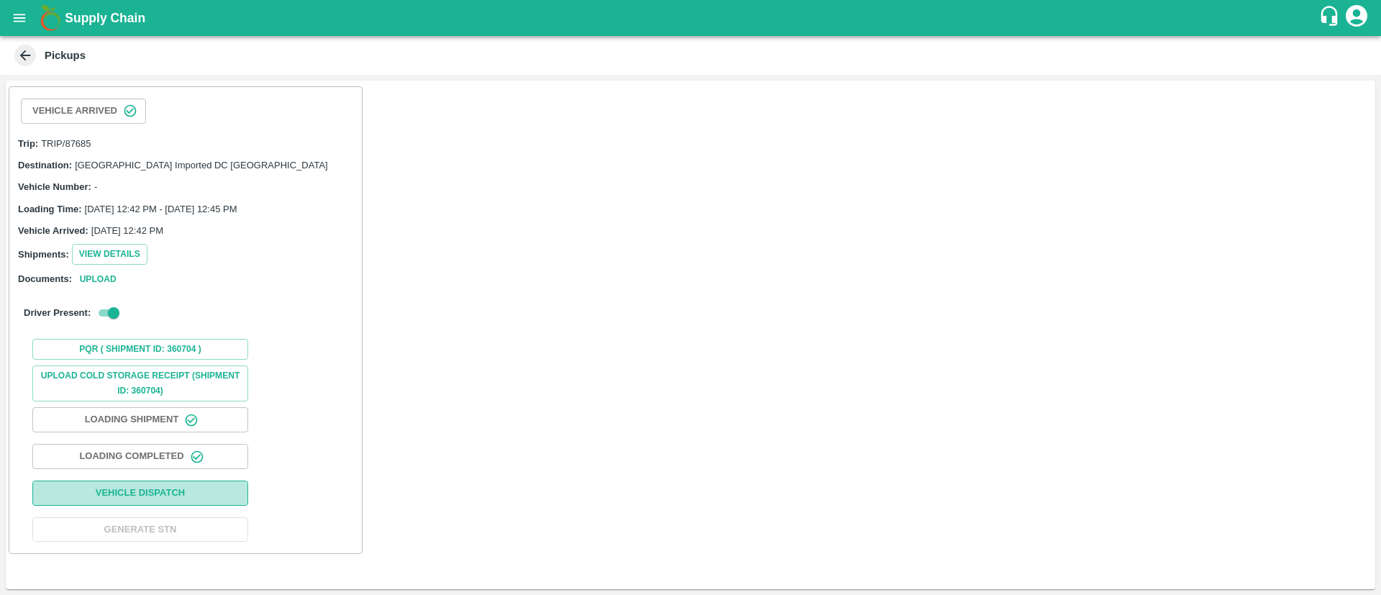
click at [167, 499] on button "Vehicle Dispatch" at bounding box center [140, 493] width 216 height 25
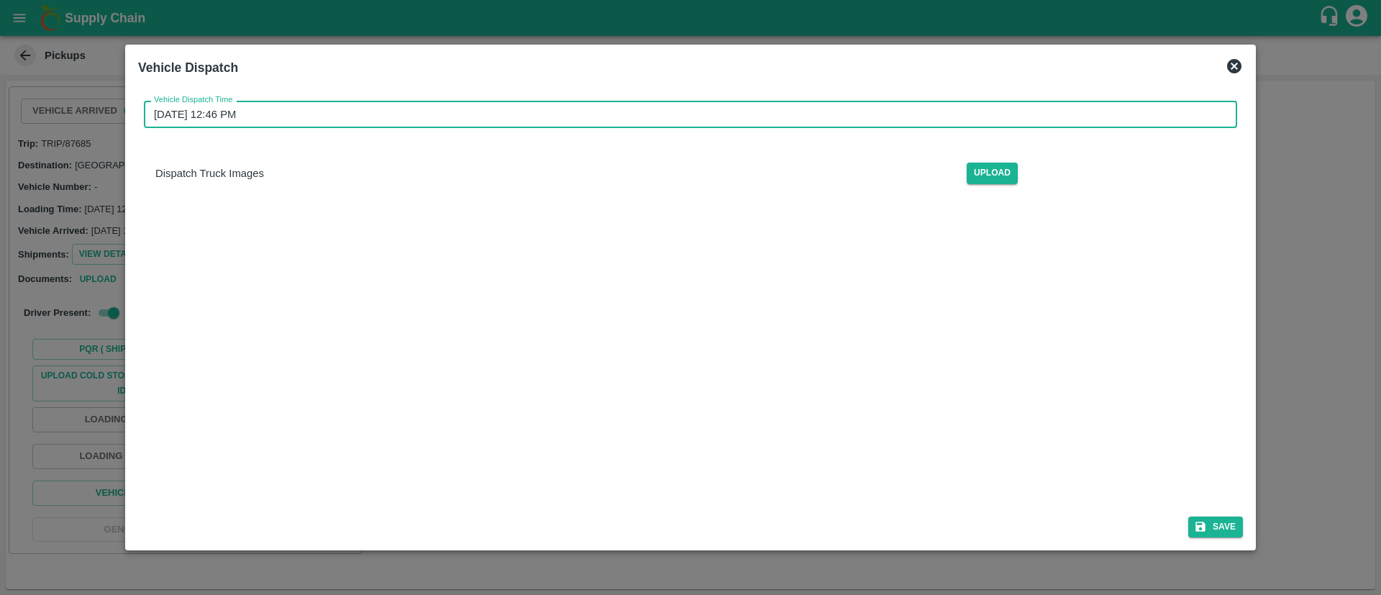
click at [926, 119] on input "08/09/2025 12:46 PM" at bounding box center [685, 114] width 1083 height 27
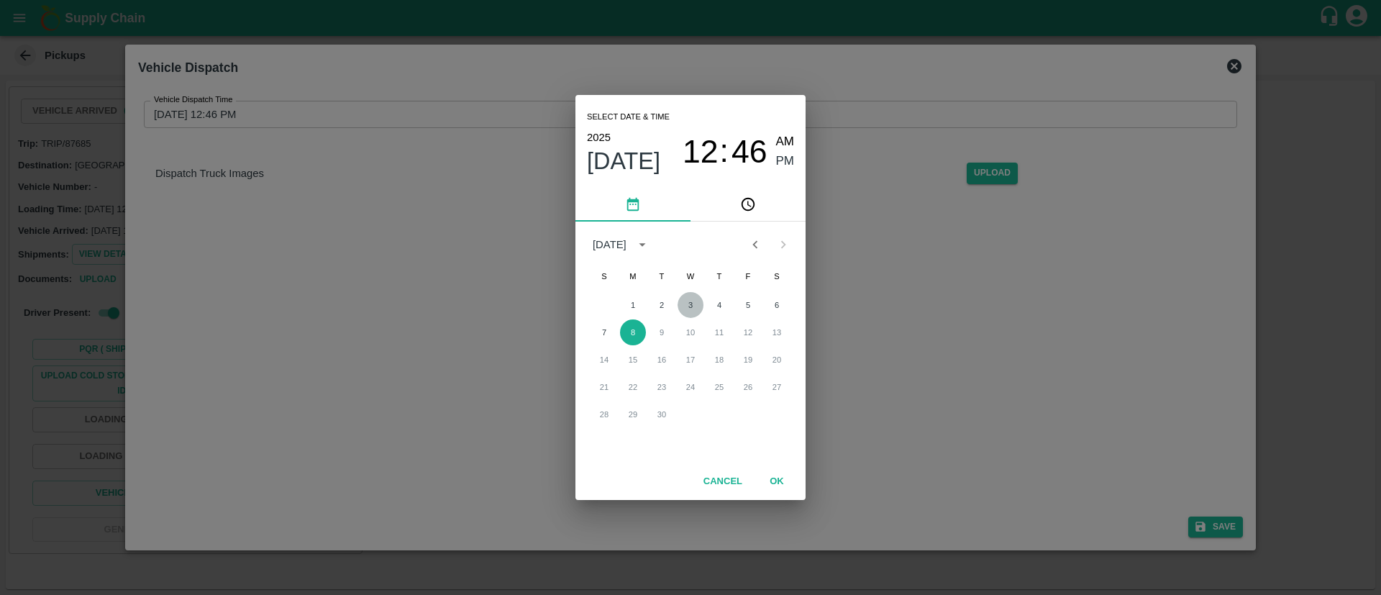
click at [693, 305] on button "3" at bounding box center [691, 305] width 26 height 26
type input "03/09/2025 12:46 PM"
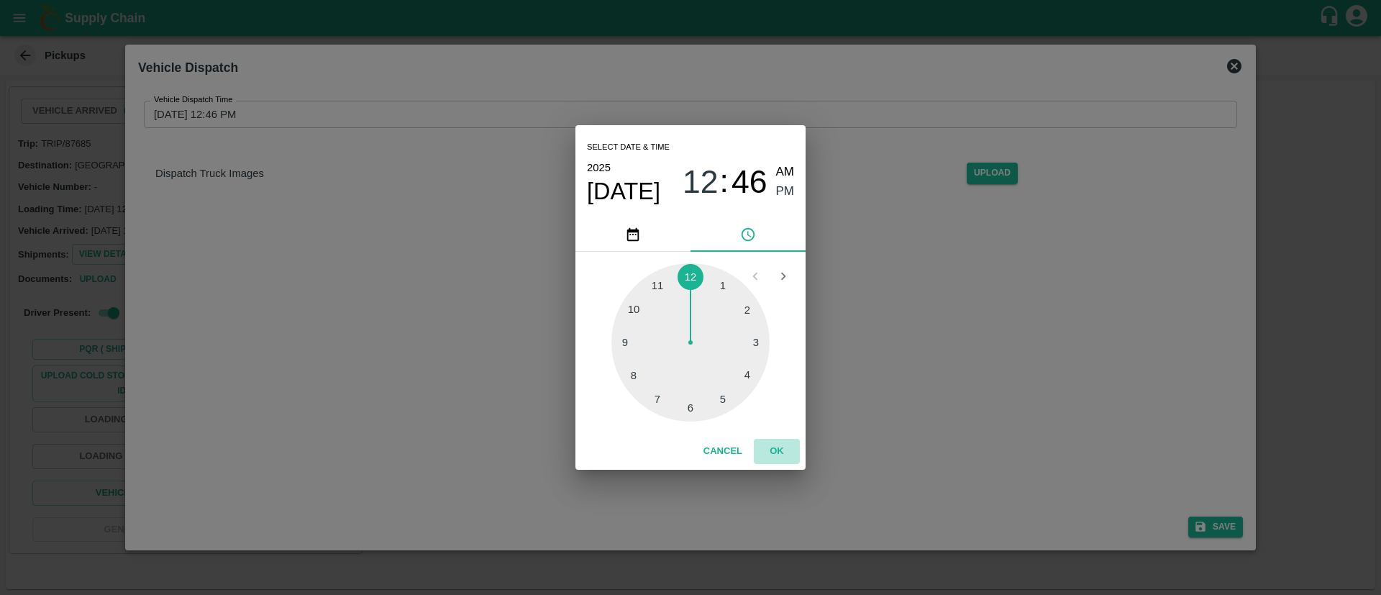
click at [775, 446] on button "OK" at bounding box center [777, 451] width 46 height 25
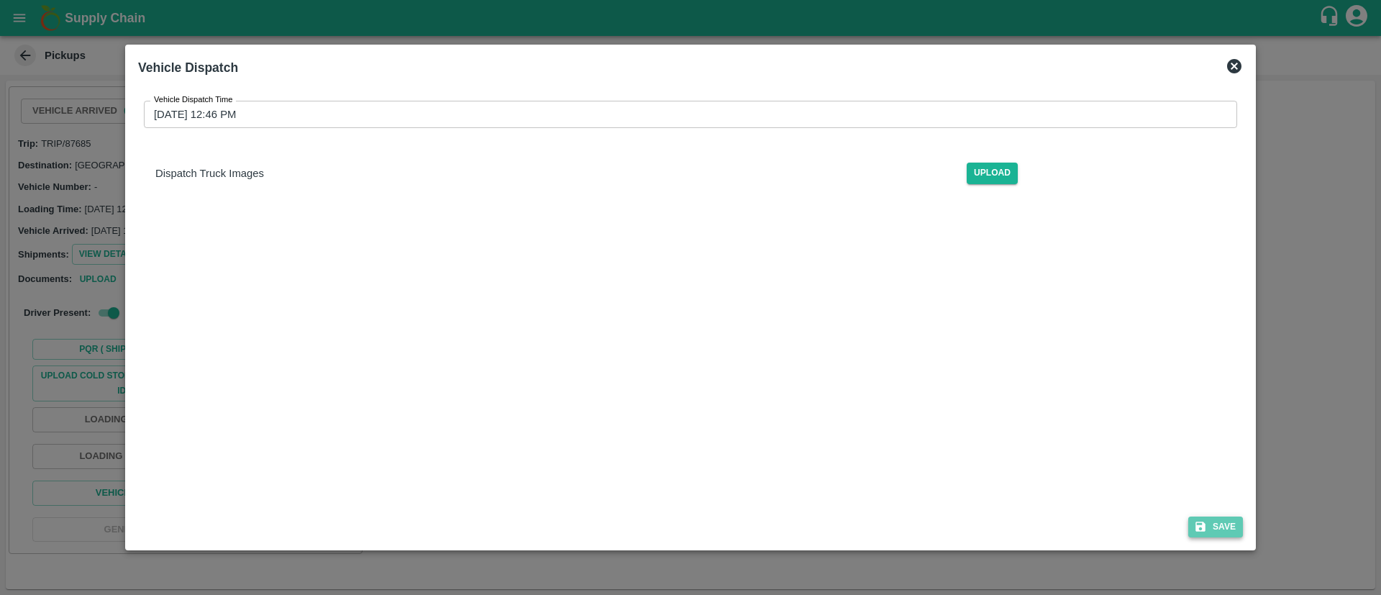
click at [1217, 522] on button "Save" at bounding box center [1215, 527] width 55 height 21
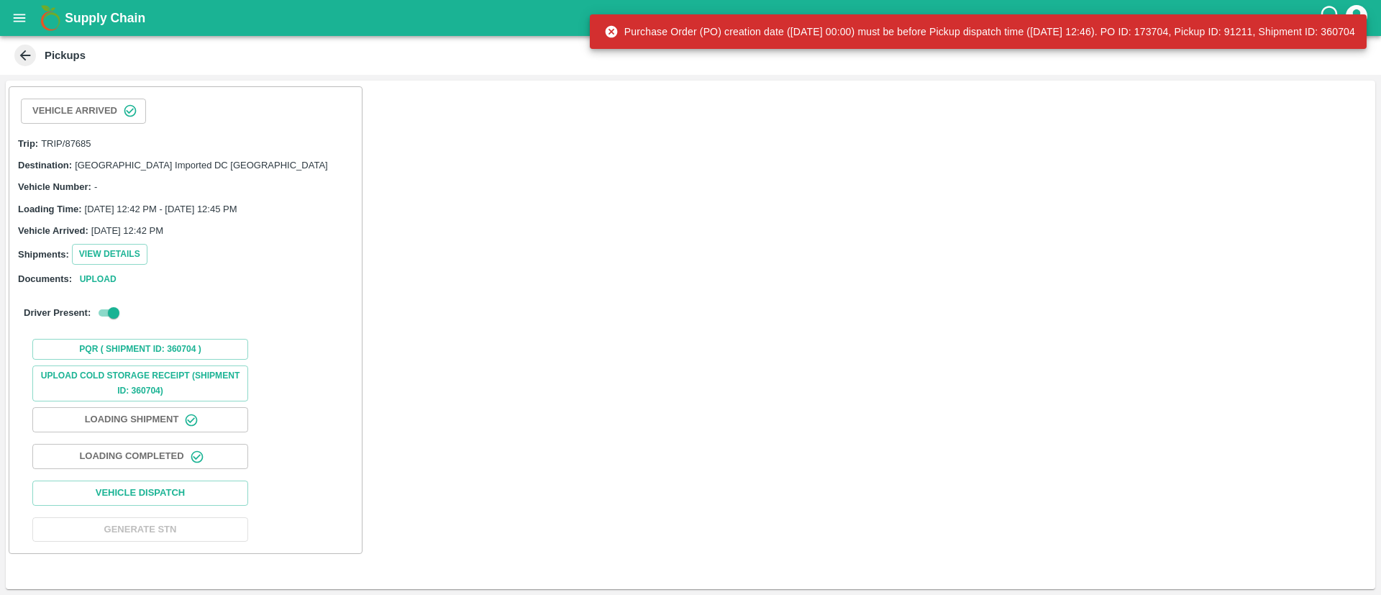
click at [855, 39] on div "Purchase Order (PO) creation date (2025-09-04 00:00) must be before Pickup disp…" at bounding box center [979, 32] width 751 height 26
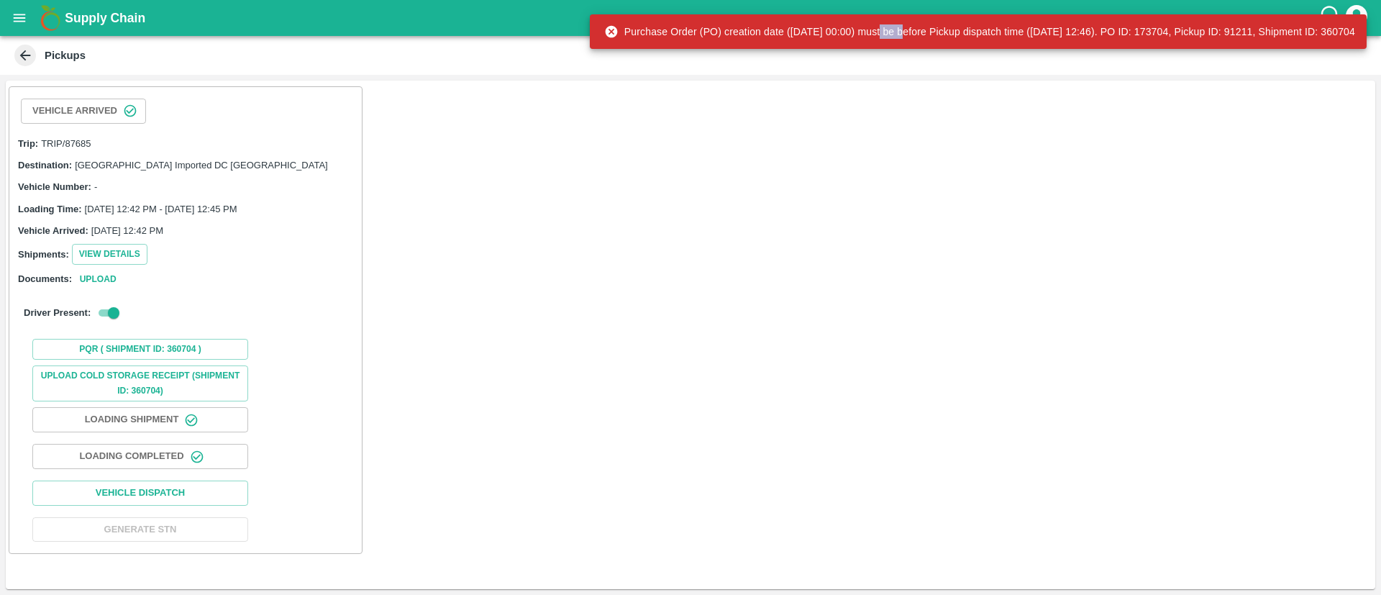
click at [845, 32] on div "Purchase Order (PO) creation date (2025-09-04 00:00) must be before Pickup disp…" at bounding box center [979, 32] width 751 height 26
click at [187, 495] on button "Vehicle Dispatch" at bounding box center [140, 493] width 216 height 25
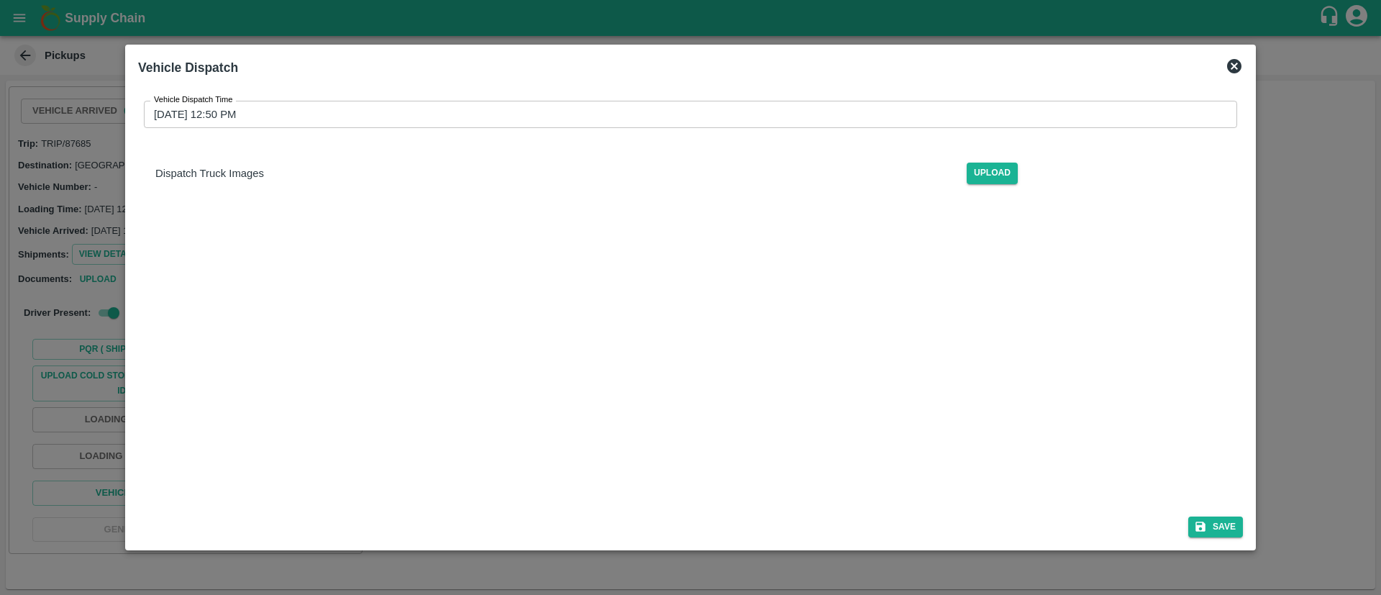
click at [686, 99] on div "Vehicle Dispatch Time 08/09/2025 12:50 PM Vehicle Dispatch Time Dispatch Truck …" at bounding box center [690, 147] width 1105 height 117
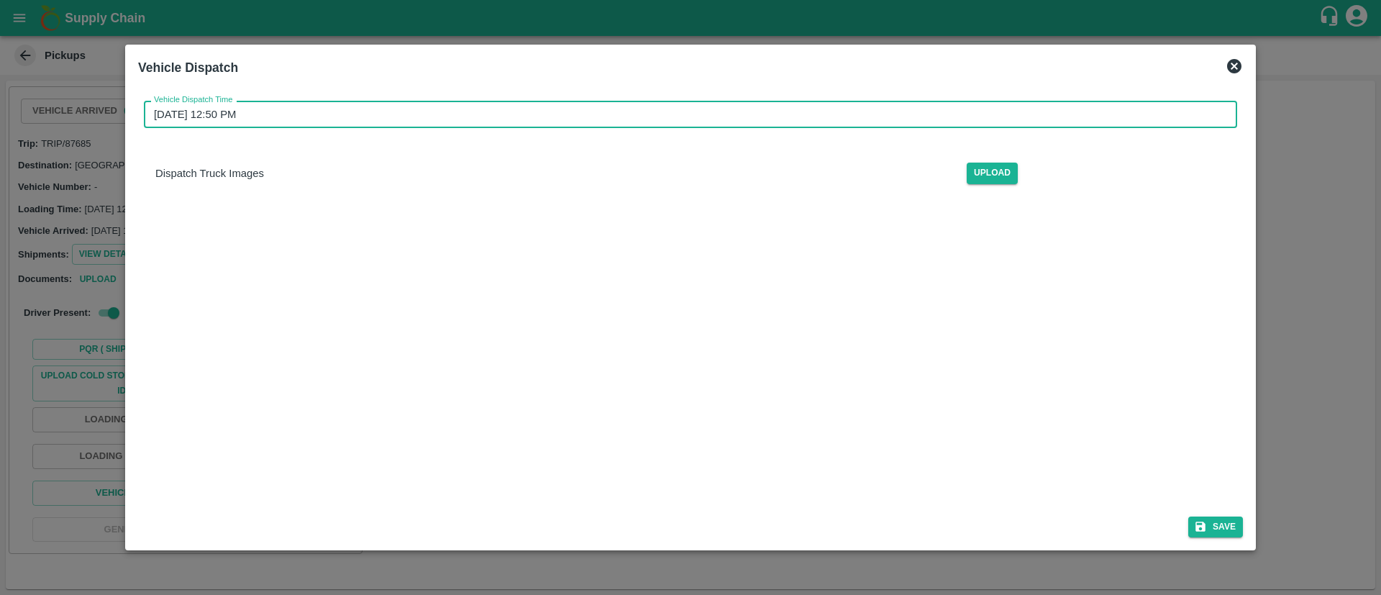
click at [701, 106] on input "08/09/2025 12:50 PM" at bounding box center [685, 114] width 1083 height 27
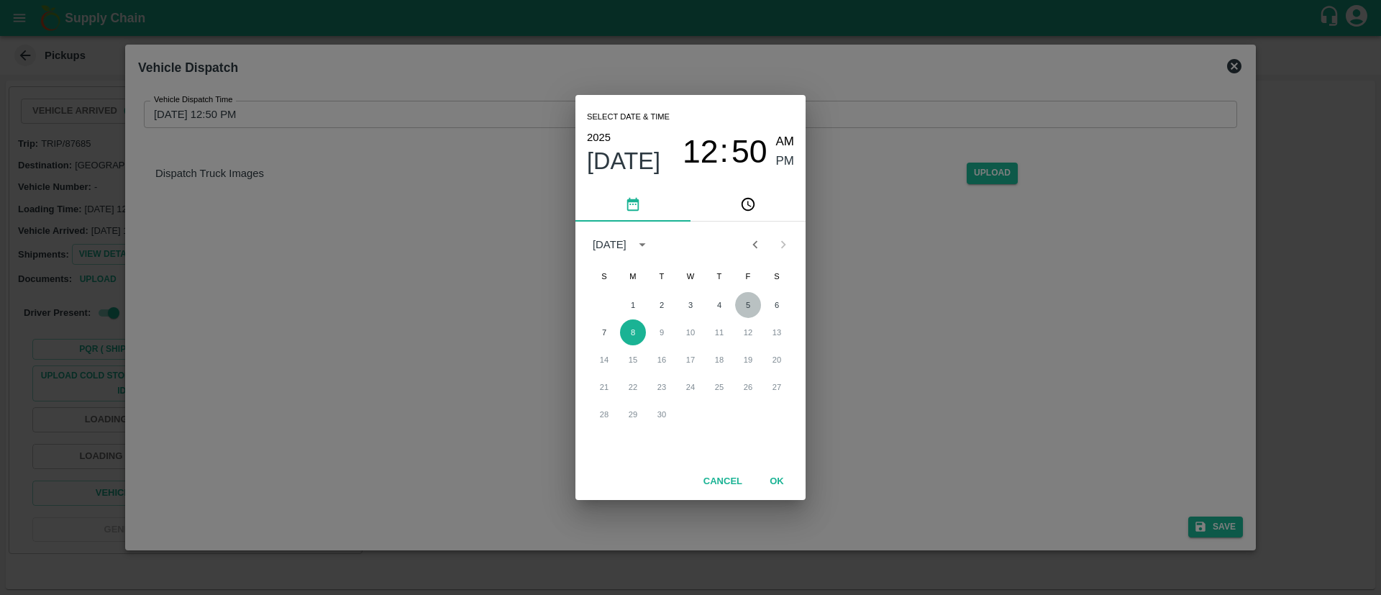
click at [743, 306] on button "5" at bounding box center [748, 305] width 26 height 26
type input "05/09/2025 12:50 PM"
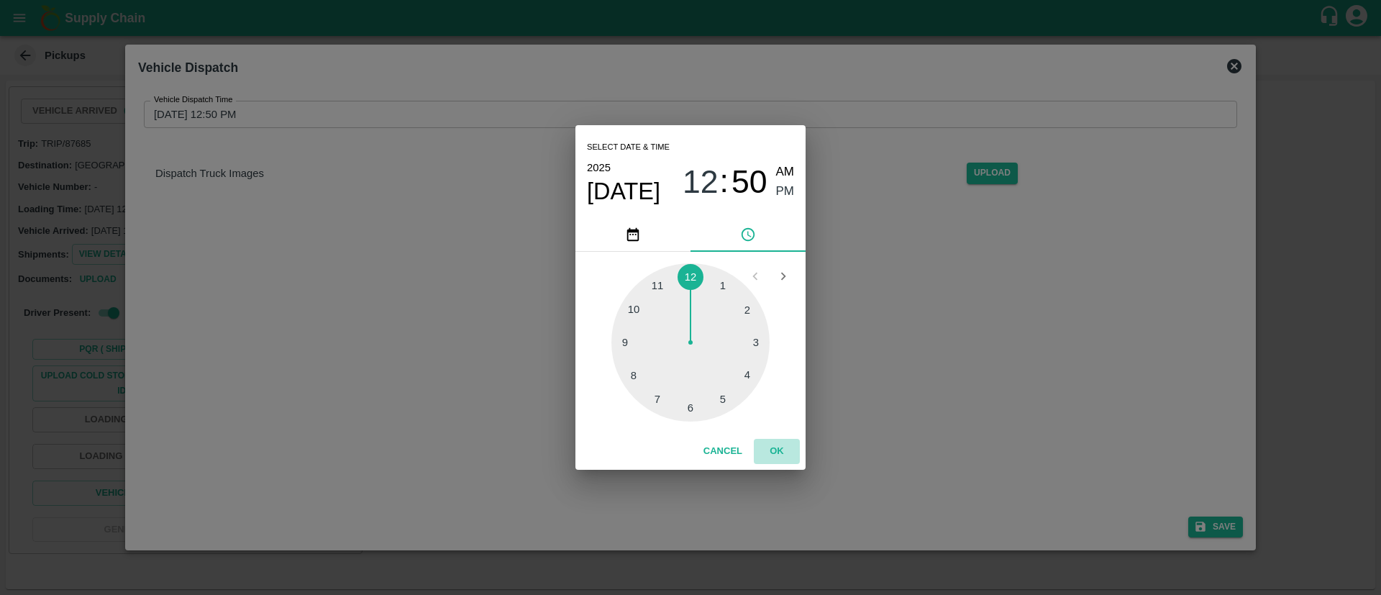
click at [778, 452] on button "OK" at bounding box center [777, 451] width 46 height 25
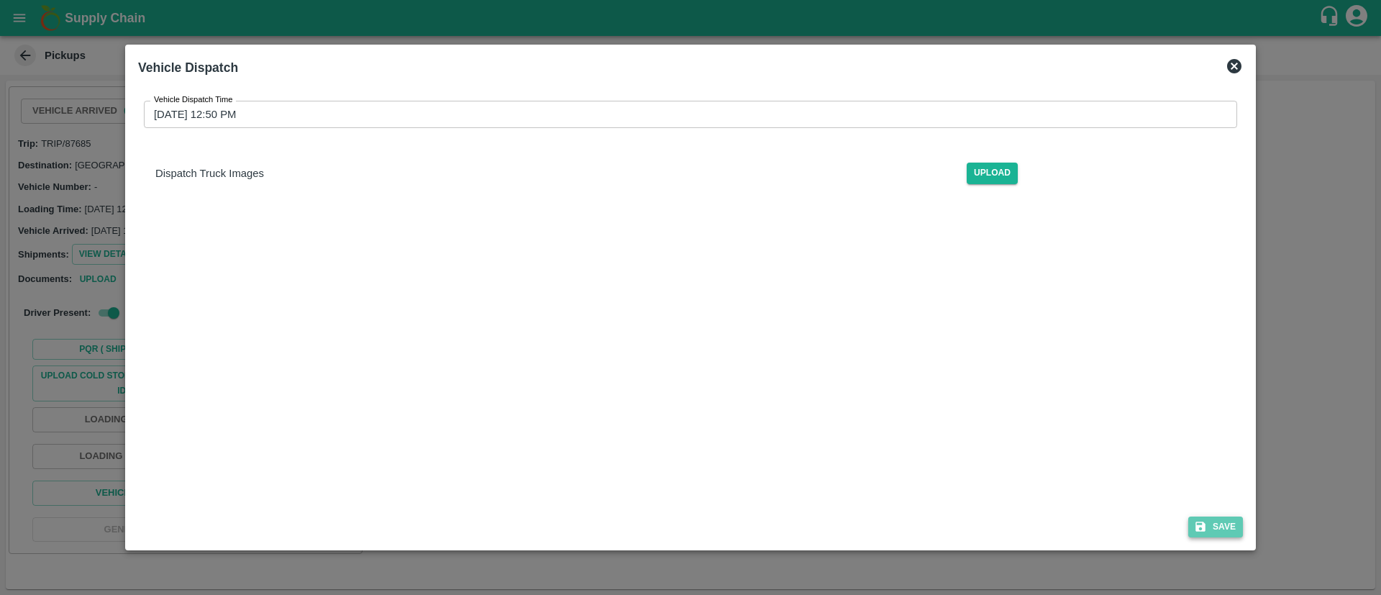
click at [1216, 524] on button "Save" at bounding box center [1215, 527] width 55 height 21
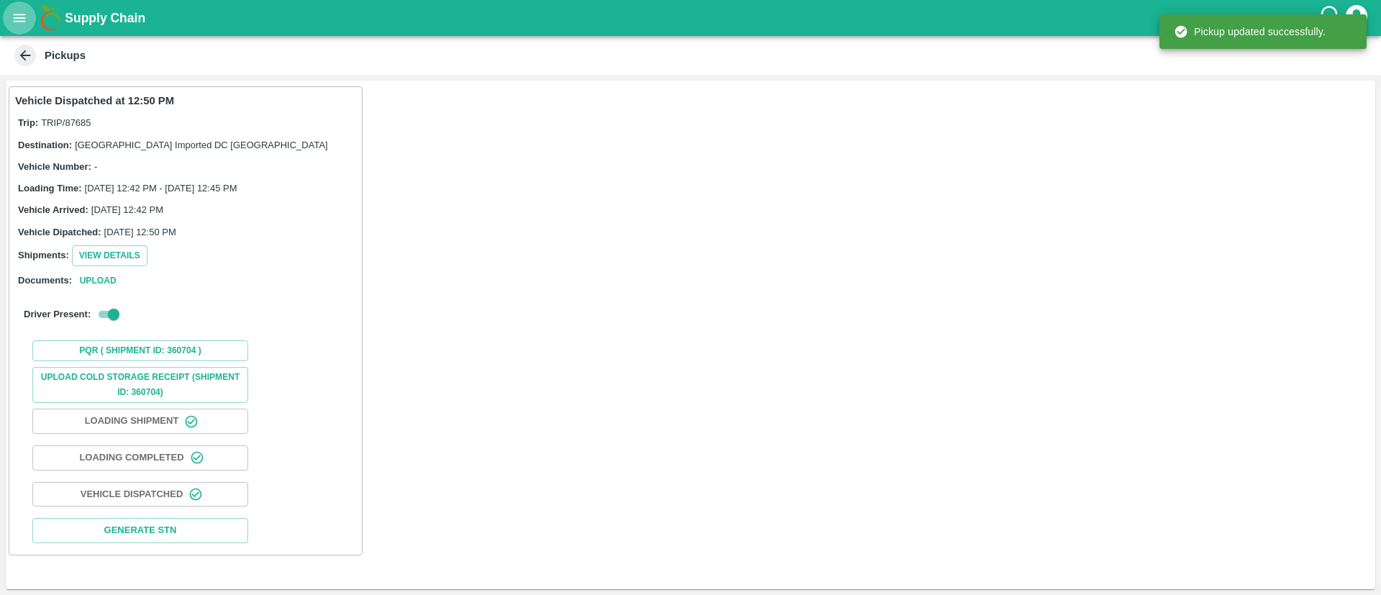
click at [26, 20] on icon "open drawer" at bounding box center [20, 18] width 16 height 16
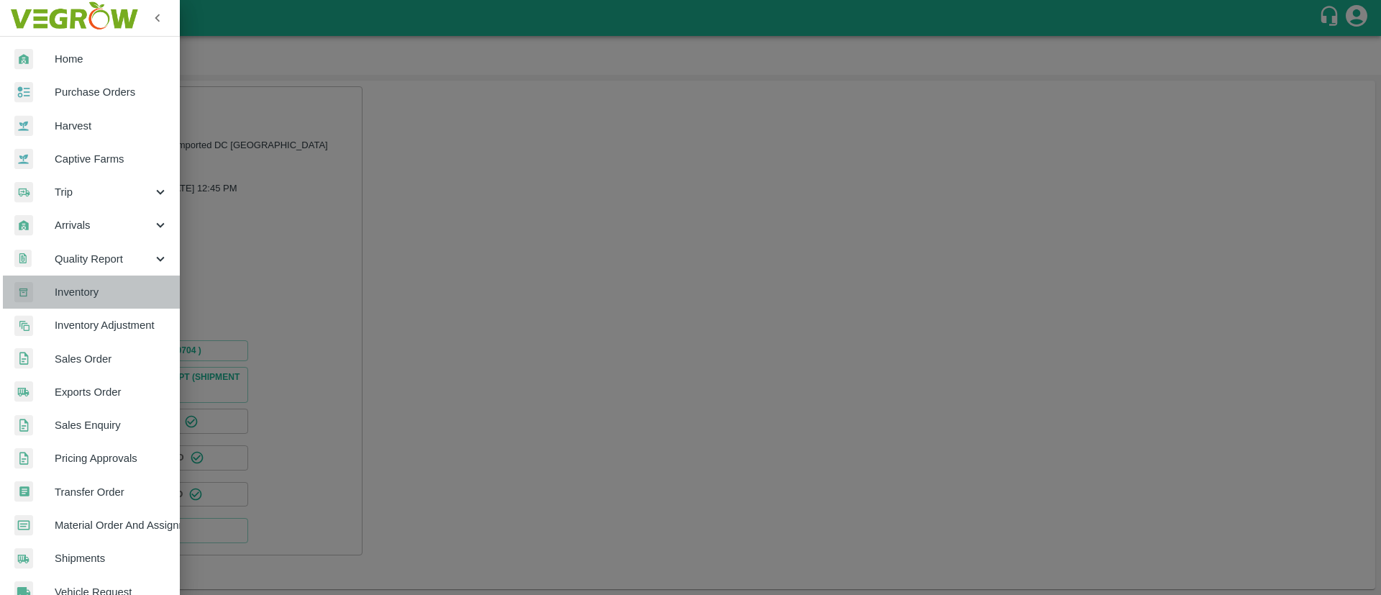
click at [109, 291] on span "Inventory" at bounding box center [112, 292] width 114 height 16
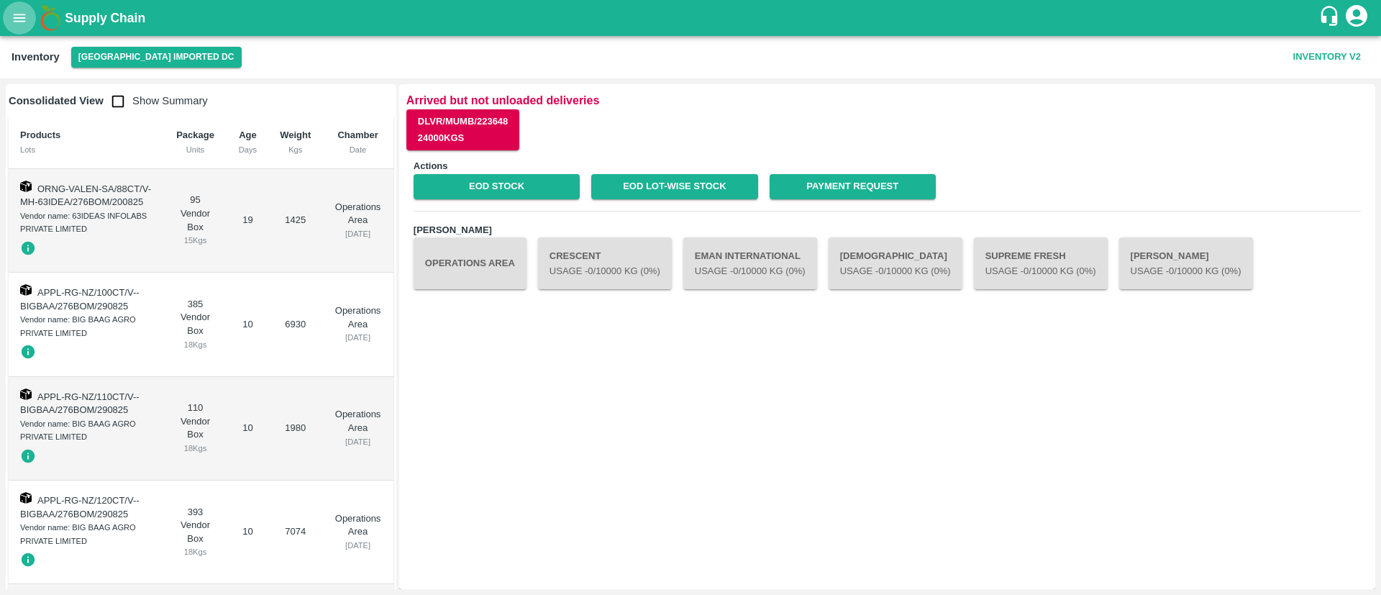
click at [23, 21] on icon "open drawer" at bounding box center [20, 18] width 12 height 8
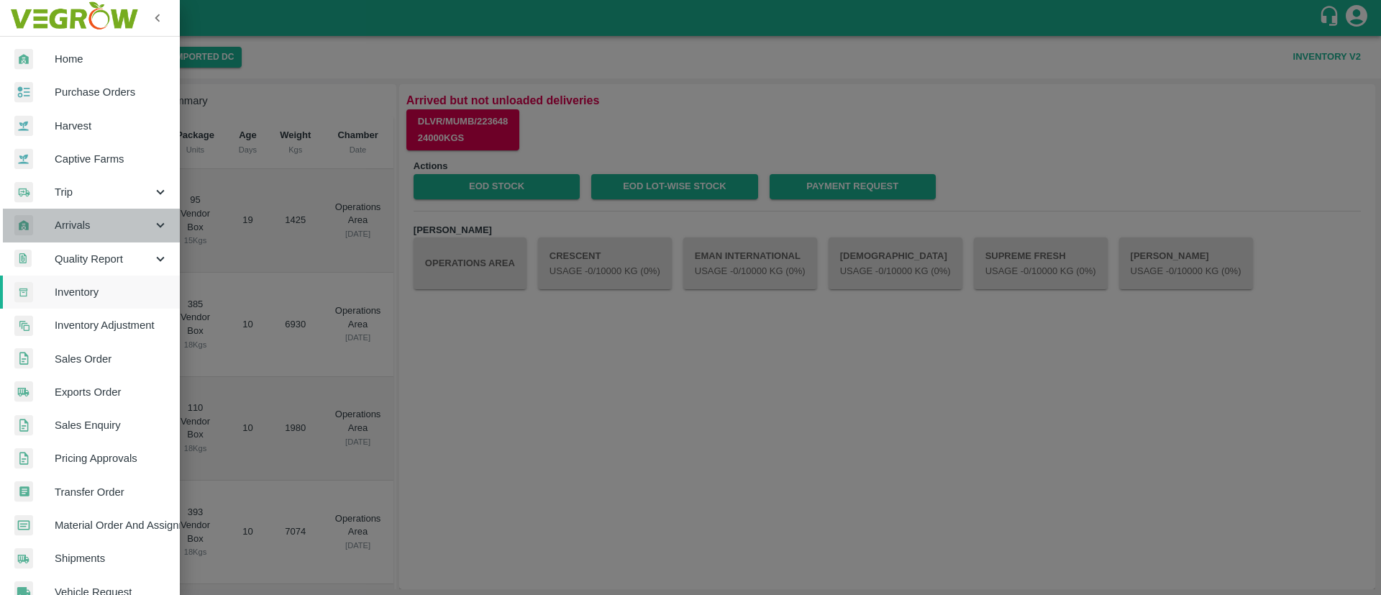
click at [104, 223] on span "Arrivals" at bounding box center [104, 225] width 98 height 16
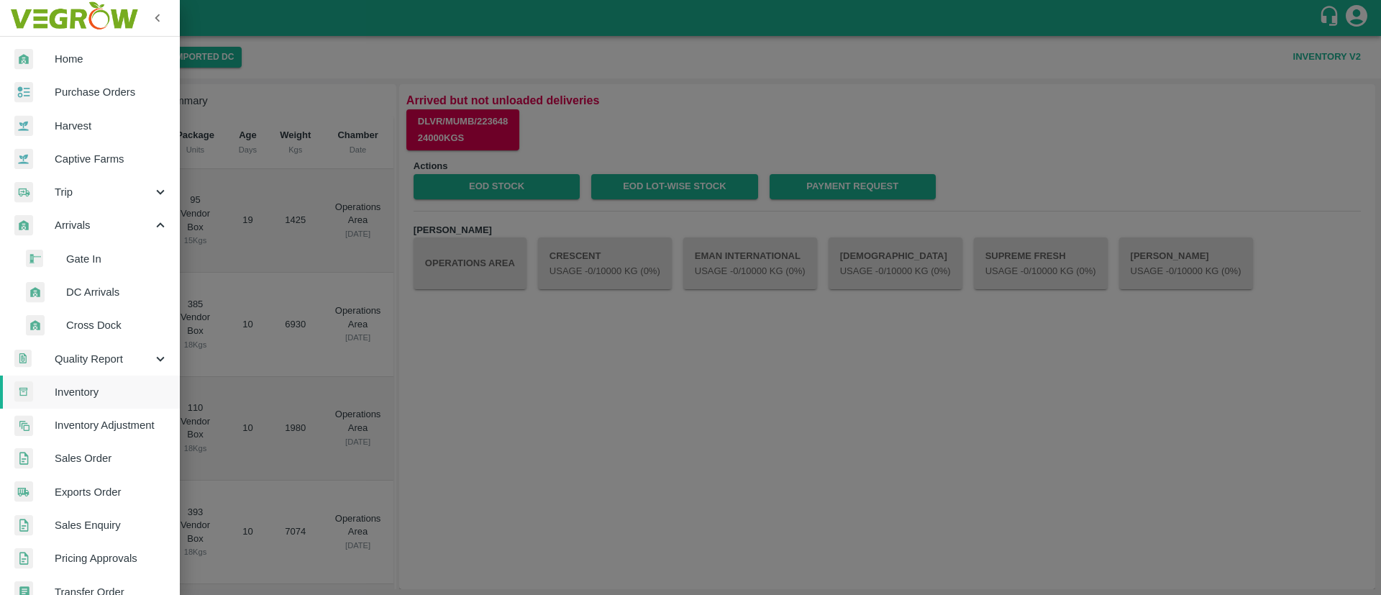
click at [107, 286] on span "DC Arrivals" at bounding box center [117, 292] width 102 height 16
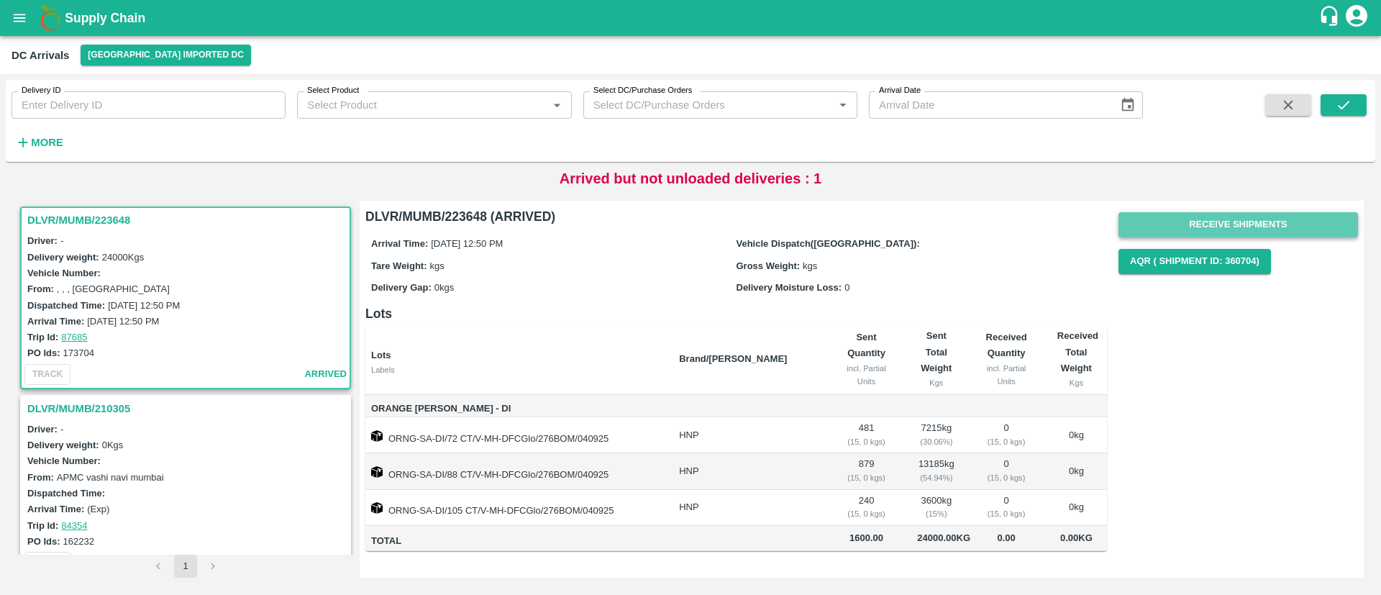
click at [1306, 228] on button "Receive Shipments" at bounding box center [1239, 224] width 240 height 25
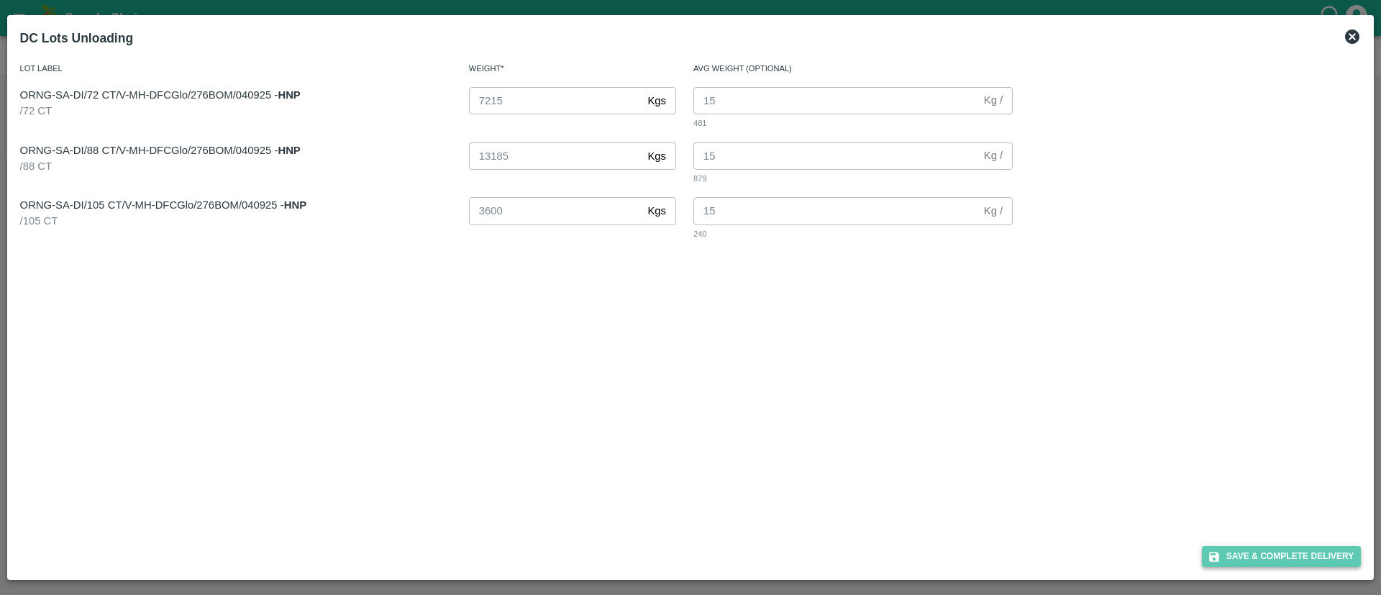
click at [1285, 559] on button "Save & Complete Delivery" at bounding box center [1282, 556] width 160 height 21
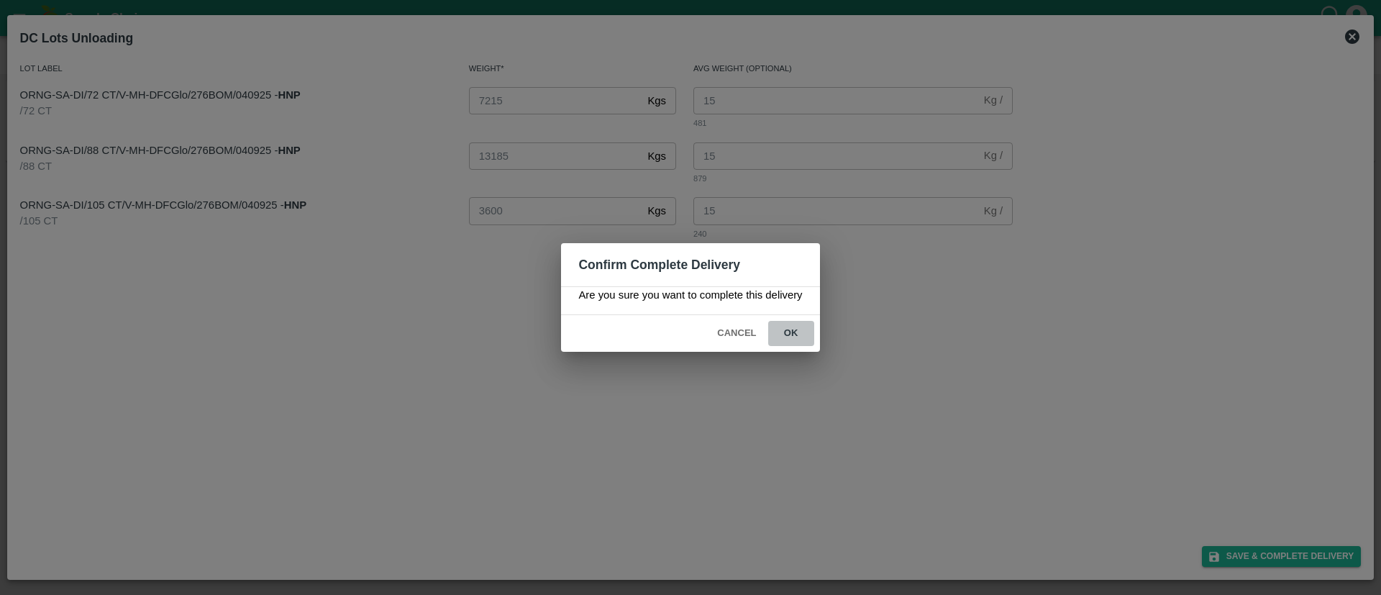
click at [794, 331] on button "ok" at bounding box center [791, 333] width 46 height 25
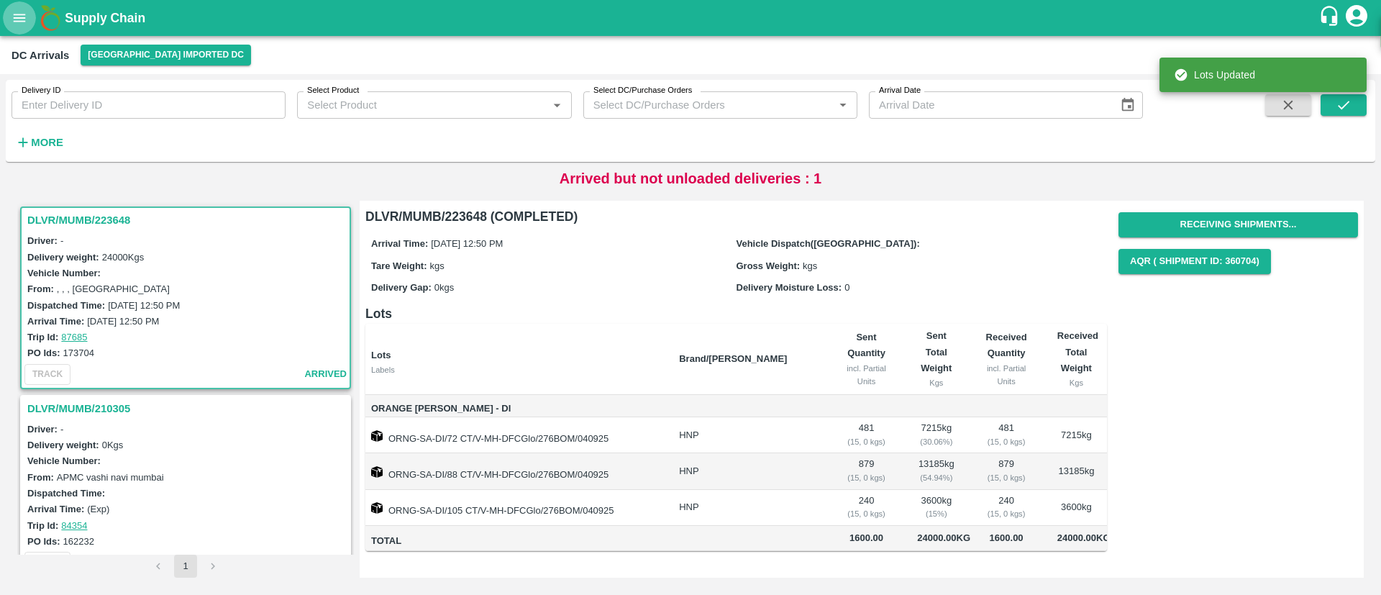
click at [19, 16] on icon "open drawer" at bounding box center [20, 18] width 16 height 16
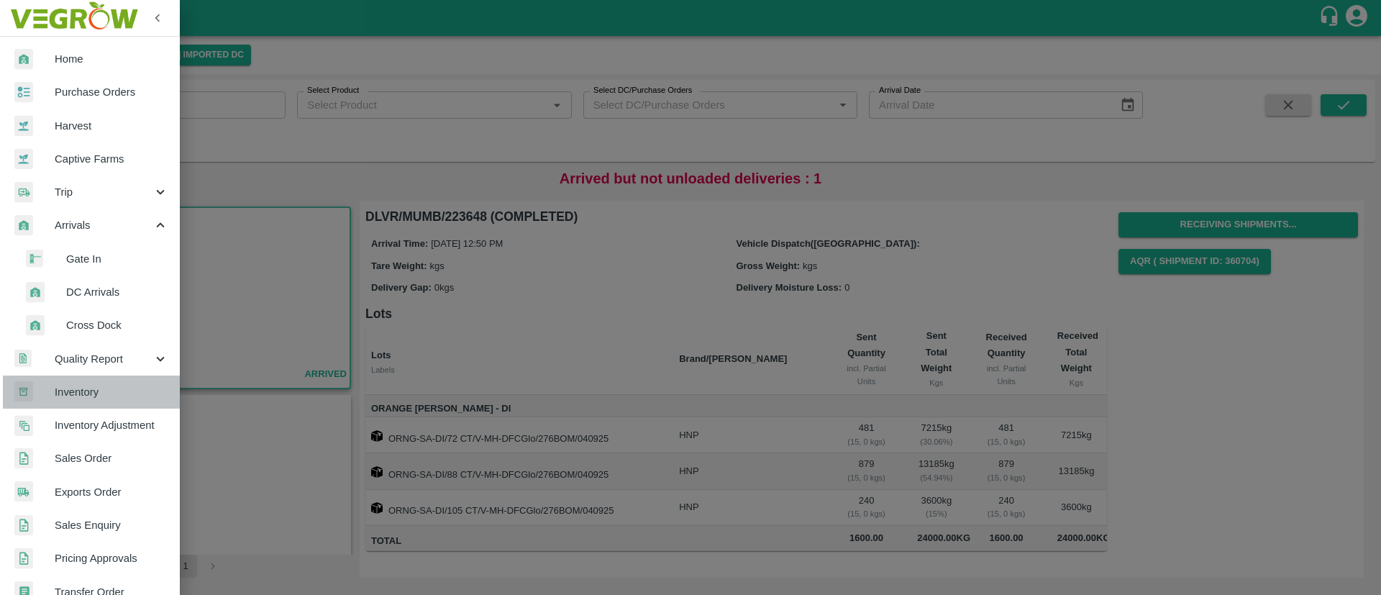
click at [104, 394] on span "Inventory" at bounding box center [112, 392] width 114 height 16
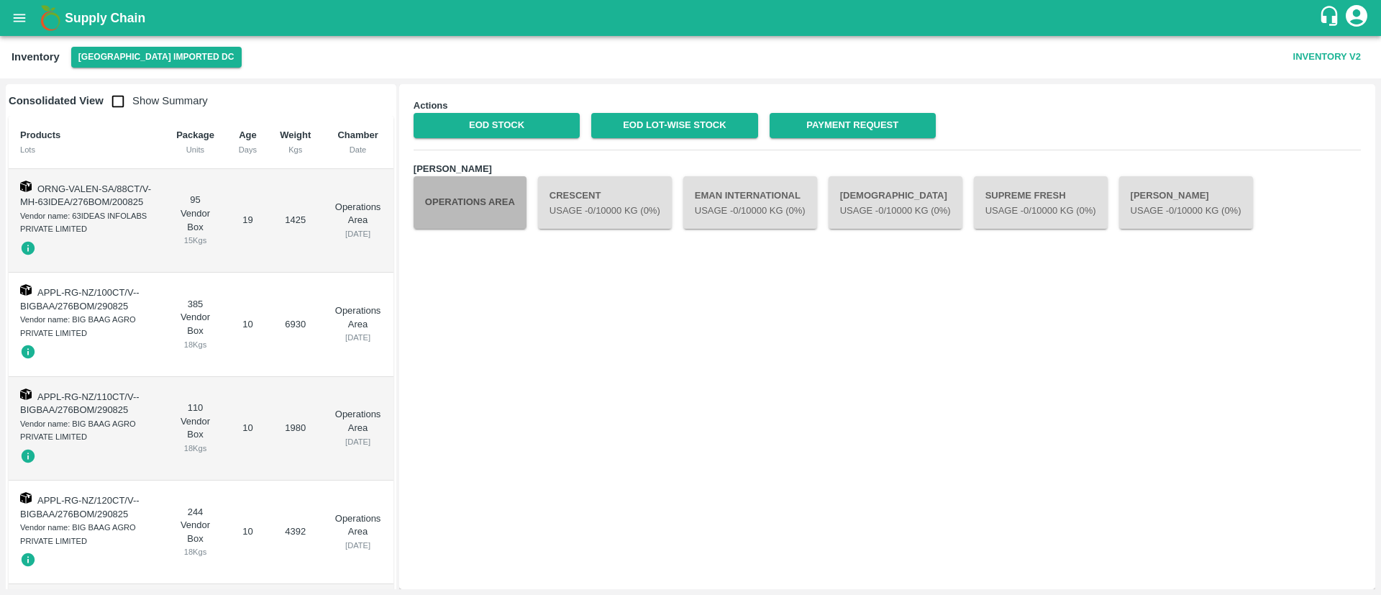
click at [479, 200] on button "Operations Area" at bounding box center [470, 202] width 113 height 52
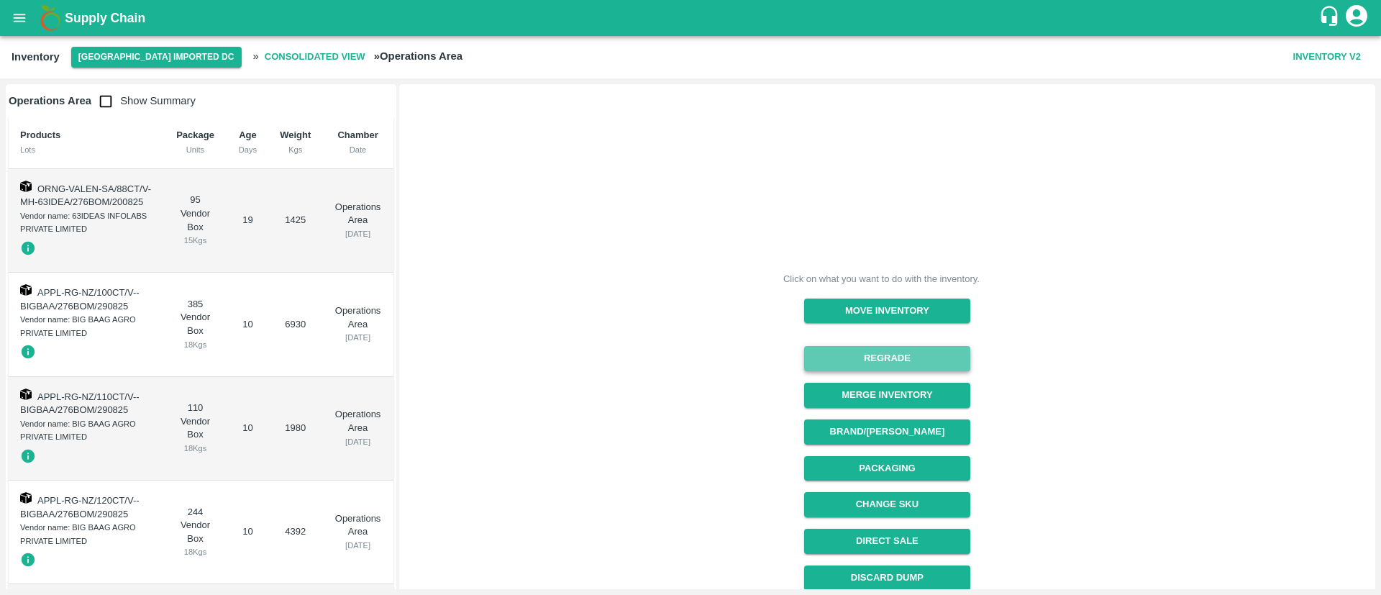
click at [909, 360] on button "Regrade" at bounding box center [887, 358] width 166 height 25
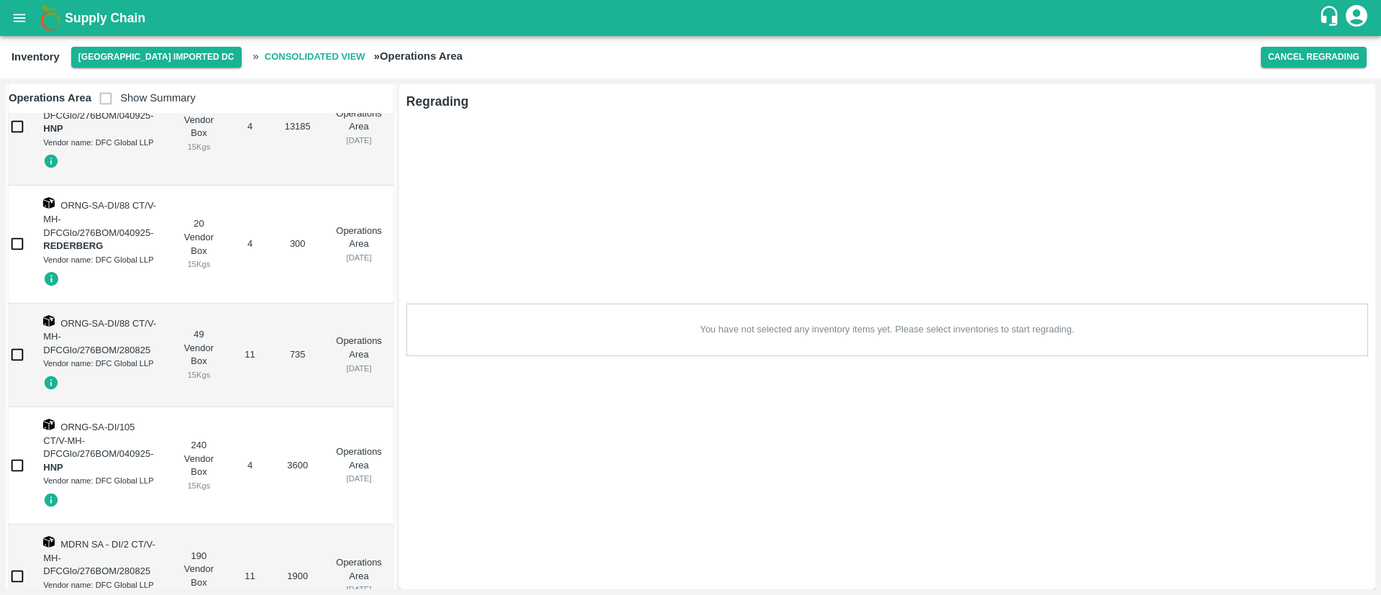
scroll to position [1027, 0]
click at [16, 464] on input "checkbox" at bounding box center [17, 464] width 29 height 29
checkbox input "true"
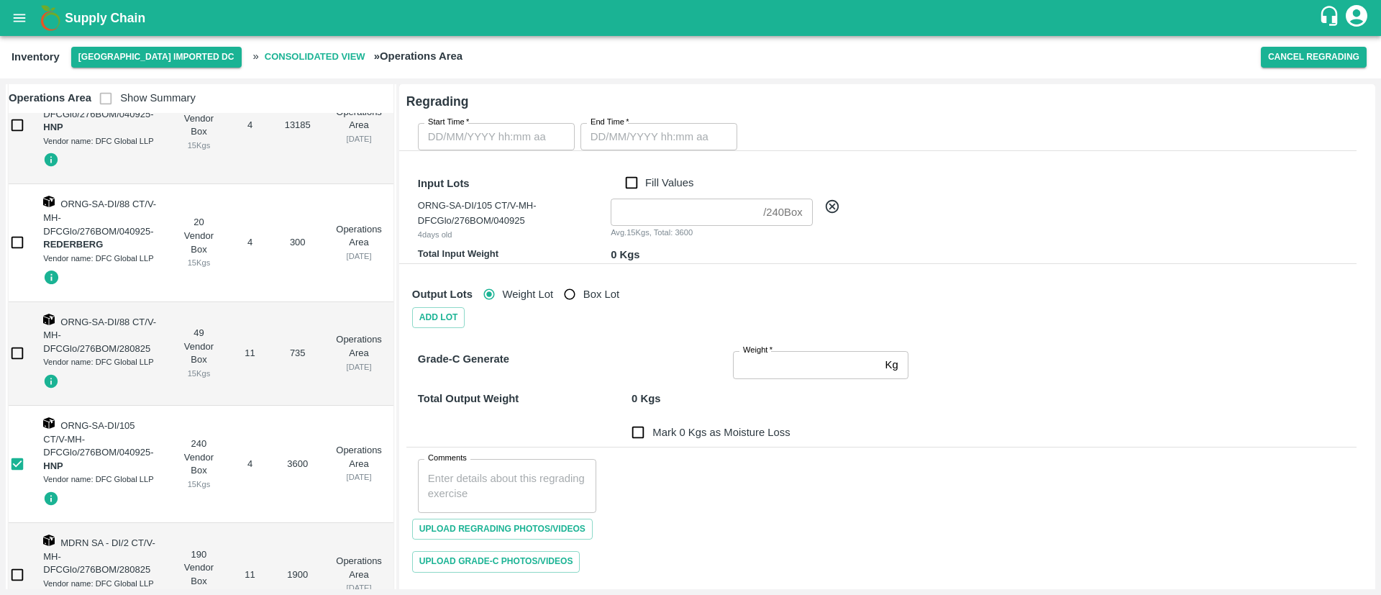
type input "DD/MM/YYYY hh:mm aa"
click at [506, 141] on input "DD/MM/YYYY hh:mm aa" at bounding box center [491, 136] width 147 height 27
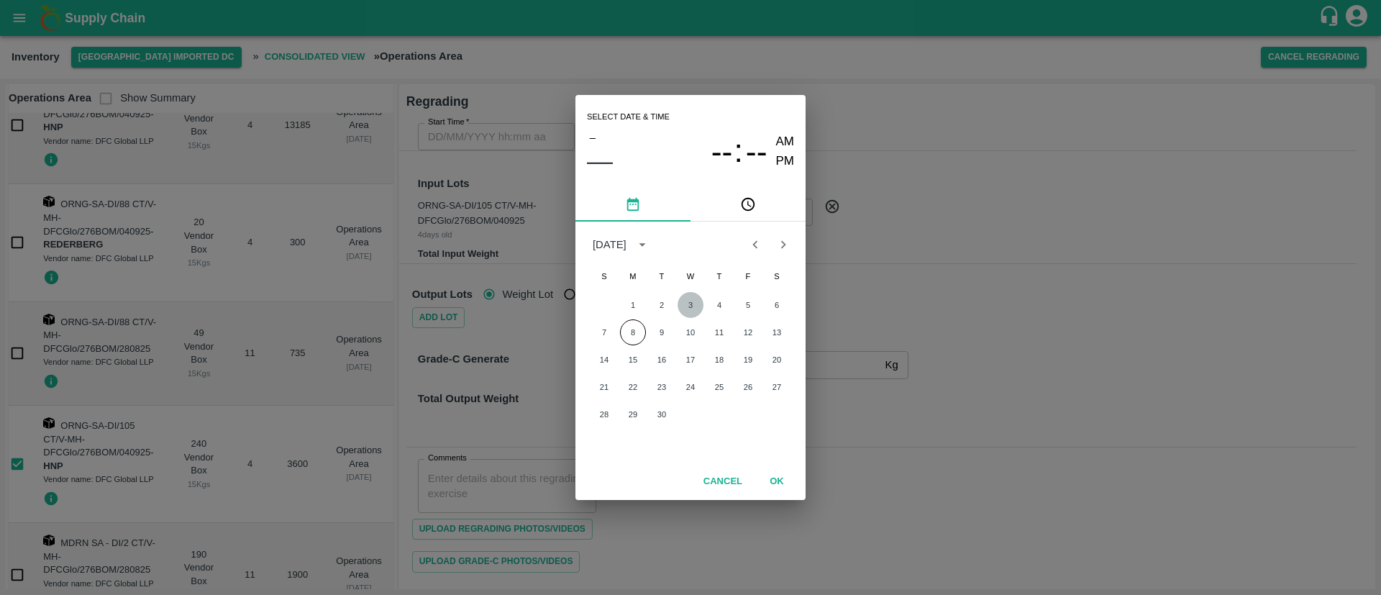
click at [683, 304] on button "3" at bounding box center [691, 305] width 26 height 26
type input "03/09/2025 12:00 AM"
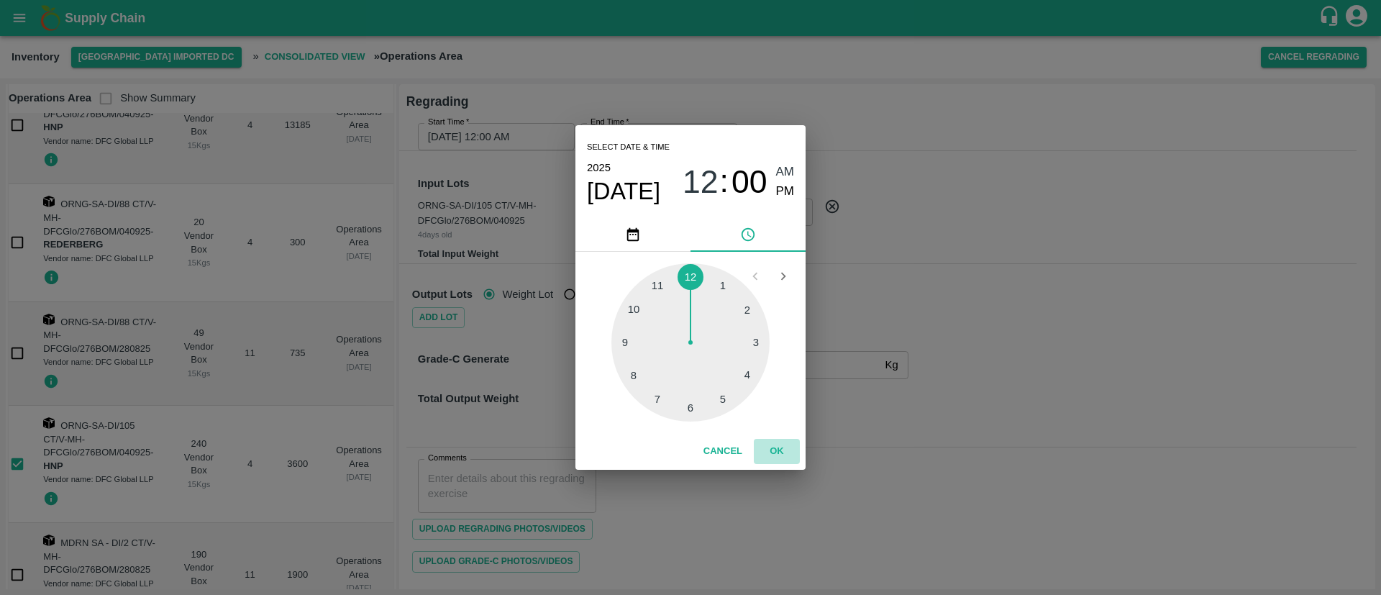
click at [776, 447] on button "OK" at bounding box center [777, 451] width 46 height 25
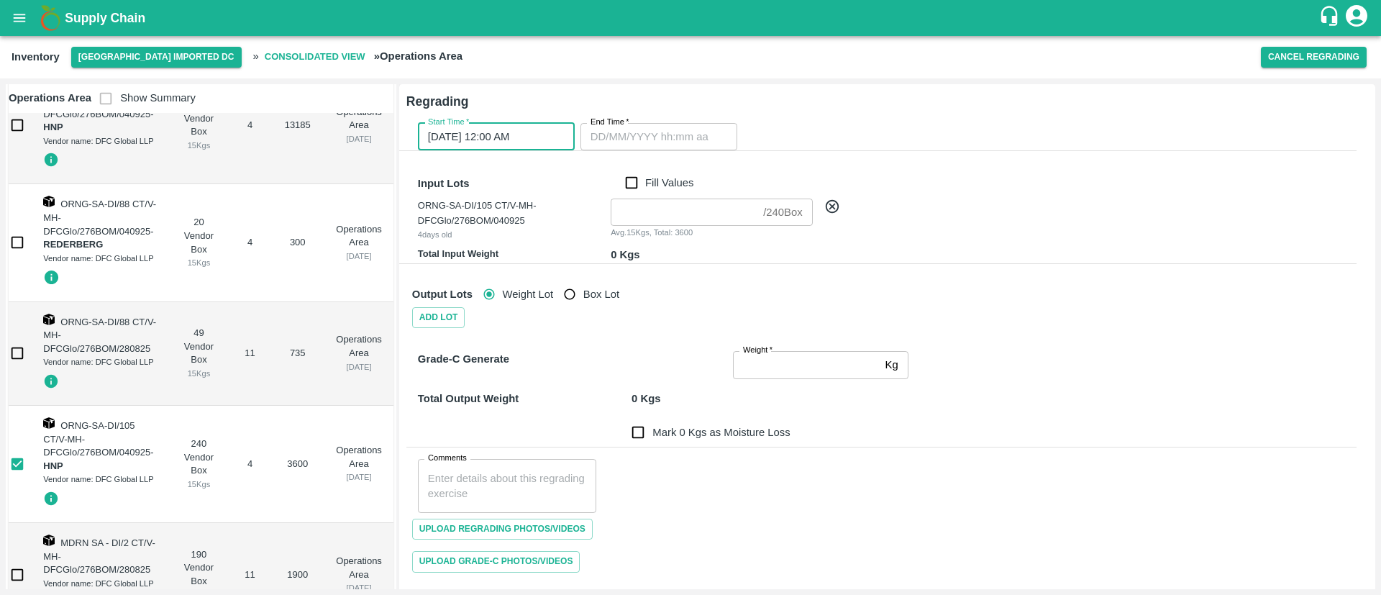
type input "DD/MM/YYYY hh:mm aa"
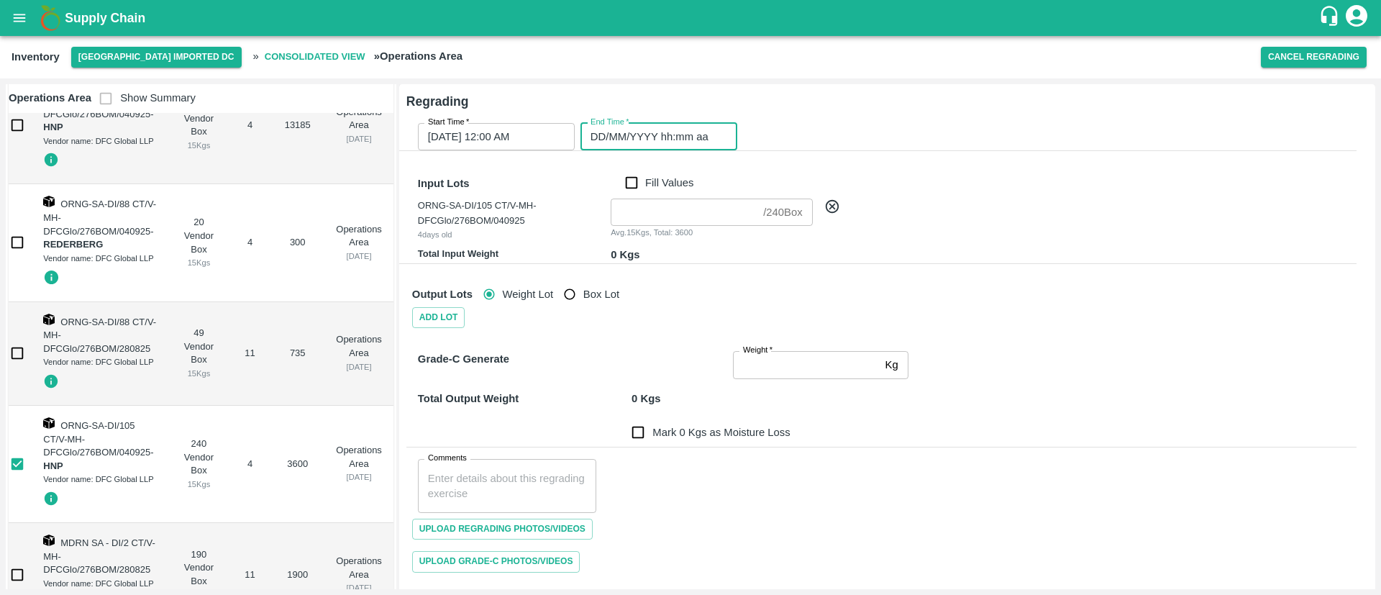
click at [610, 131] on input "DD/MM/YYYY hh:mm aa" at bounding box center [654, 136] width 147 height 27
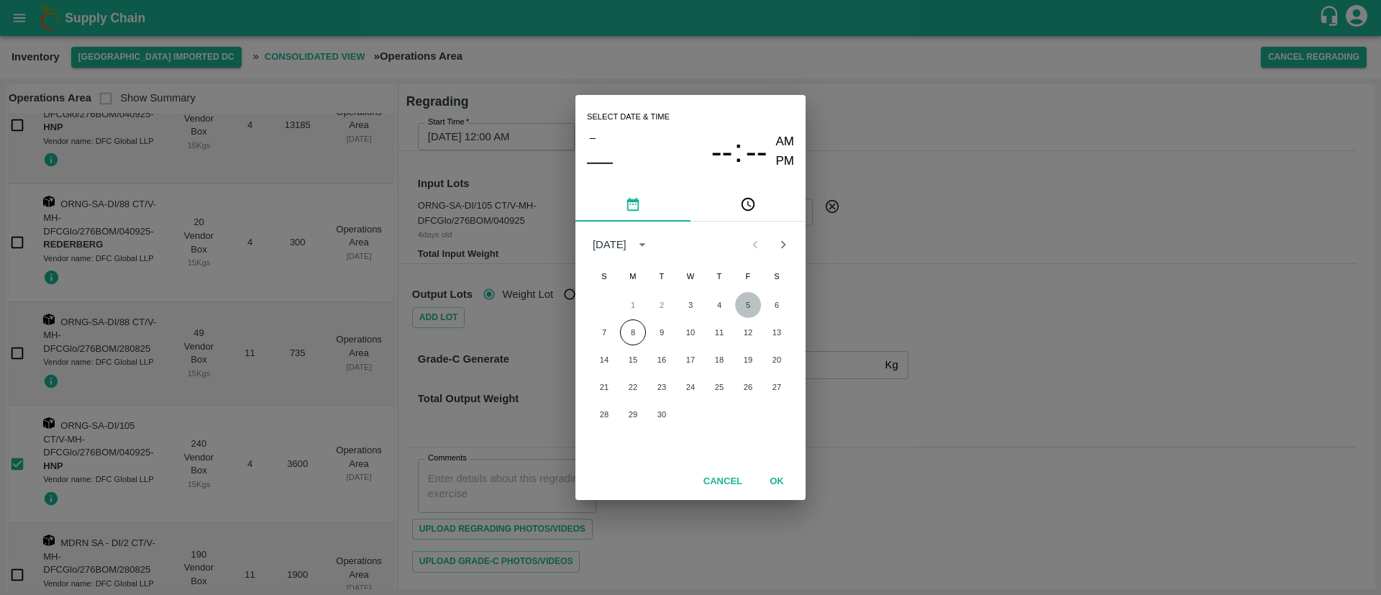
click at [742, 303] on button "5" at bounding box center [748, 305] width 26 height 26
type input "05/09/2025 12:00 AM"
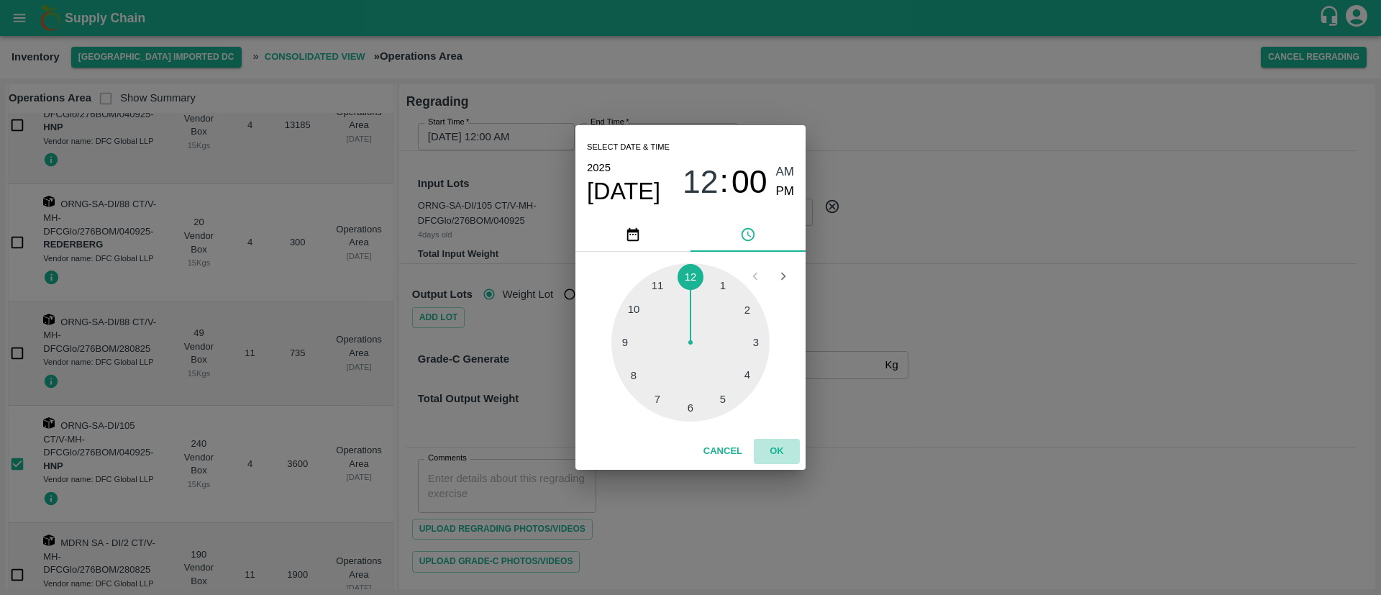
click at [774, 452] on button "OK" at bounding box center [777, 451] width 46 height 25
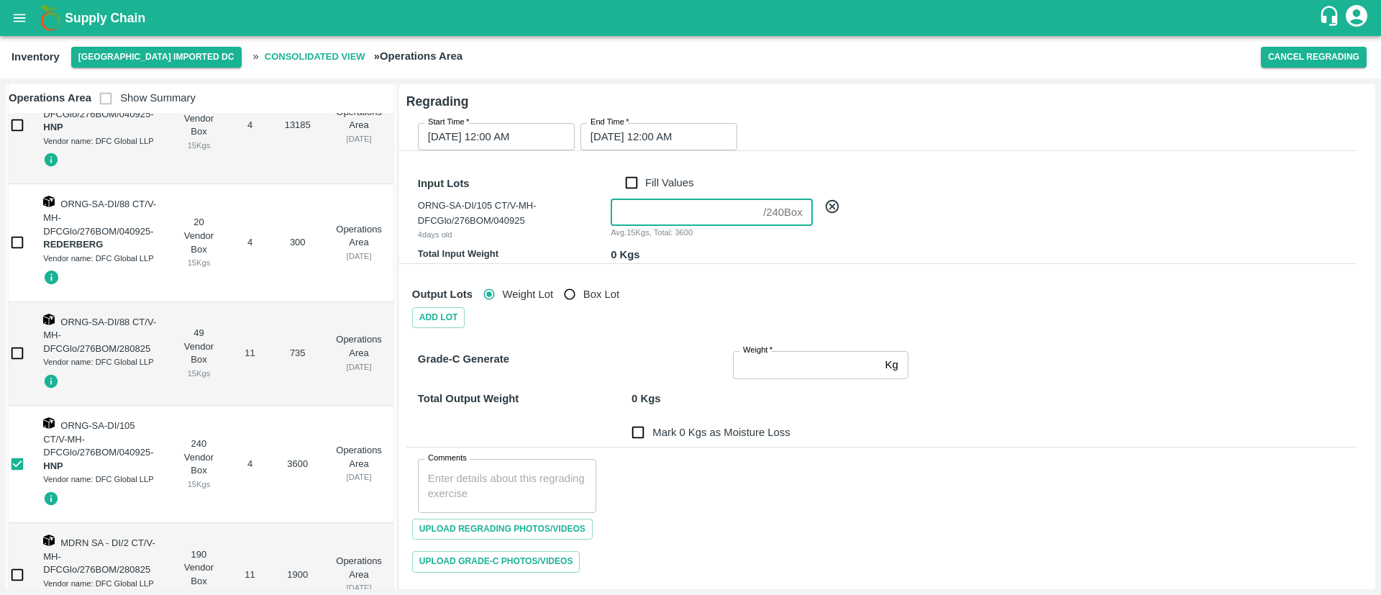
click at [683, 214] on input "number" at bounding box center [684, 212] width 147 height 27
type input "2"
click at [673, 265] on div "Output Lots Weight Lot Box Lot Add Lot" at bounding box center [869, 291] width 973 height 76
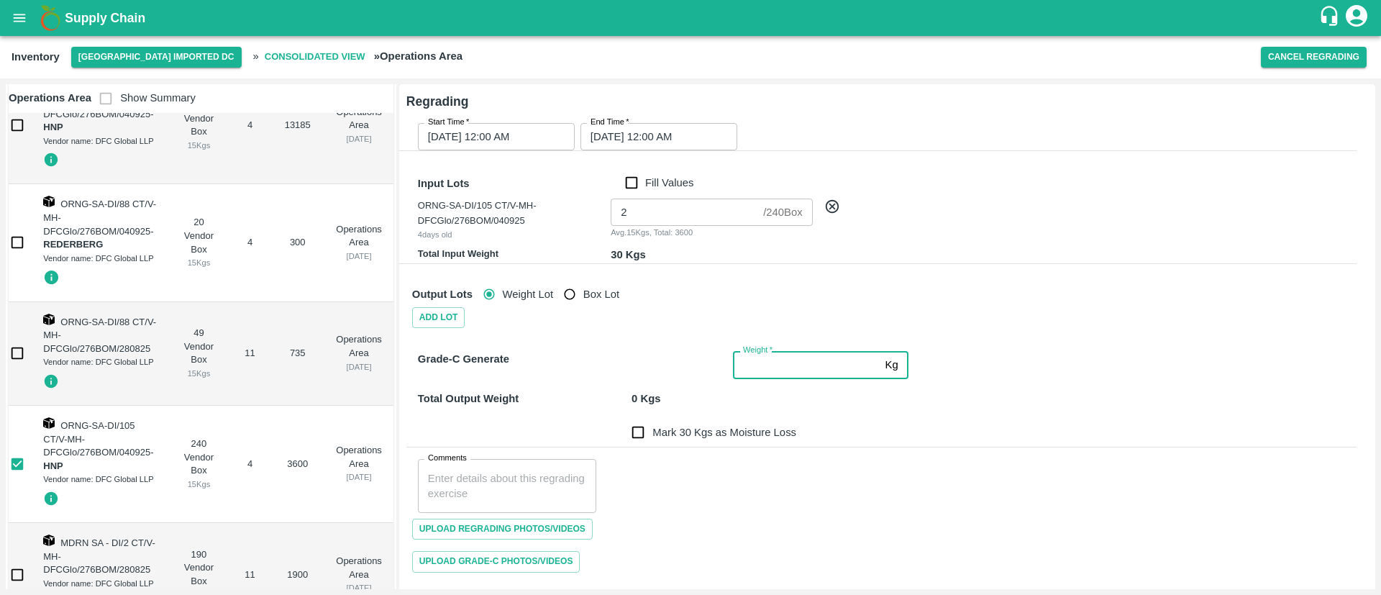
click at [771, 371] on input "Weight   *" at bounding box center [806, 364] width 147 height 27
type input "30"
click at [869, 437] on div "Mark 0 Kgs as Moisture Loss" at bounding box center [879, 424] width 956 height 46
click at [644, 430] on input "Mark 0 Kgs as Moisture Loss" at bounding box center [638, 432] width 29 height 29
checkbox input "true"
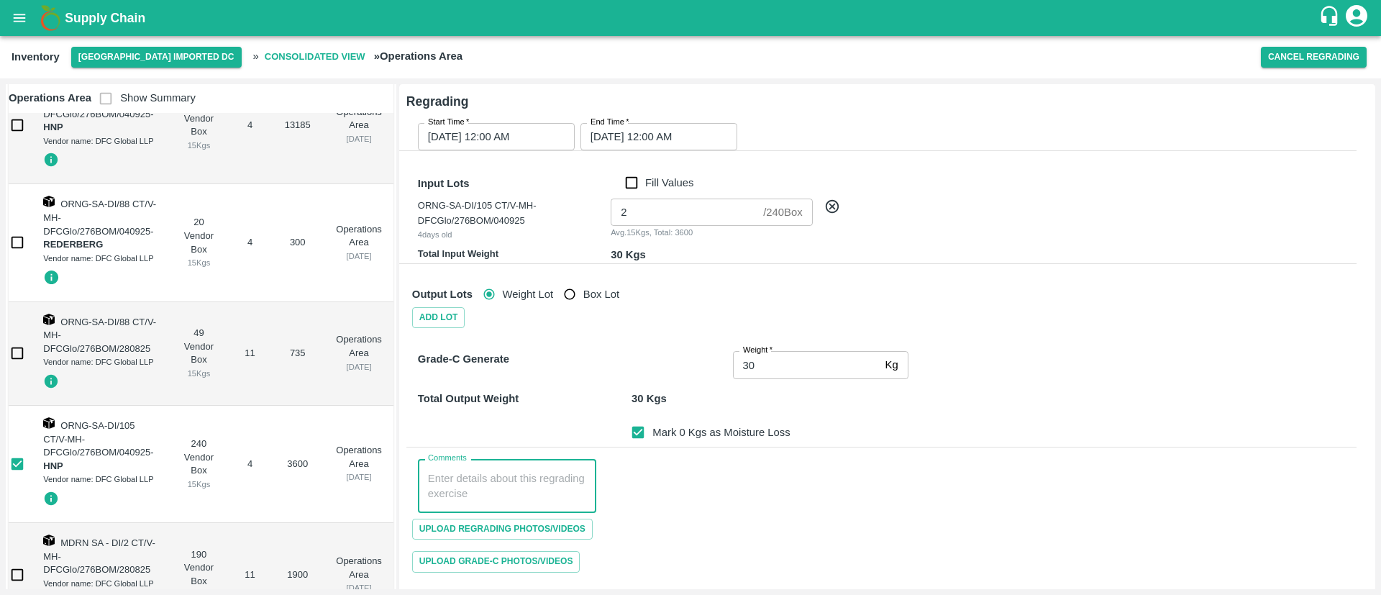
click at [506, 482] on textarea "Comments" at bounding box center [507, 486] width 158 height 30
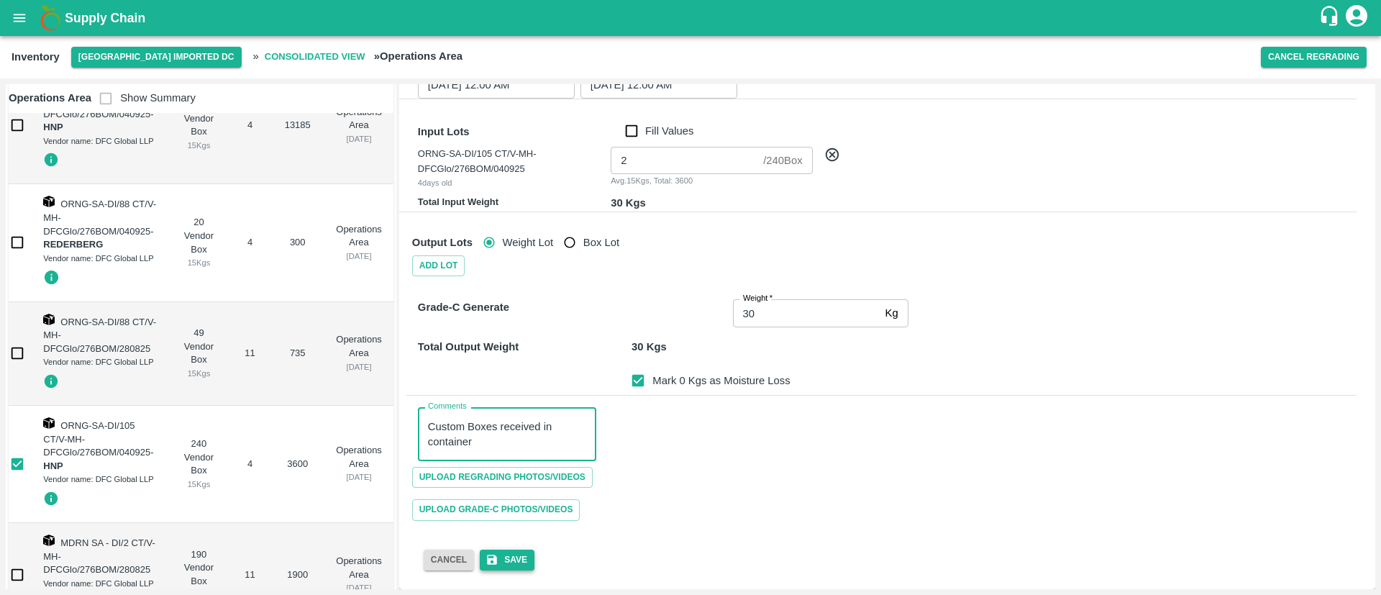
type textarea "Custom Boxes received in container"
click at [501, 558] on button "Save" at bounding box center [507, 560] width 55 height 21
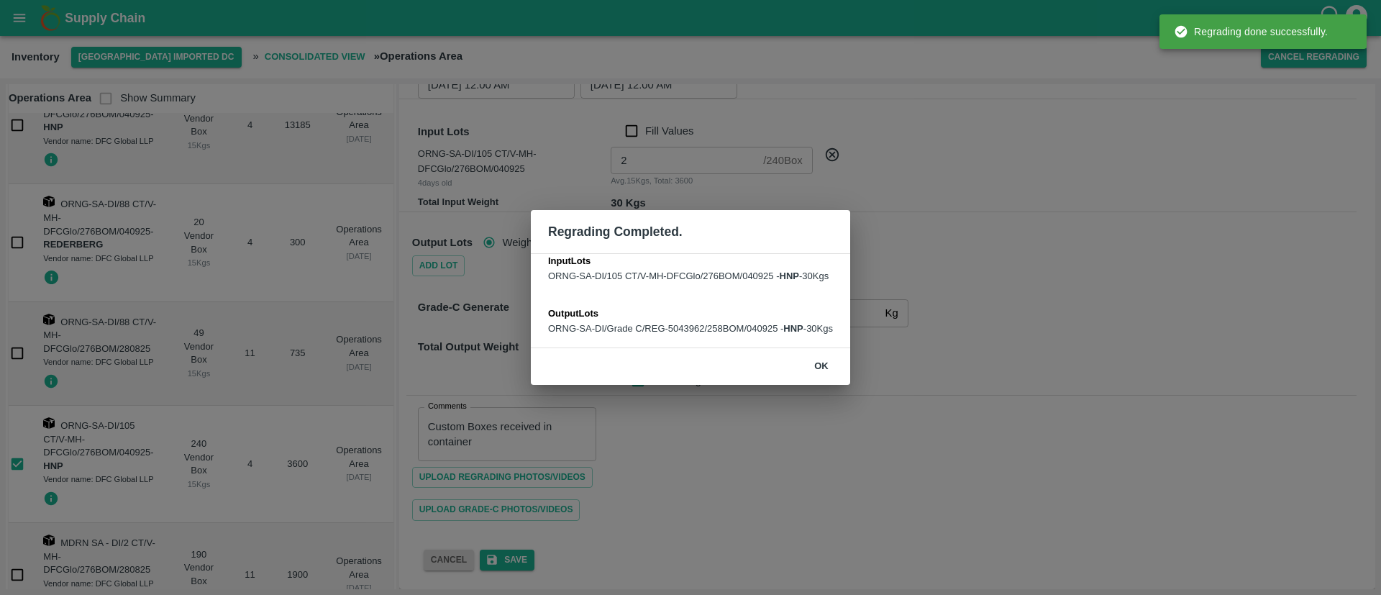
click at [825, 373] on button "ok" at bounding box center [822, 366] width 46 height 25
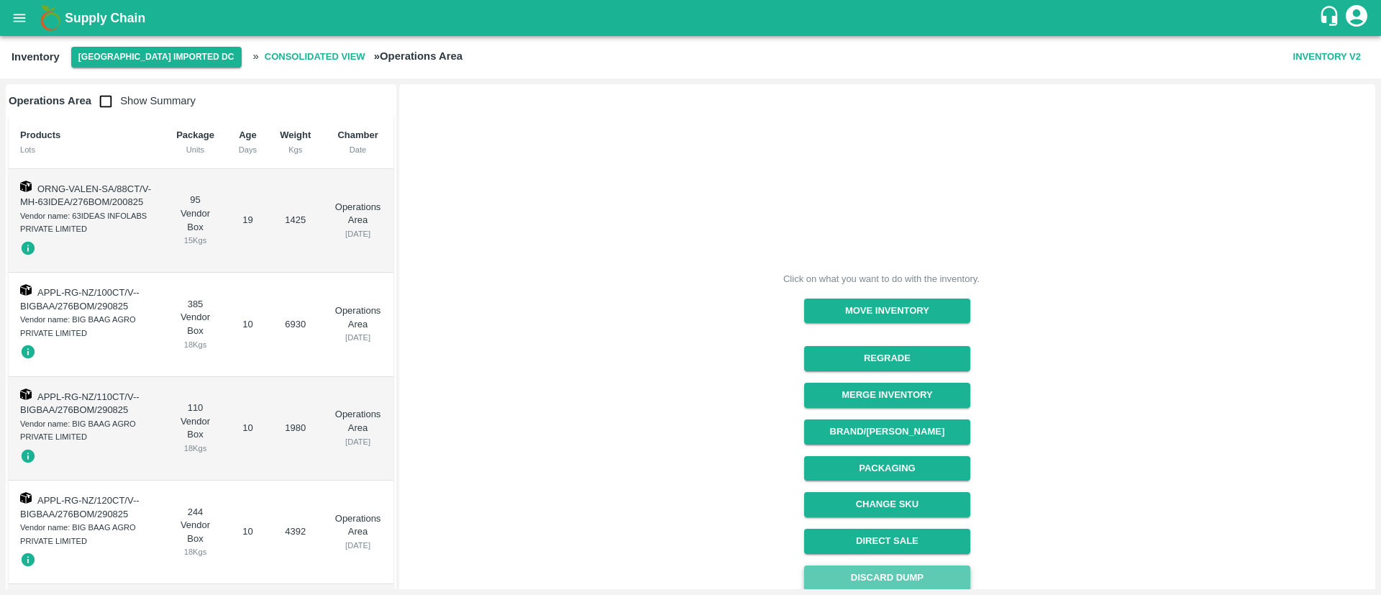
click at [870, 580] on button "Discard Dump" at bounding box center [887, 577] width 166 height 25
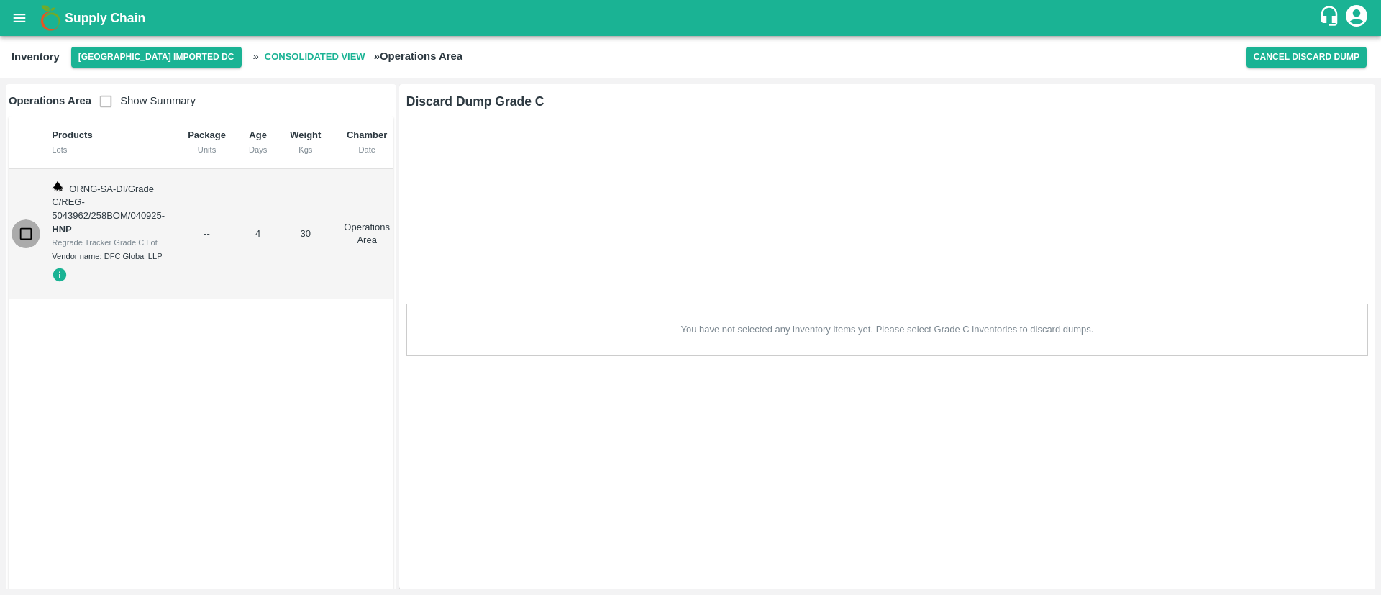
click at [23, 231] on input "checkbox" at bounding box center [26, 233] width 29 height 29
checkbox input "true"
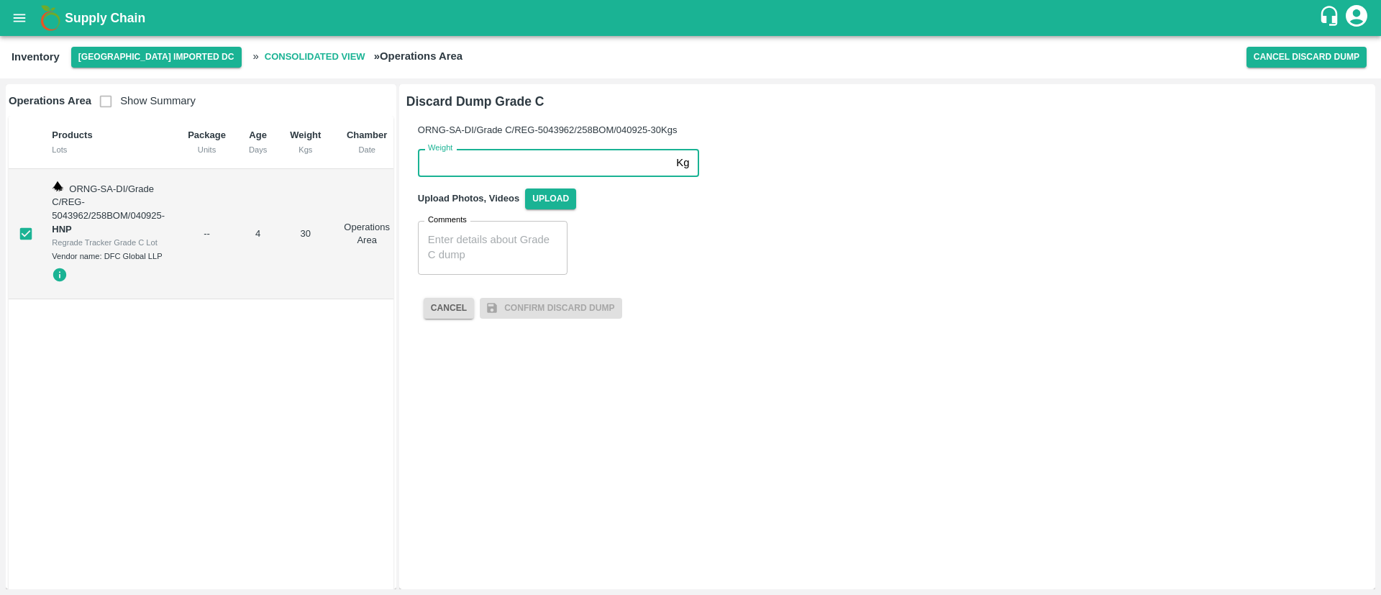
click at [614, 153] on input "Weight" at bounding box center [544, 162] width 253 height 27
type input "30"
click at [565, 203] on span "Upload" at bounding box center [550, 198] width 51 height 21
click at [0, 0] on input "Upload" at bounding box center [0, 0] width 0 height 0
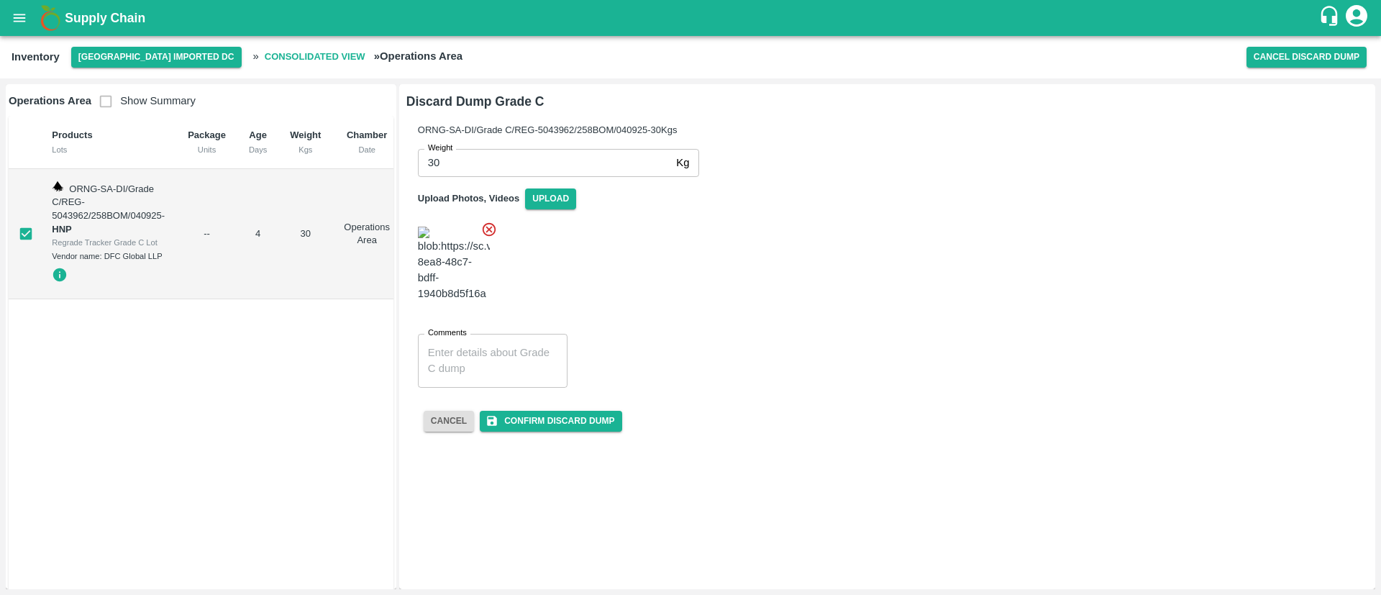
click at [503, 334] on div "x Comments" at bounding box center [493, 361] width 150 height 54
type textarea "Custom Box SK impex container"
click at [592, 411] on button "Confirm Discard Dump" at bounding box center [551, 421] width 142 height 21
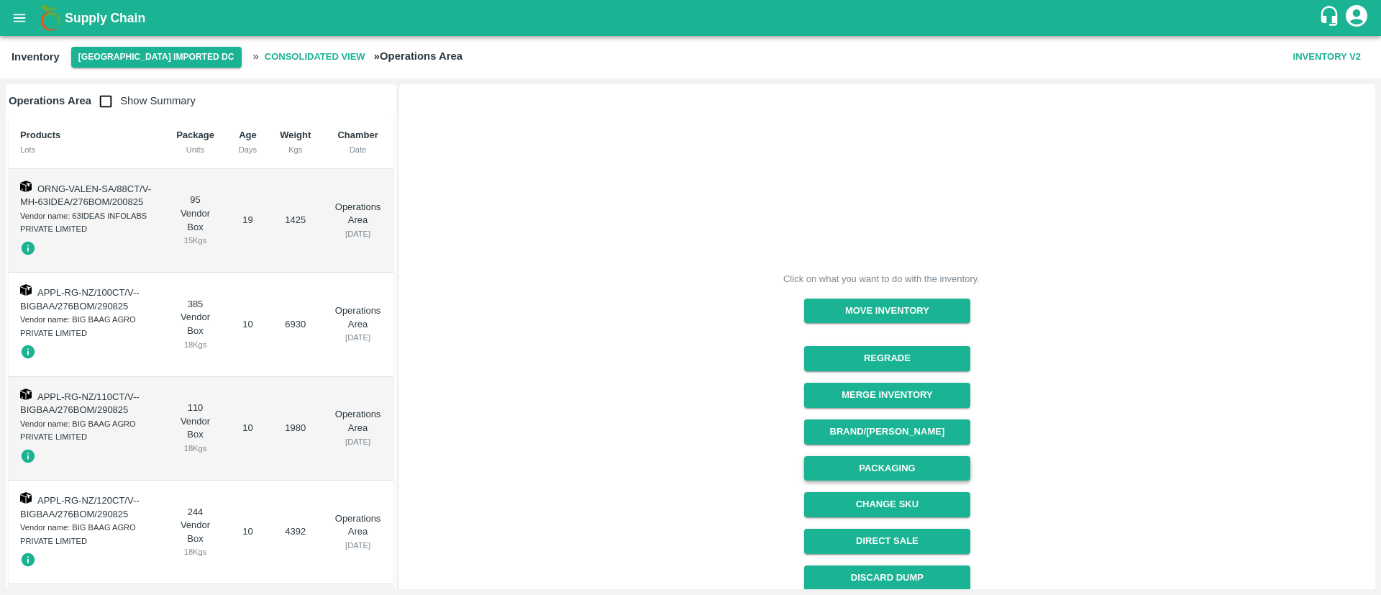
scroll to position [154, 0]
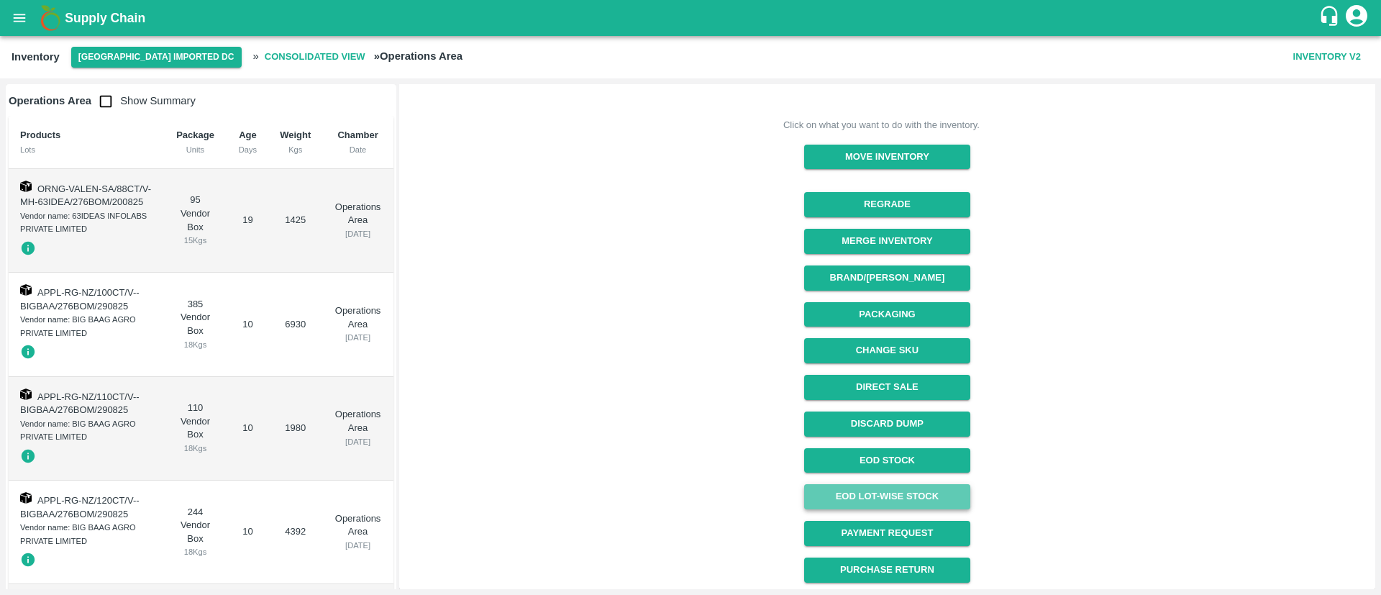
click at [903, 495] on link "EOD Lot-wise Stock" at bounding box center [887, 496] width 166 height 25
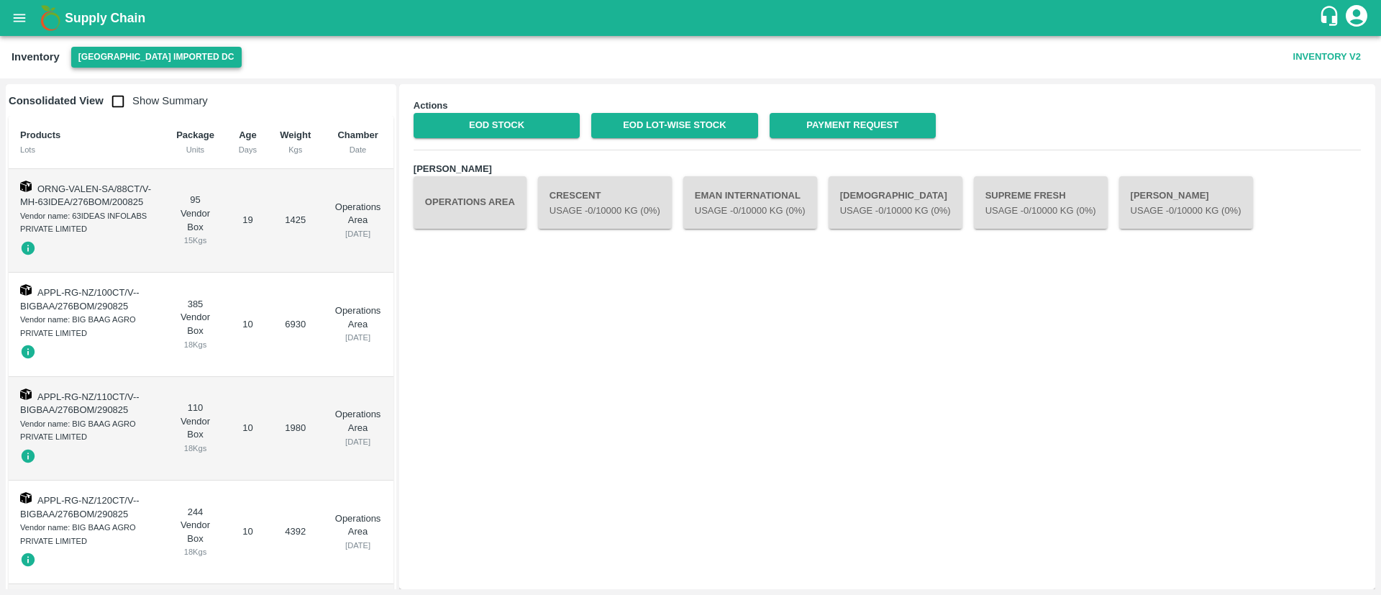
click at [142, 60] on button "[GEOGRAPHIC_DATA] Imported DC" at bounding box center [156, 57] width 170 height 21
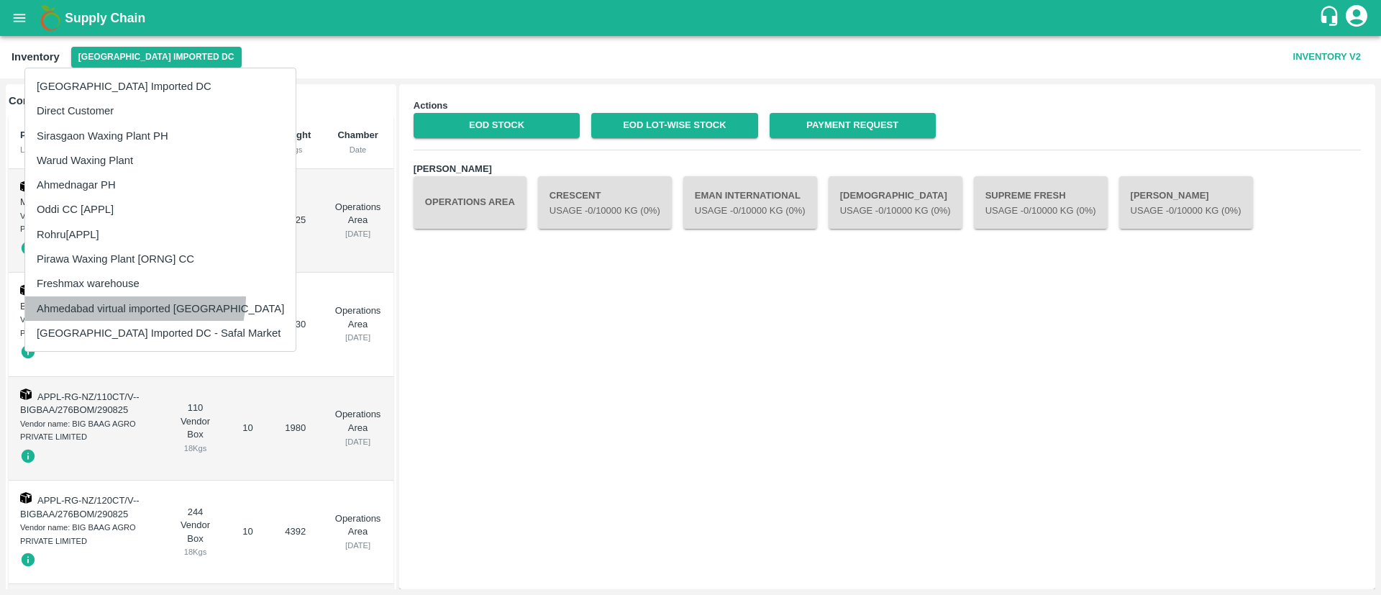
click at [134, 298] on li "Ahmedabad virtual imported [GEOGRAPHIC_DATA]" at bounding box center [160, 308] width 270 height 24
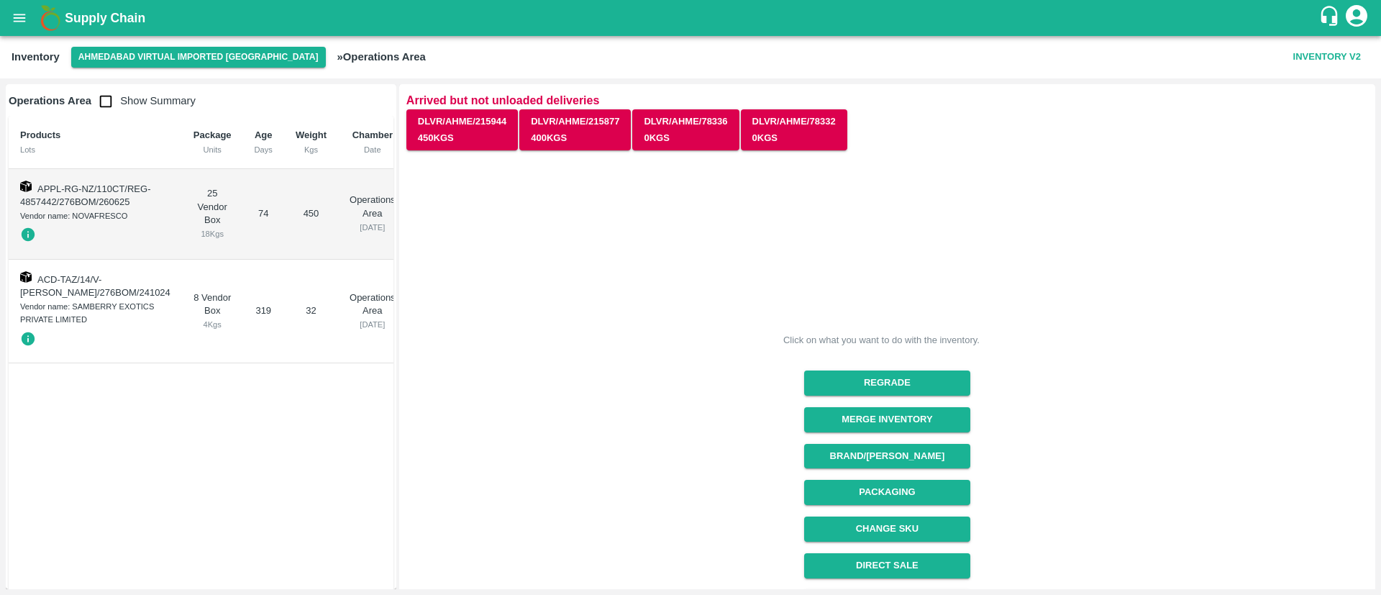
click at [471, 133] on button "DLVR/AHME/215944 450 Kgs" at bounding box center [462, 130] width 112 height 42
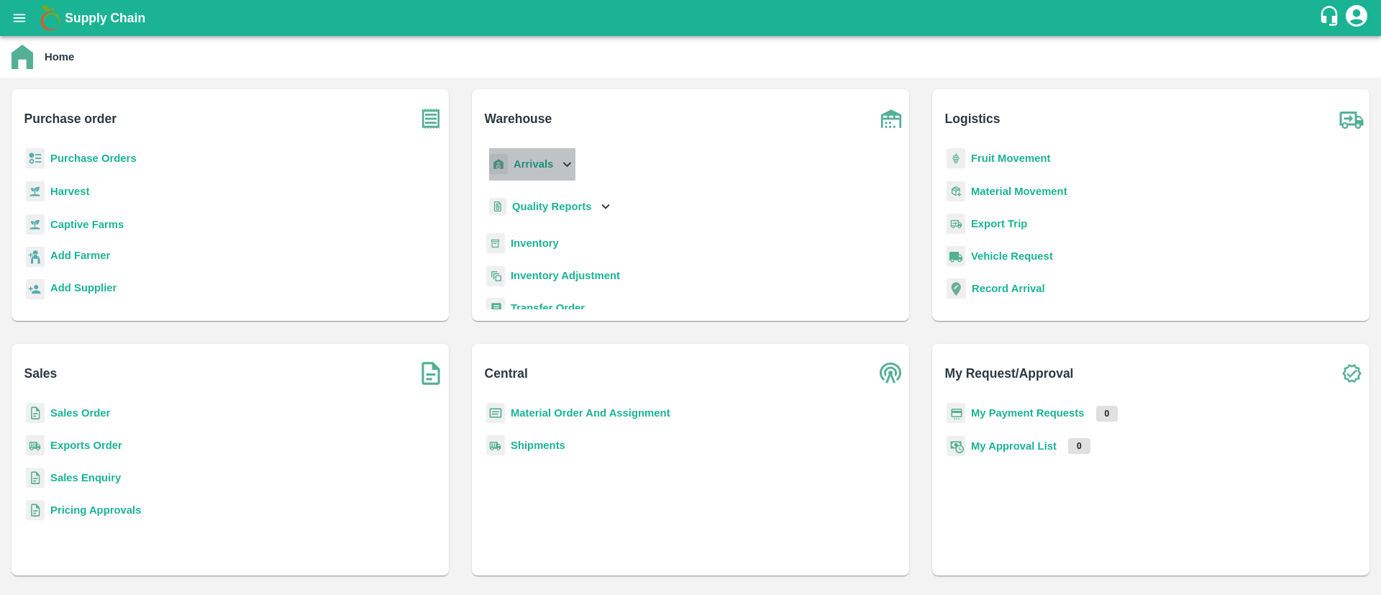
click at [567, 163] on icon at bounding box center [567, 164] width 16 height 16
click at [566, 229] on span "DC Arrivals" at bounding box center [551, 230] width 53 height 16
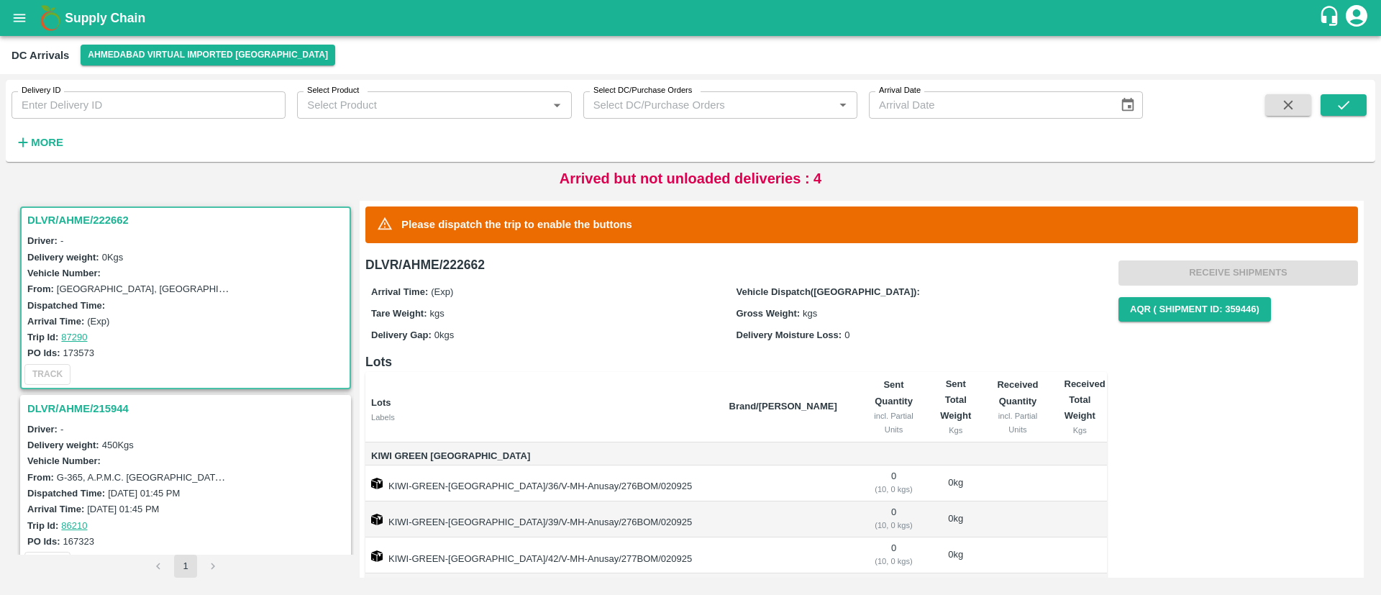
click at [81, 404] on h3 "DLVR/AHME/215944" at bounding box center [187, 408] width 321 height 19
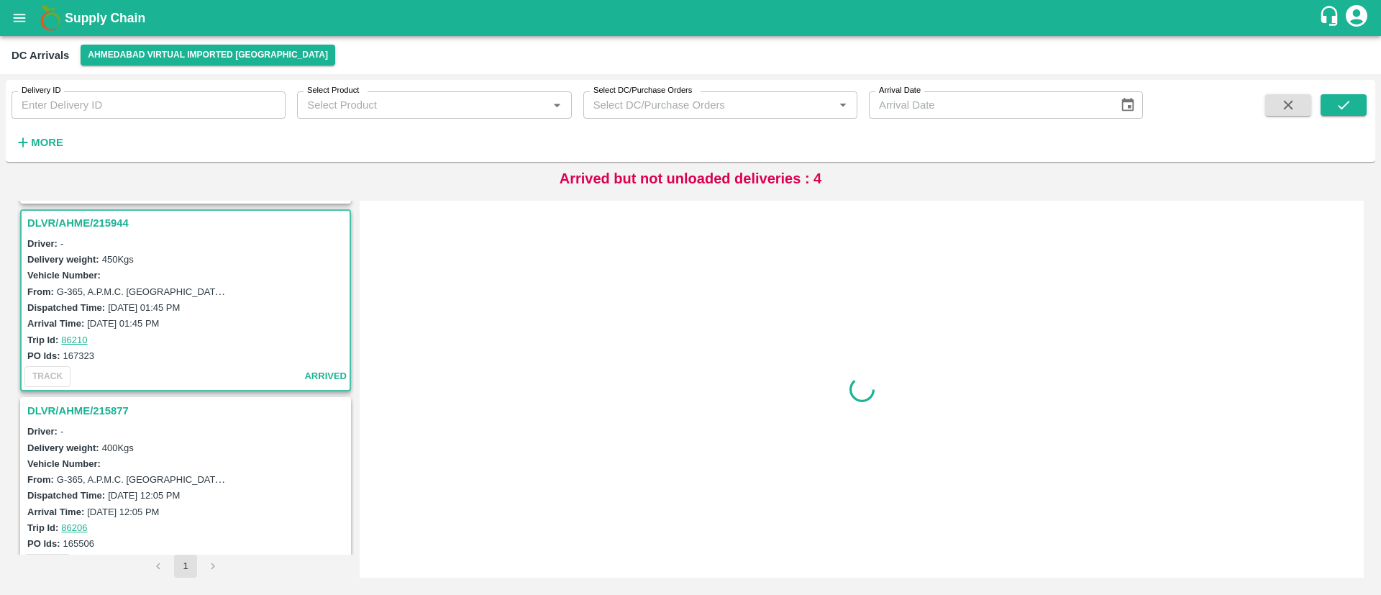
scroll to position [194, 0]
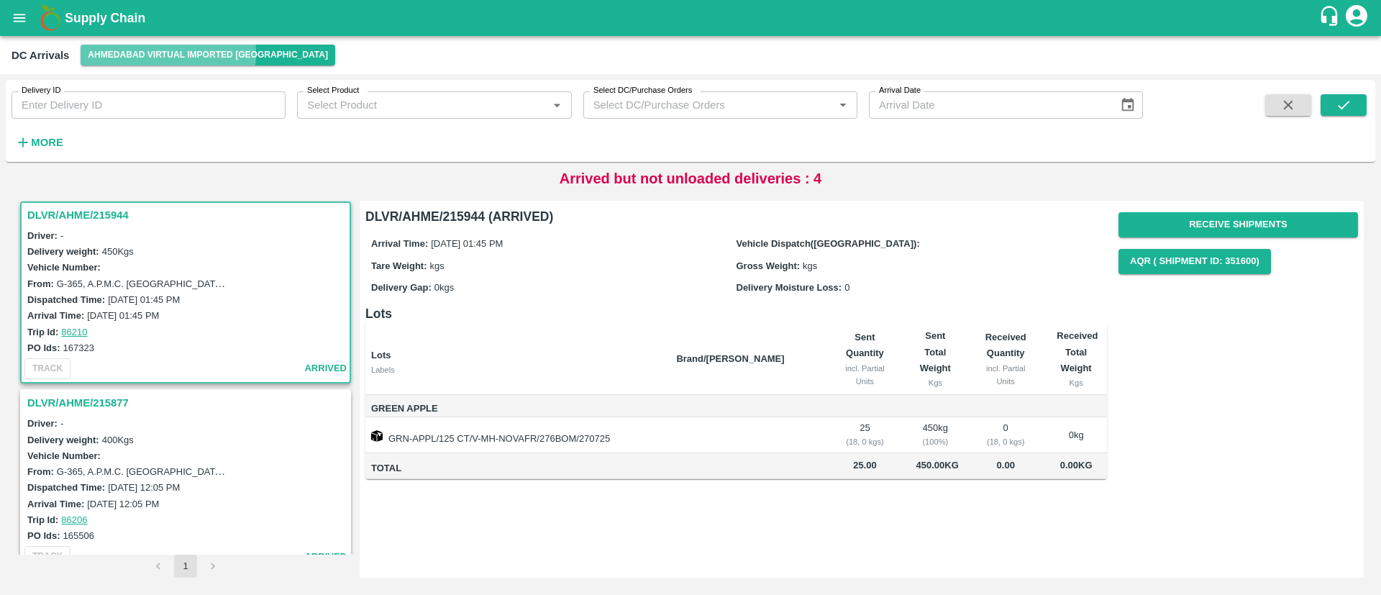
drag, startPoint x: 145, startPoint y: 53, endPoint x: 151, endPoint y: 70, distance: 19.1
click at [147, 53] on button "Ahmedabad virtual imported [GEOGRAPHIC_DATA]" at bounding box center [208, 55] width 255 height 21
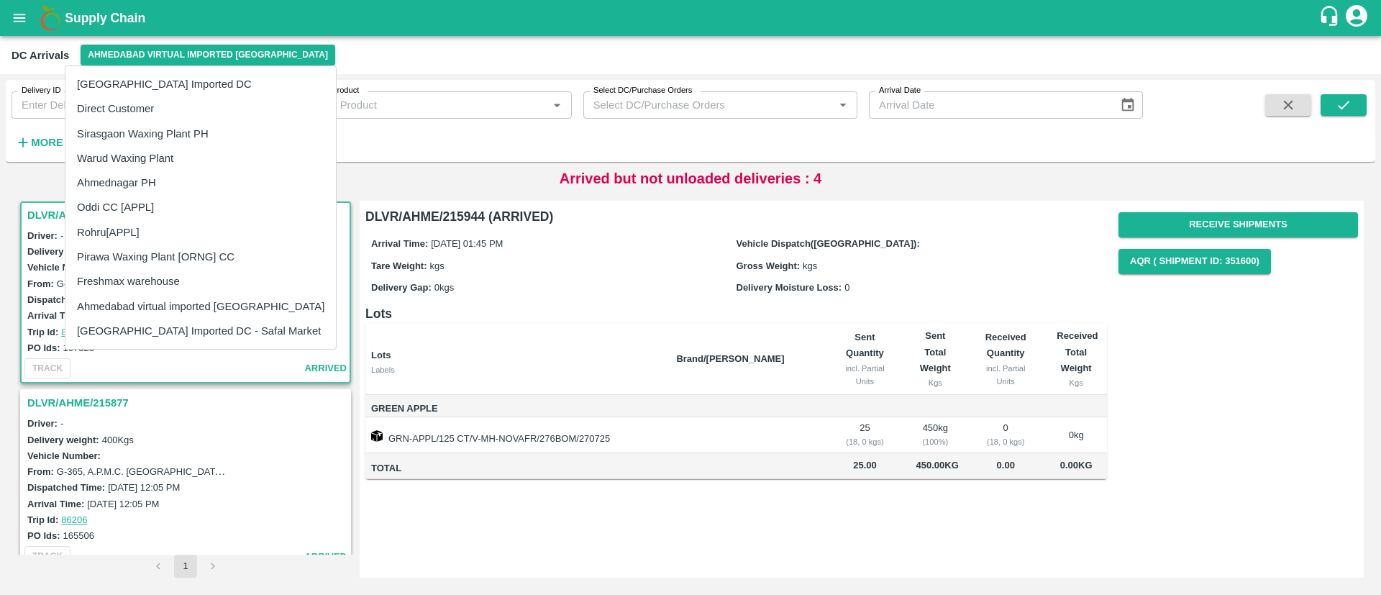
click at [184, 301] on li "Ahmedabad virtual imported [GEOGRAPHIC_DATA]" at bounding box center [200, 306] width 270 height 24
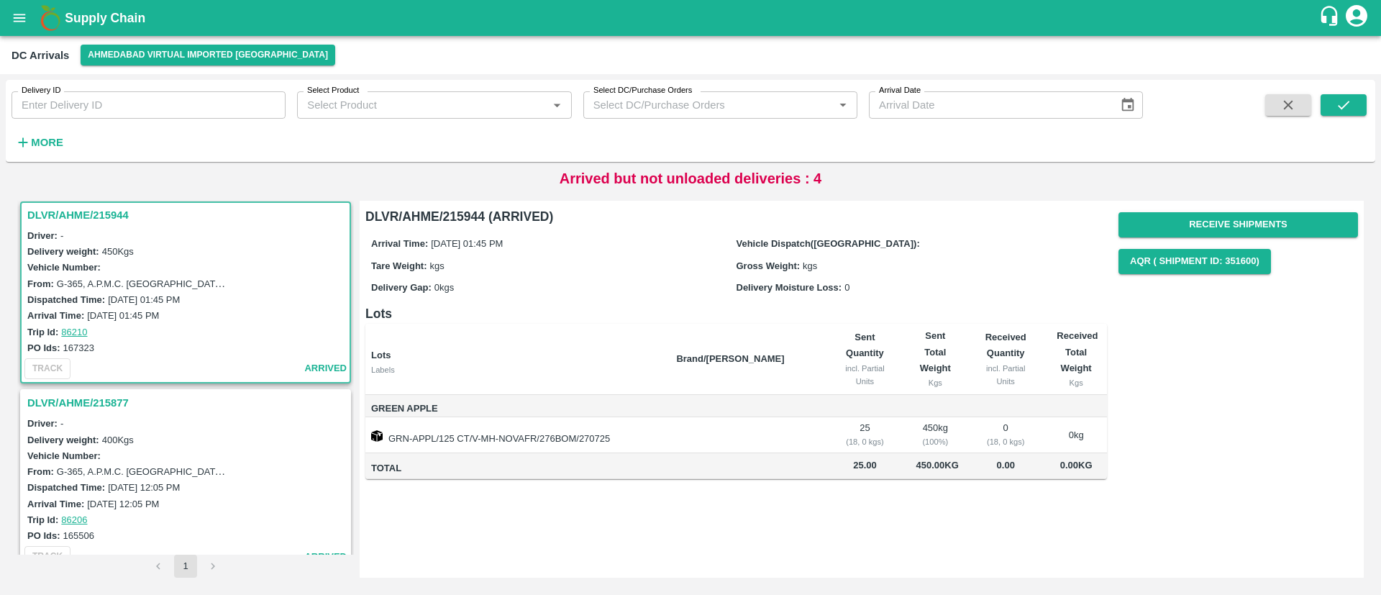
click at [18, 29] on button "open drawer" at bounding box center [19, 17] width 33 height 33
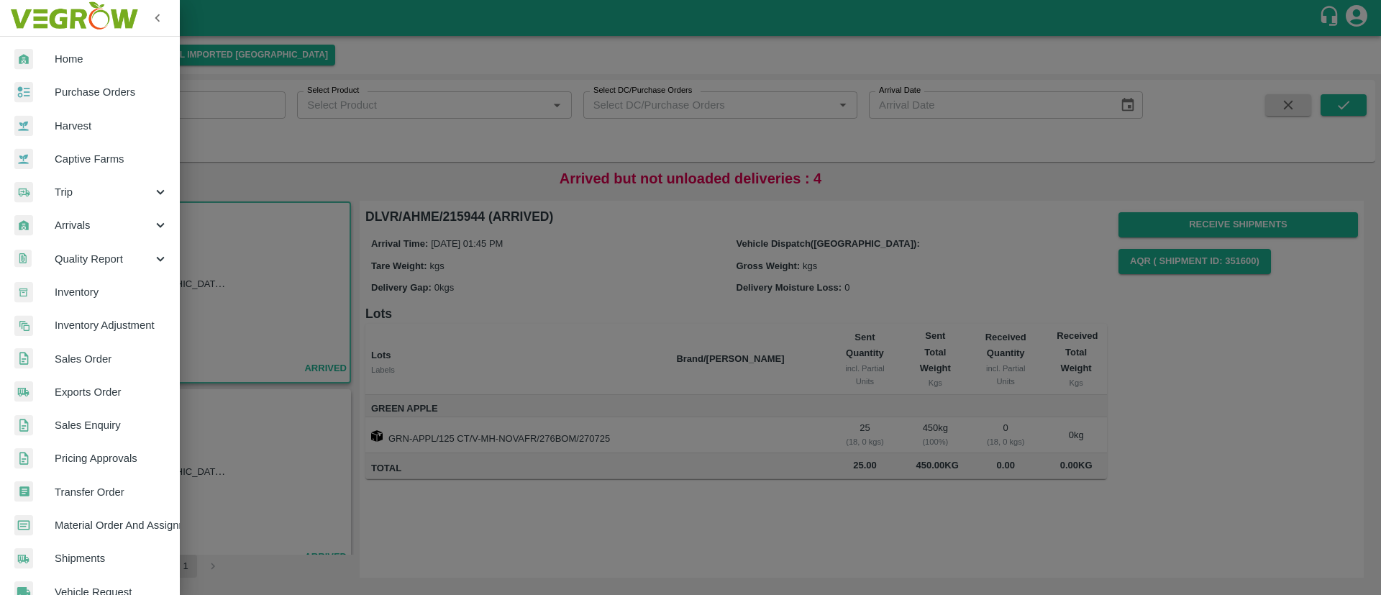
drag, startPoint x: 86, startPoint y: 291, endPoint x: 92, endPoint y: 286, distance: 8.2
click at [86, 291] on span "Inventory" at bounding box center [112, 292] width 114 height 16
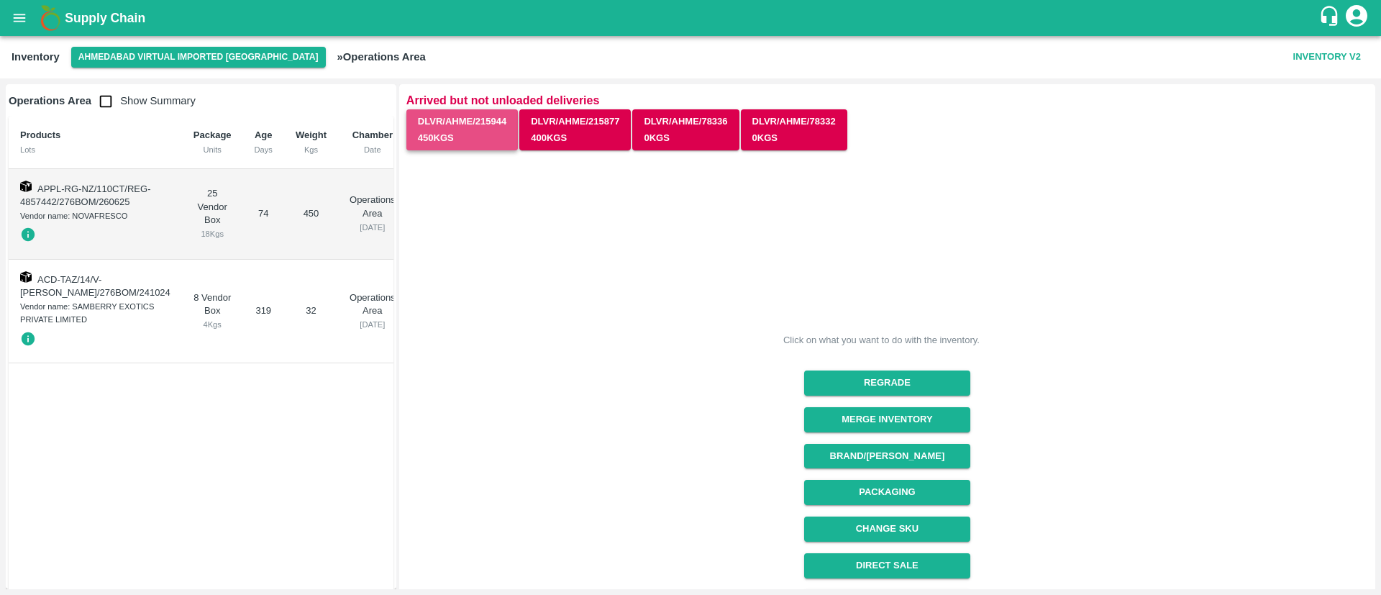
click at [463, 130] on button "DLVR/AHME/215944 450 Kgs" at bounding box center [462, 130] width 112 height 42
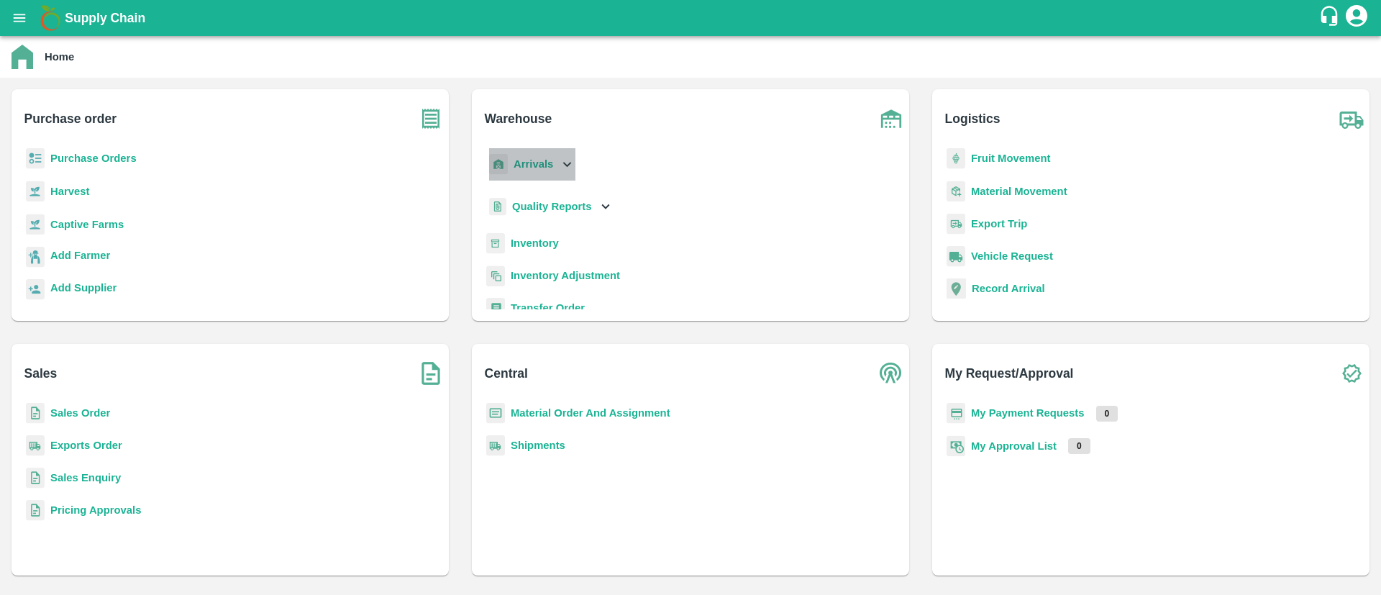
click at [537, 167] on b "Arrivals" at bounding box center [534, 164] width 40 height 12
click at [529, 227] on span "DC Arrivals" at bounding box center [551, 230] width 53 height 16
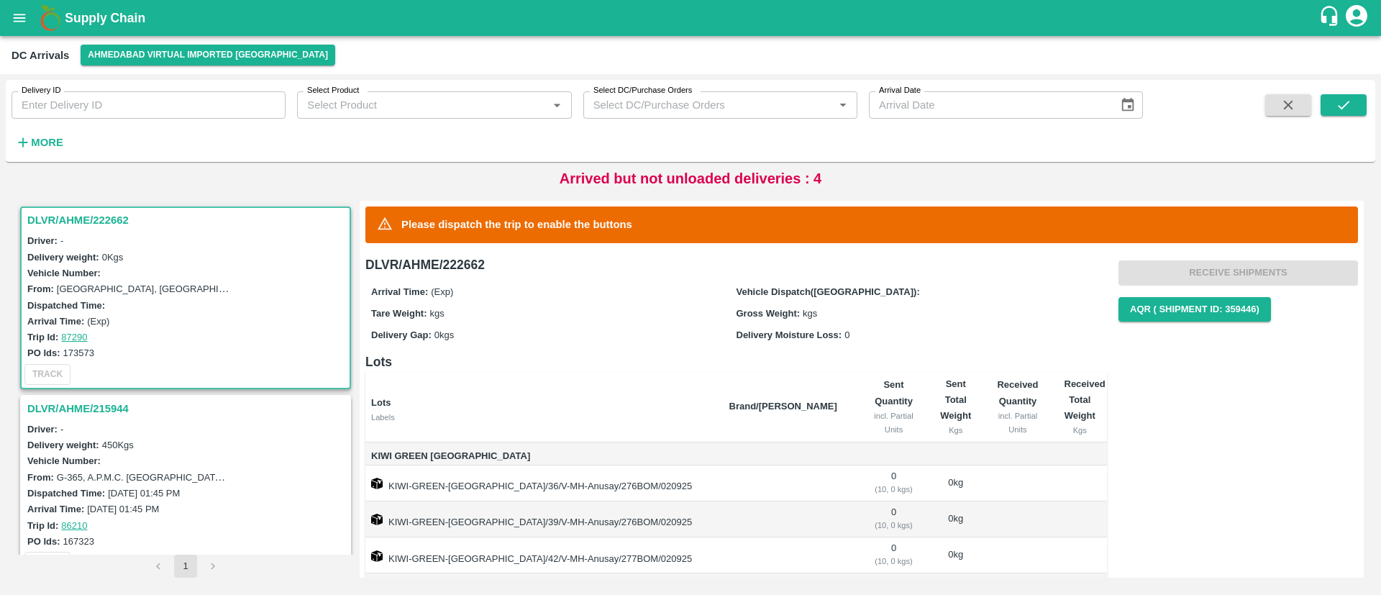
click at [93, 217] on h3 "DLVR/AHME/222662" at bounding box center [187, 220] width 321 height 19
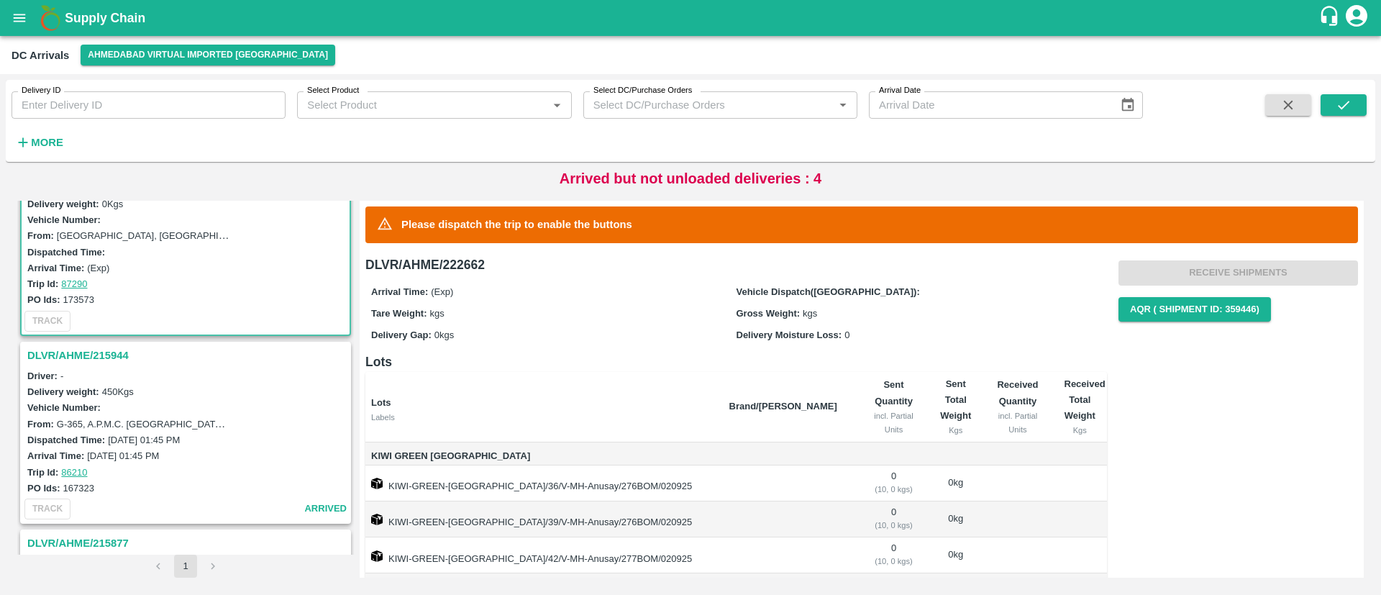
scroll to position [58, 0]
click at [71, 345] on h3 "DLVR/AHME/215944" at bounding box center [187, 351] width 321 height 19
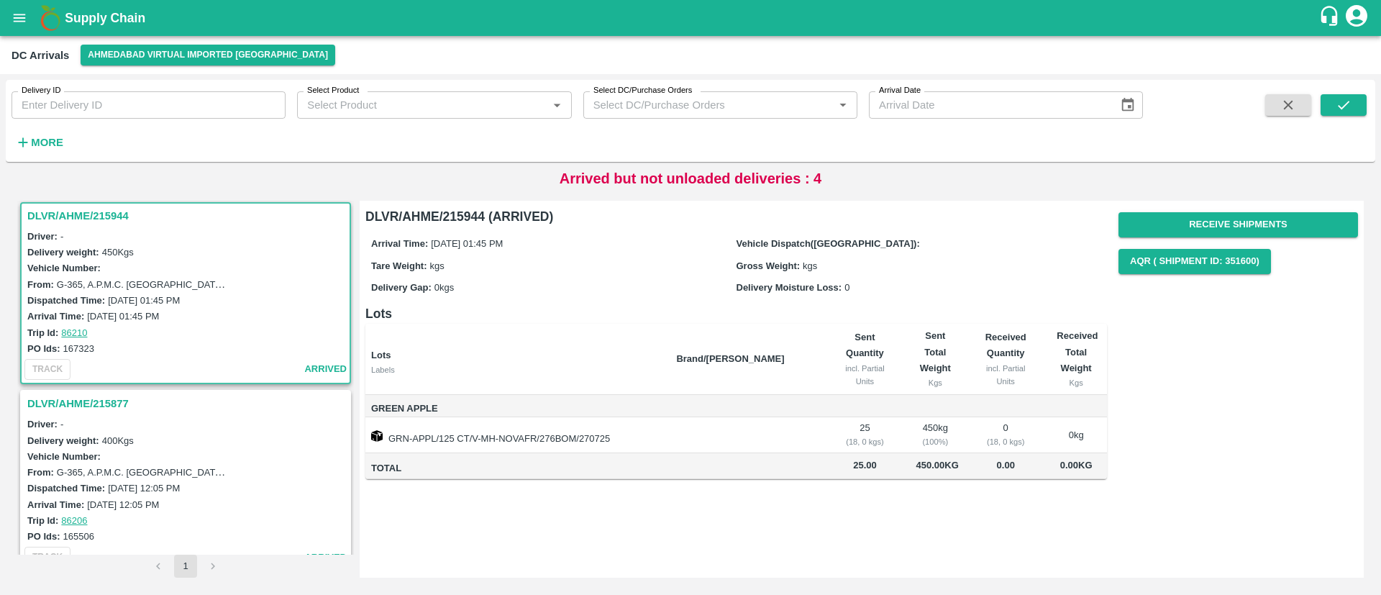
scroll to position [194, 0]
click at [24, 9] on button "open drawer" at bounding box center [19, 17] width 33 height 33
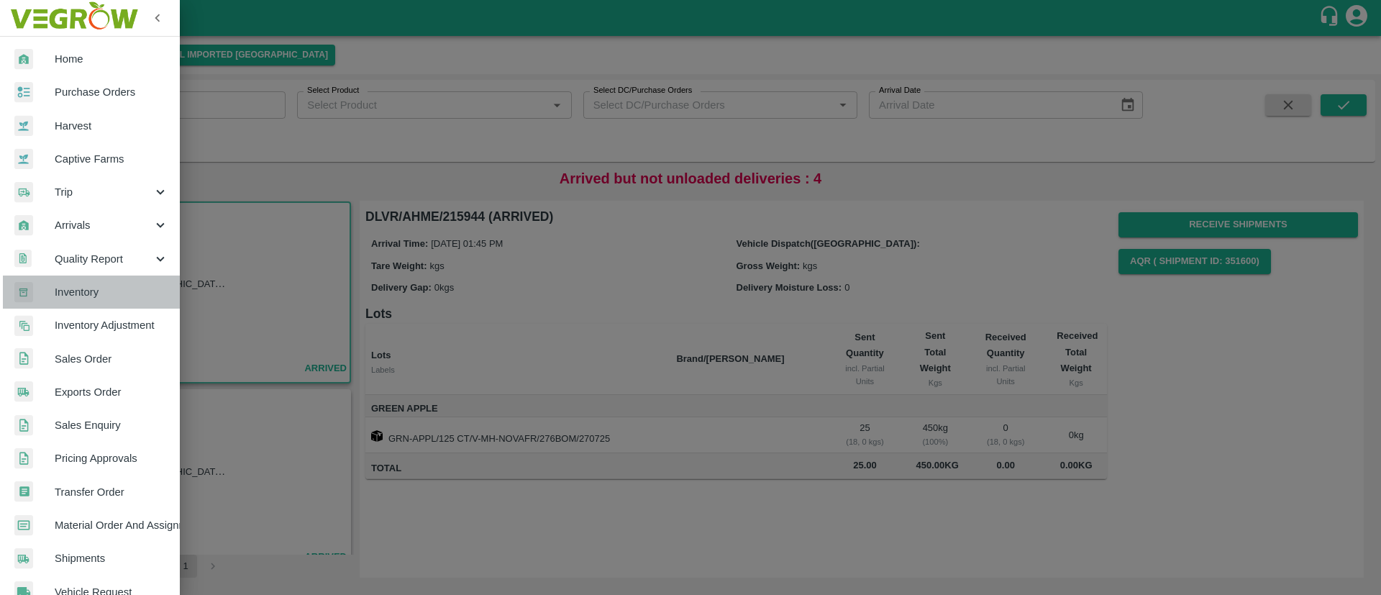
click at [109, 288] on span "Inventory" at bounding box center [112, 292] width 114 height 16
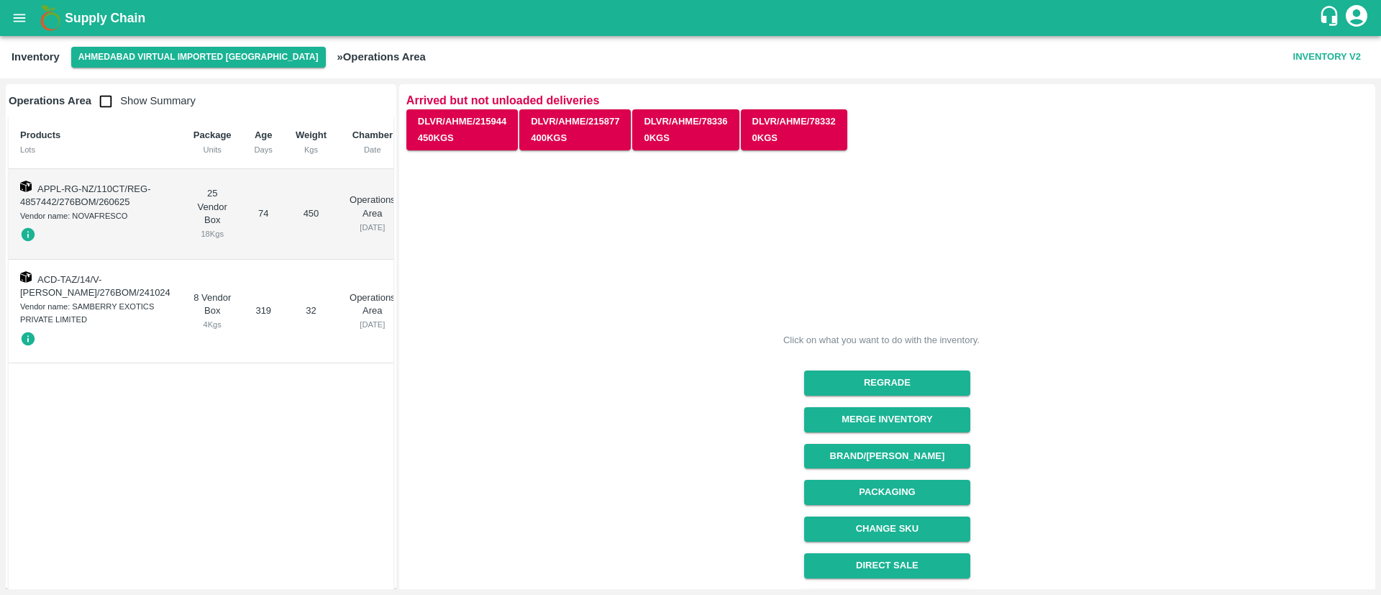
scroll to position [178, 0]
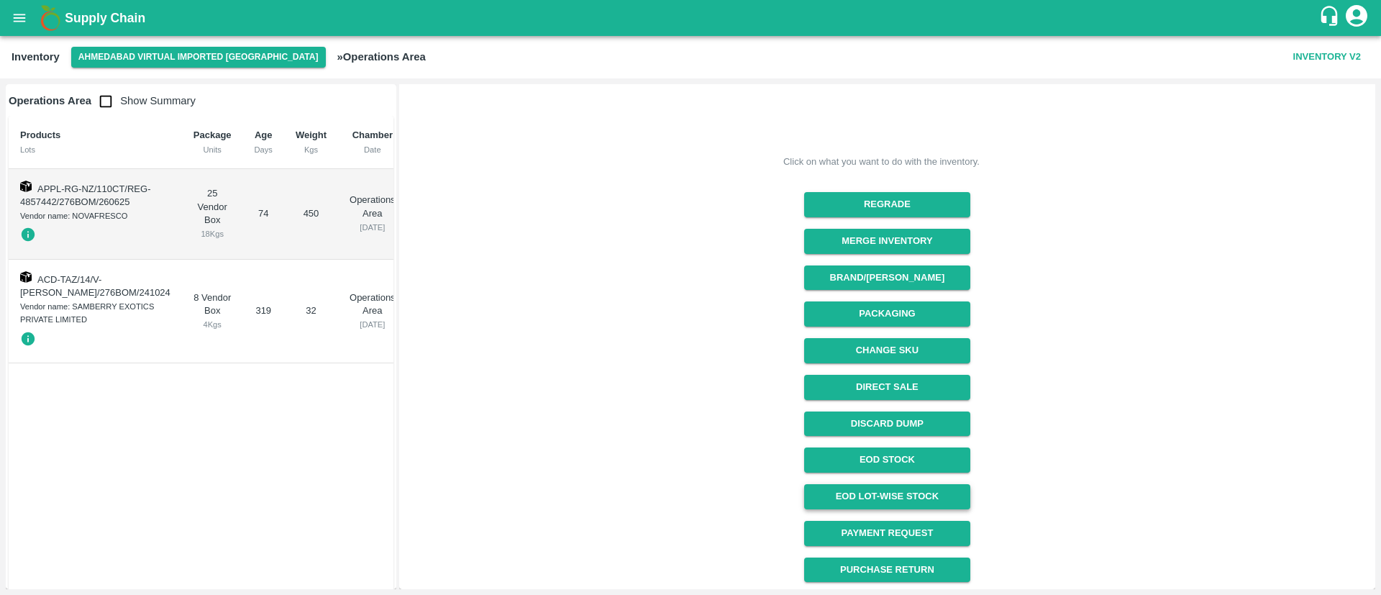
click at [899, 493] on link "EOD Lot-wise Stock" at bounding box center [887, 496] width 166 height 25
click at [127, 47] on button "Ahmedabad virtual imported [GEOGRAPHIC_DATA]" at bounding box center [198, 57] width 255 height 21
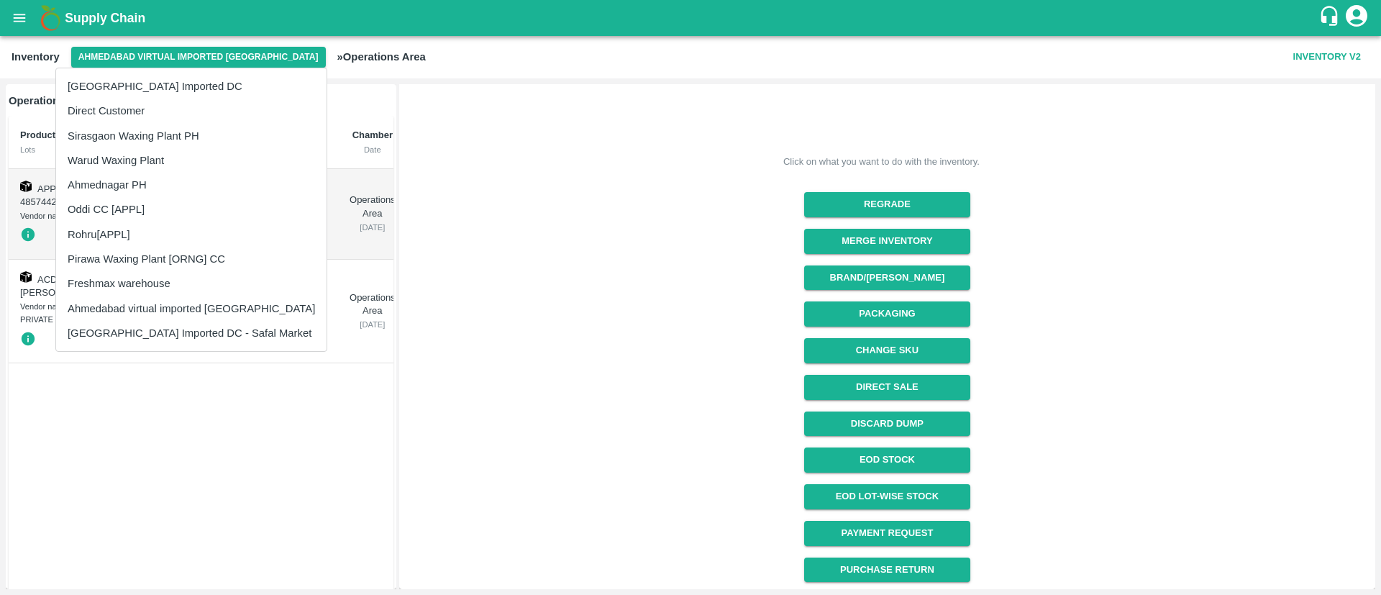
click at [195, 340] on li "[GEOGRAPHIC_DATA] Imported DC - Safal Market" at bounding box center [191, 333] width 270 height 24
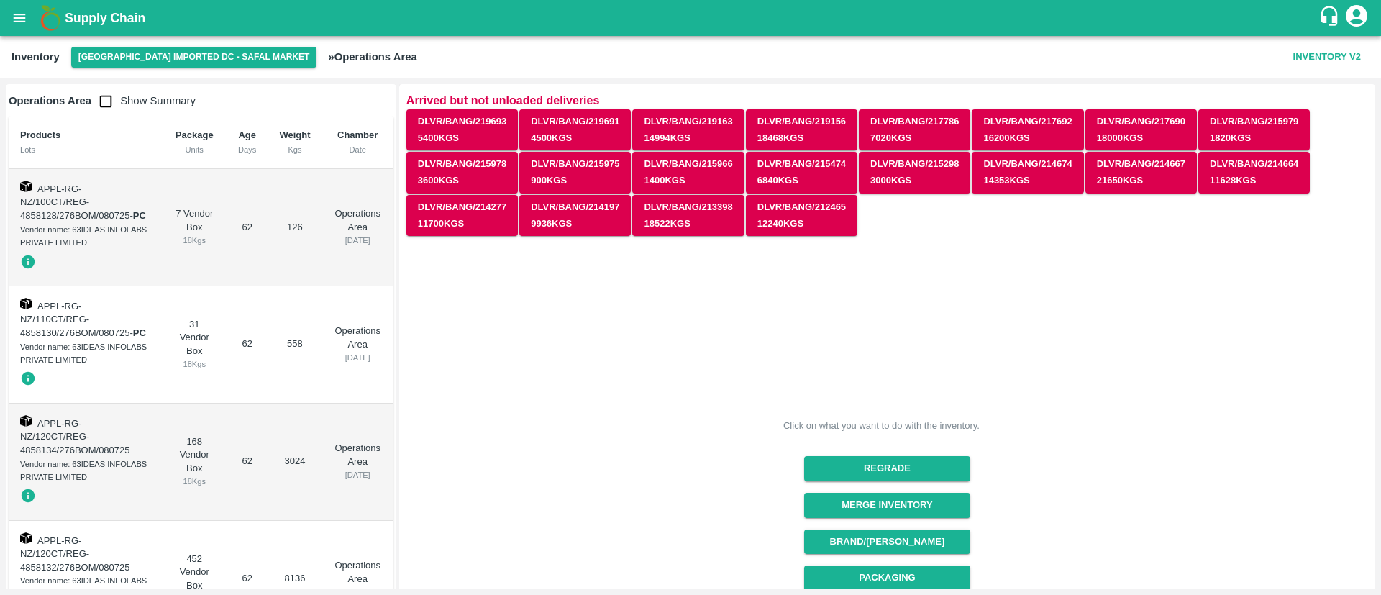
scroll to position [264, 0]
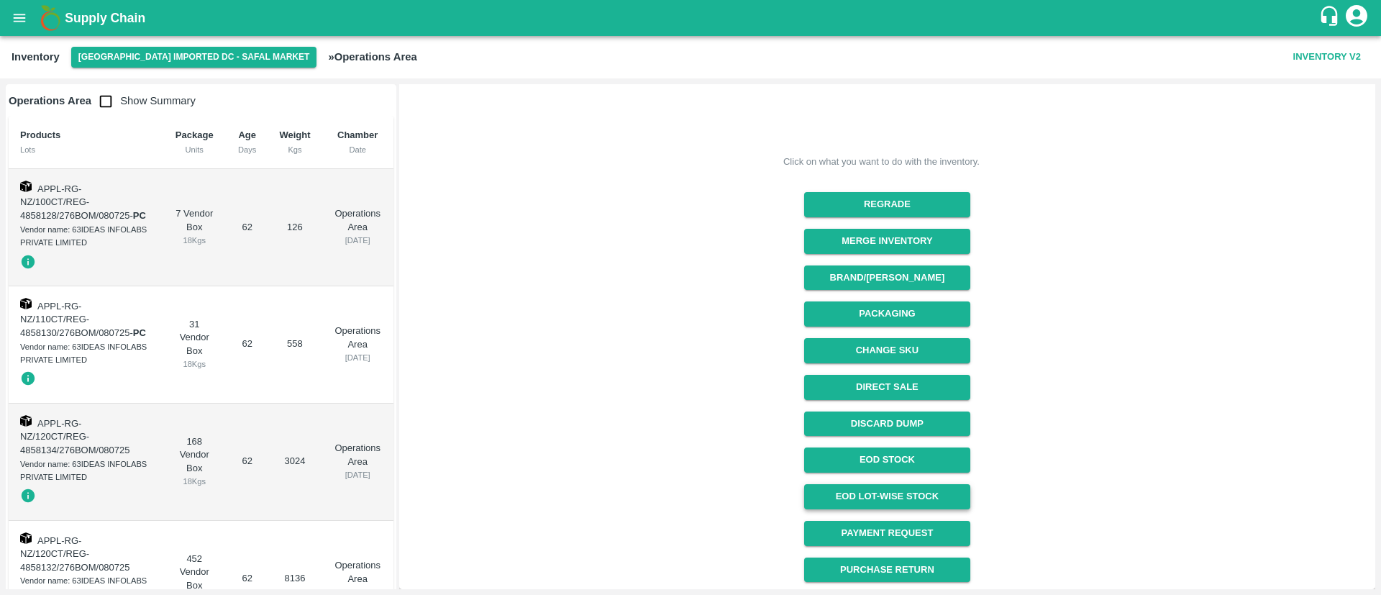
click at [914, 493] on link "EOD Lot-wise Stock" at bounding box center [887, 496] width 166 height 25
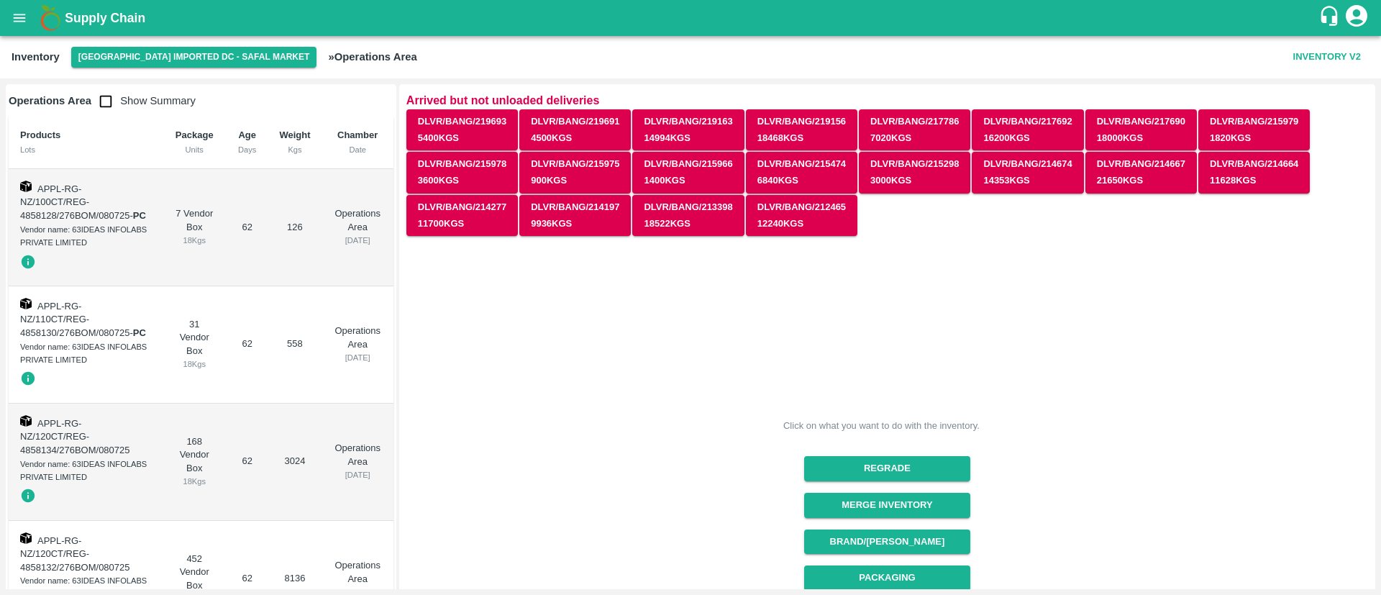
click at [700, 289] on div "Click on what you want to do with the inventory. Regrade Merge Inventory Brand/…" at bounding box center [881, 536] width 973 height 620
